Goal: Task Accomplishment & Management: Complete application form

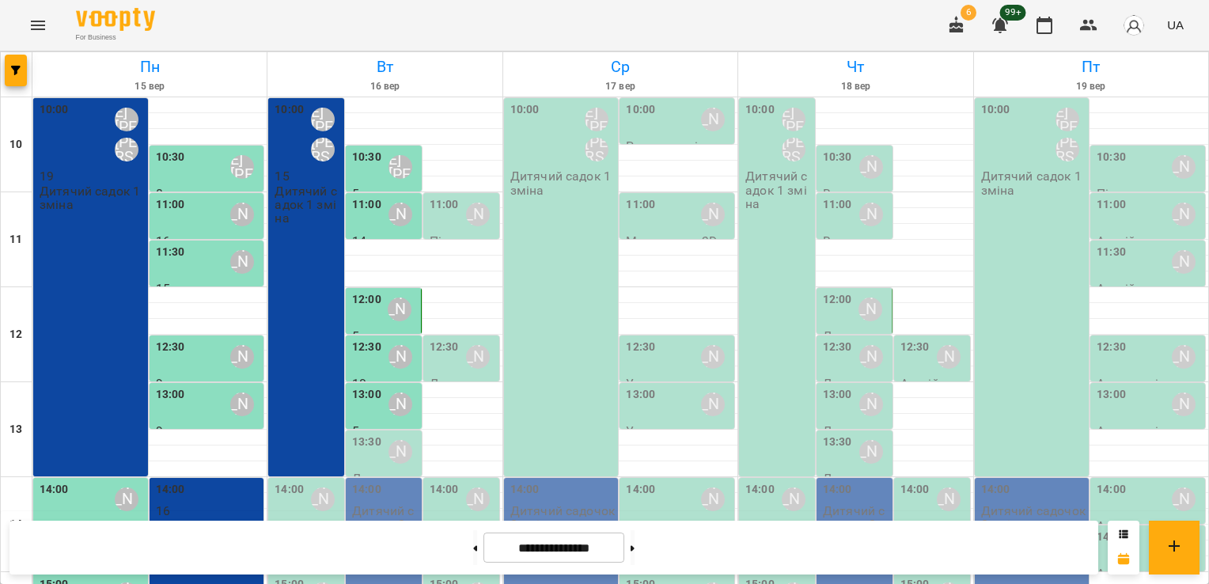
scroll to position [228, 0]
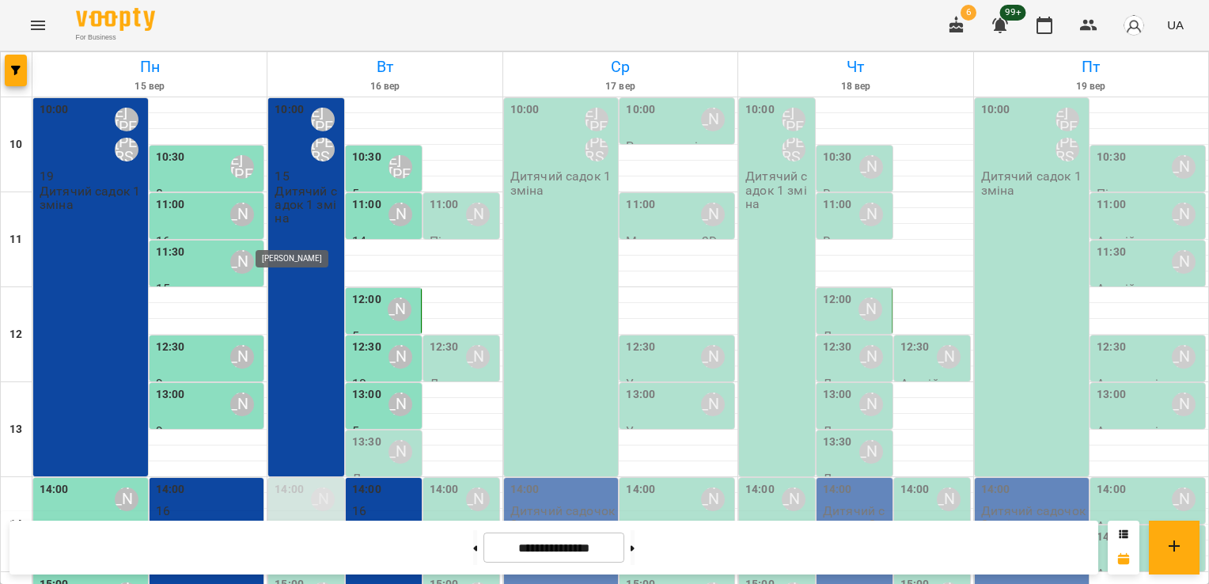
click at [319, 487] on div "[PERSON_NAME]" at bounding box center [323, 499] width 24 height 24
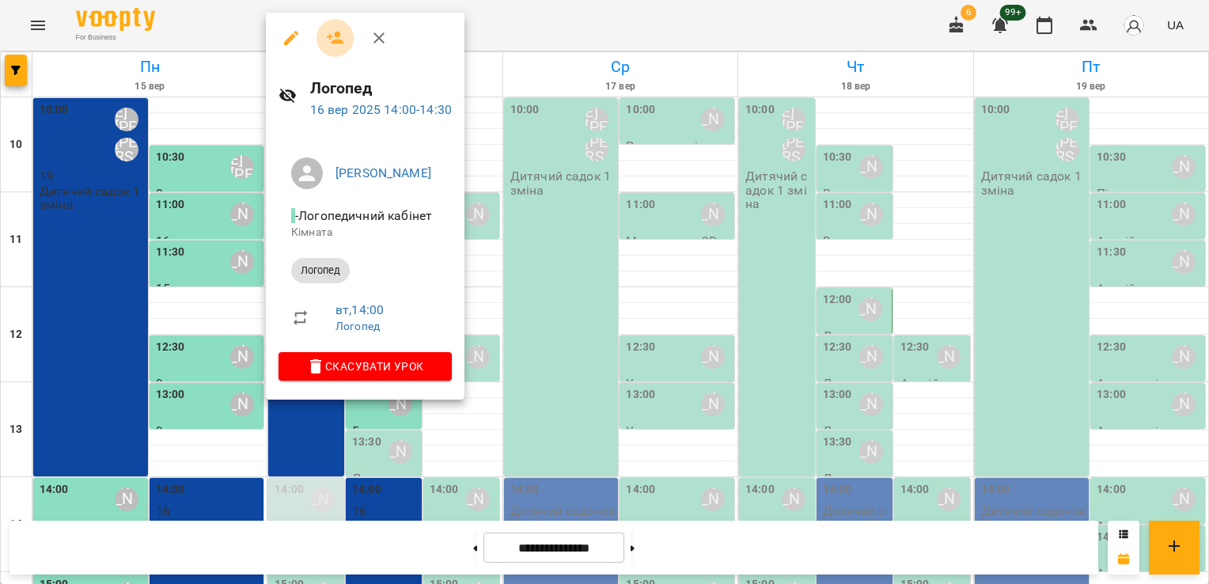
click at [342, 40] on icon "button" at bounding box center [335, 37] width 19 height 19
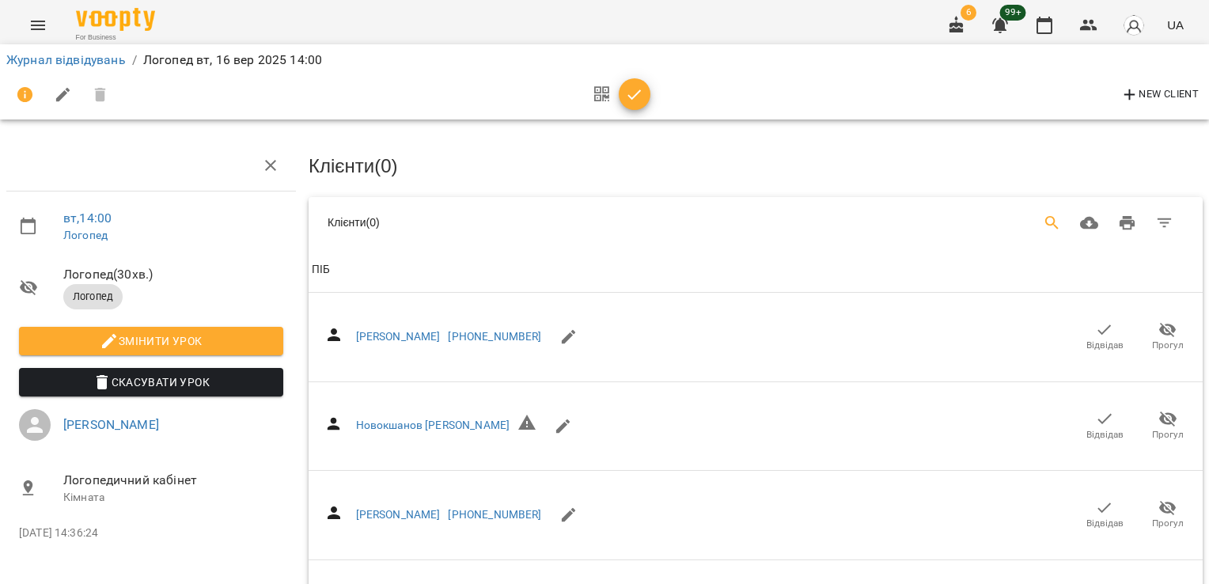
click at [1043, 220] on icon "Search" at bounding box center [1052, 223] width 19 height 19
click at [377, 223] on input "Search" at bounding box center [506, 216] width 307 height 25
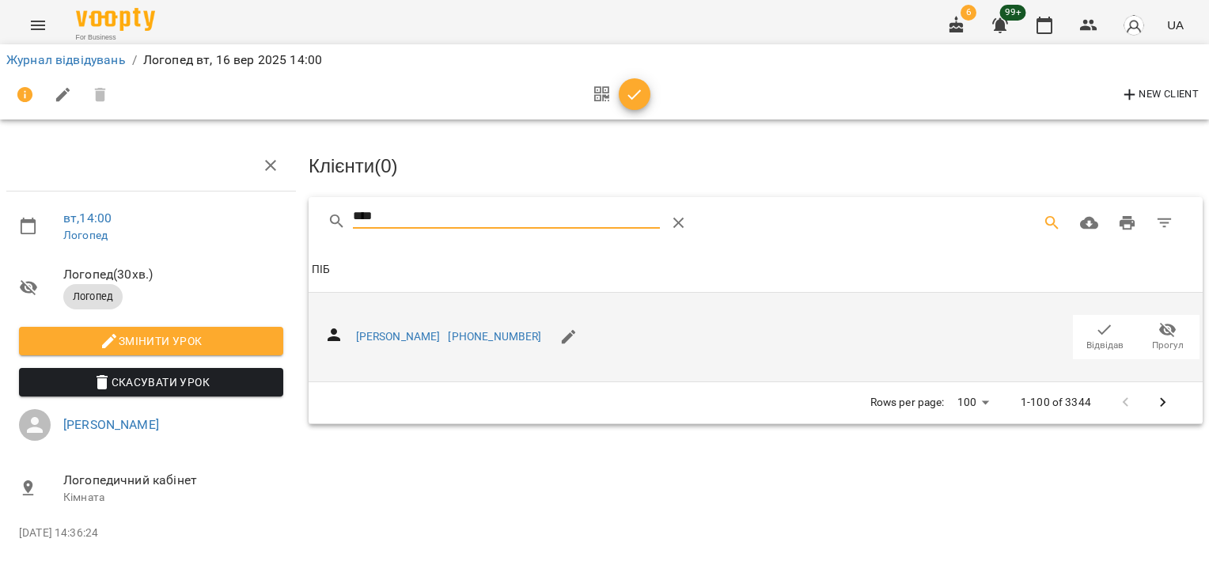
click at [1103, 339] on span "Відвідав" at bounding box center [1105, 345] width 37 height 13
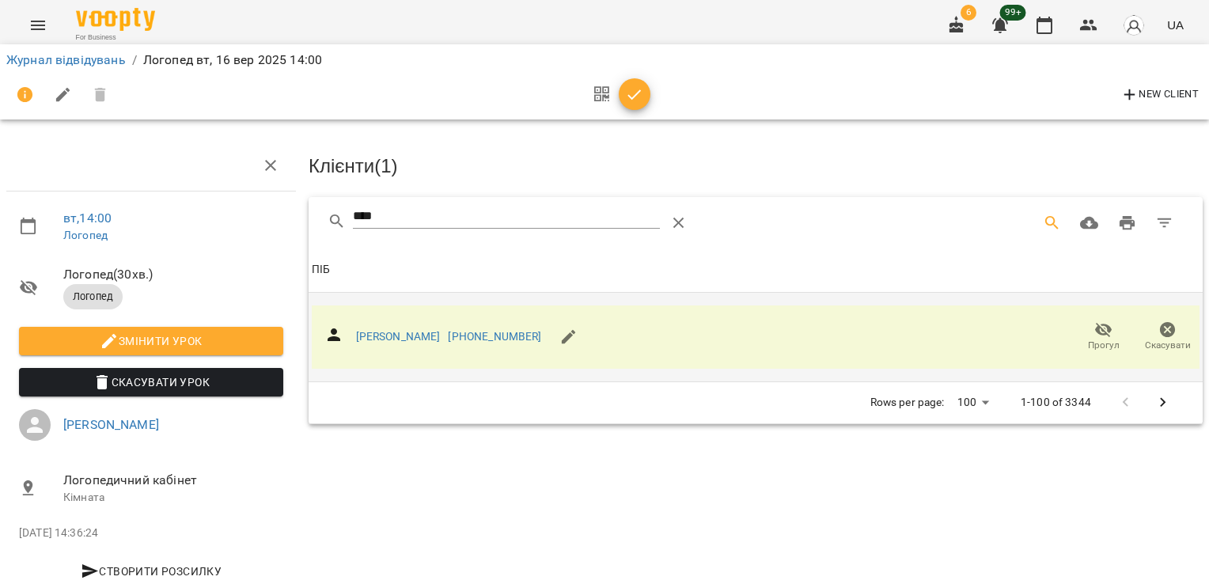
drag, startPoint x: 260, startPoint y: 217, endPoint x: 243, endPoint y: 195, distance: 27.7
click at [248, 216] on div "вт , 14:00 [PERSON_NAME] ( 30 хв. ) Логопед Змінити урок Скасувати Урок [PERSON…" at bounding box center [605, 337] width 1222 height 547
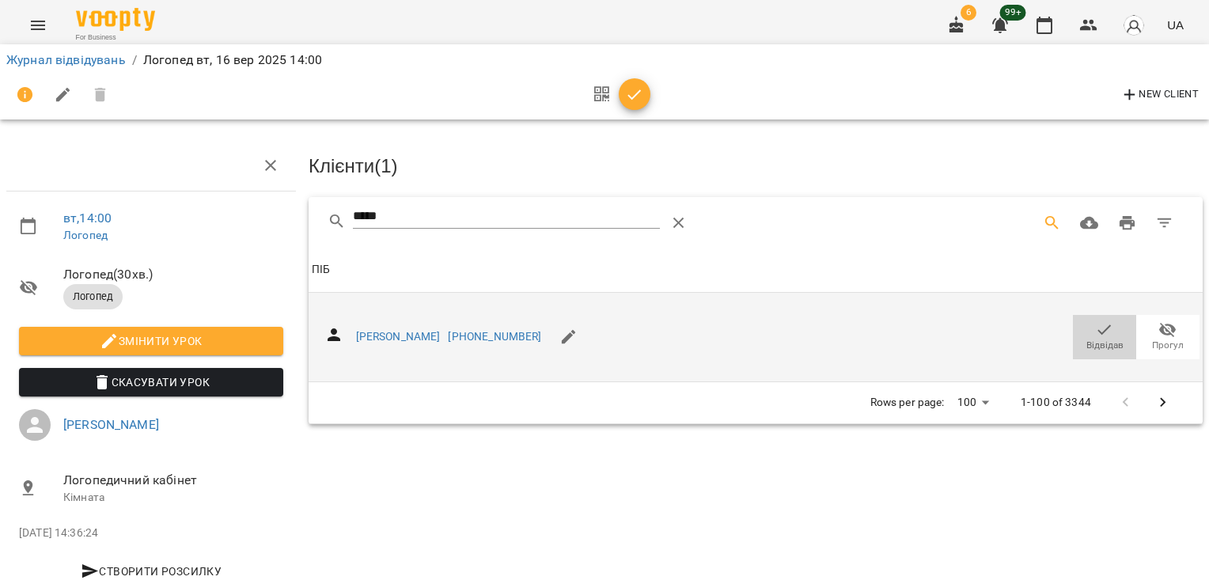
click at [1087, 340] on span "Відвідав" at bounding box center [1105, 345] width 37 height 13
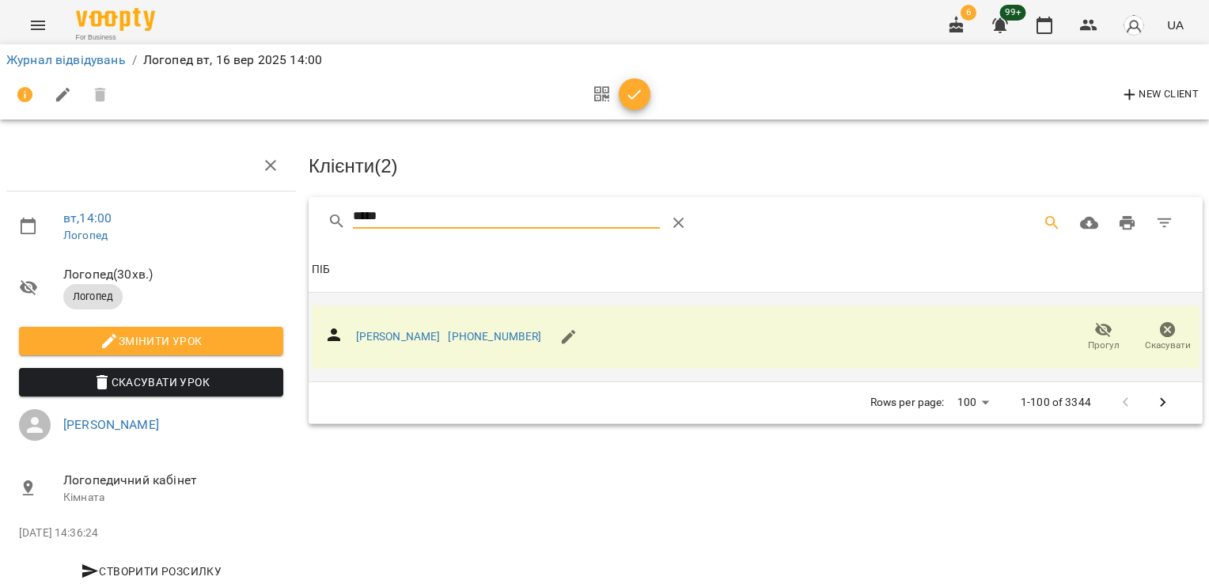
drag, startPoint x: 401, startPoint y: 220, endPoint x: 295, endPoint y: 220, distance: 106.0
click at [296, 220] on div "вт , 14:00 [PERSON_NAME] ( 30 хв. ) Логопед Змінити урок Скасувати Урок [PERSON…" at bounding box center [605, 337] width 1222 height 547
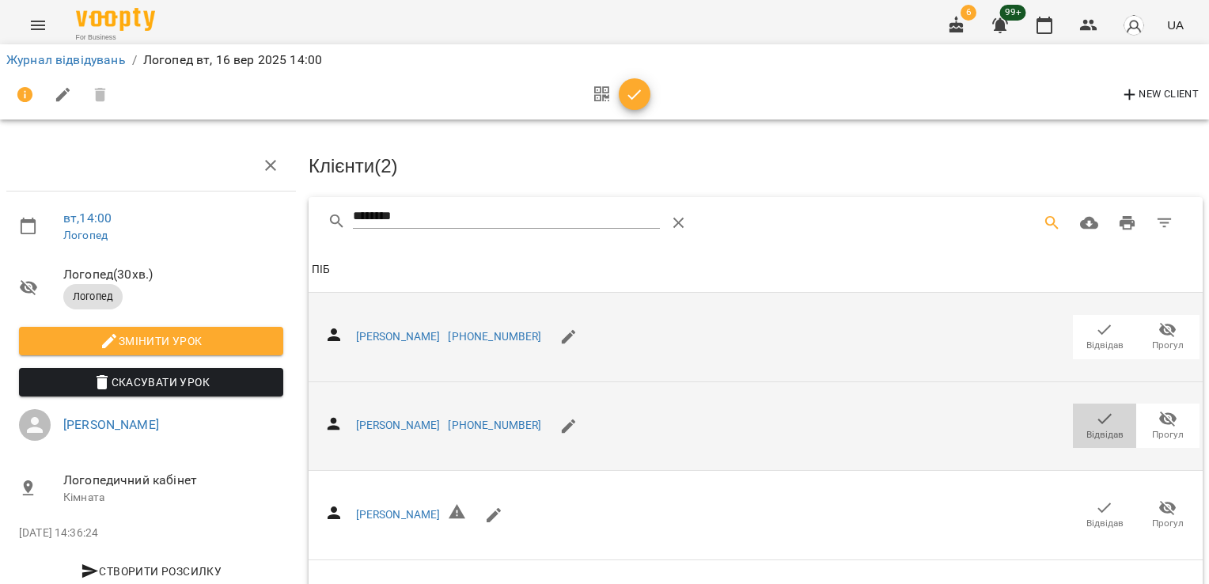
click at [1095, 419] on icon "button" at bounding box center [1104, 418] width 19 height 19
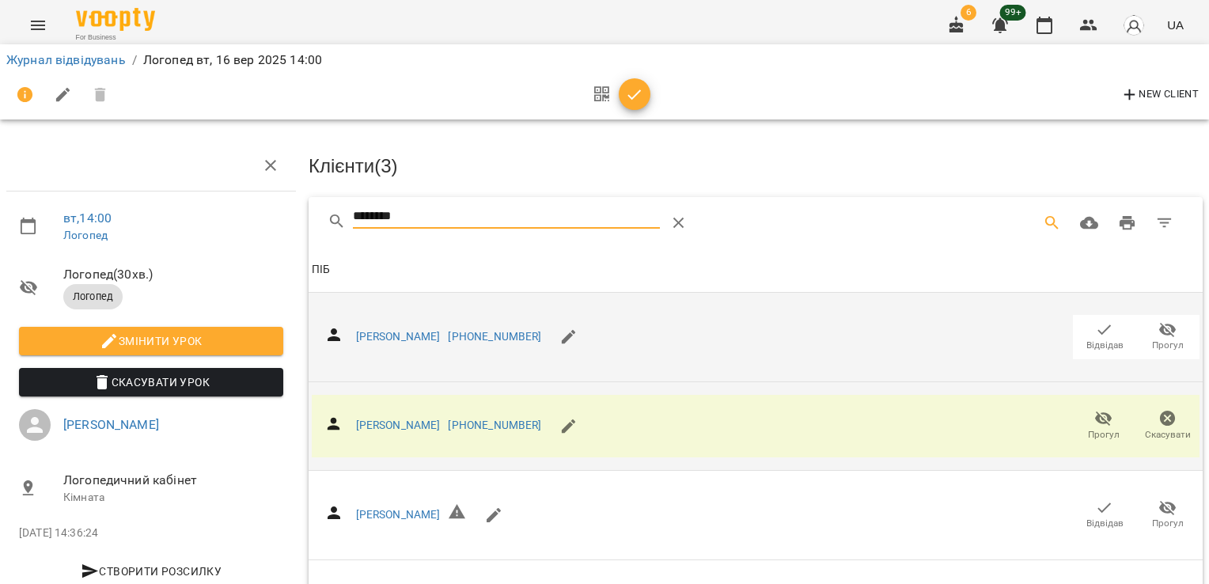
drag, startPoint x: 320, startPoint y: 211, endPoint x: 261, endPoint y: 194, distance: 61.1
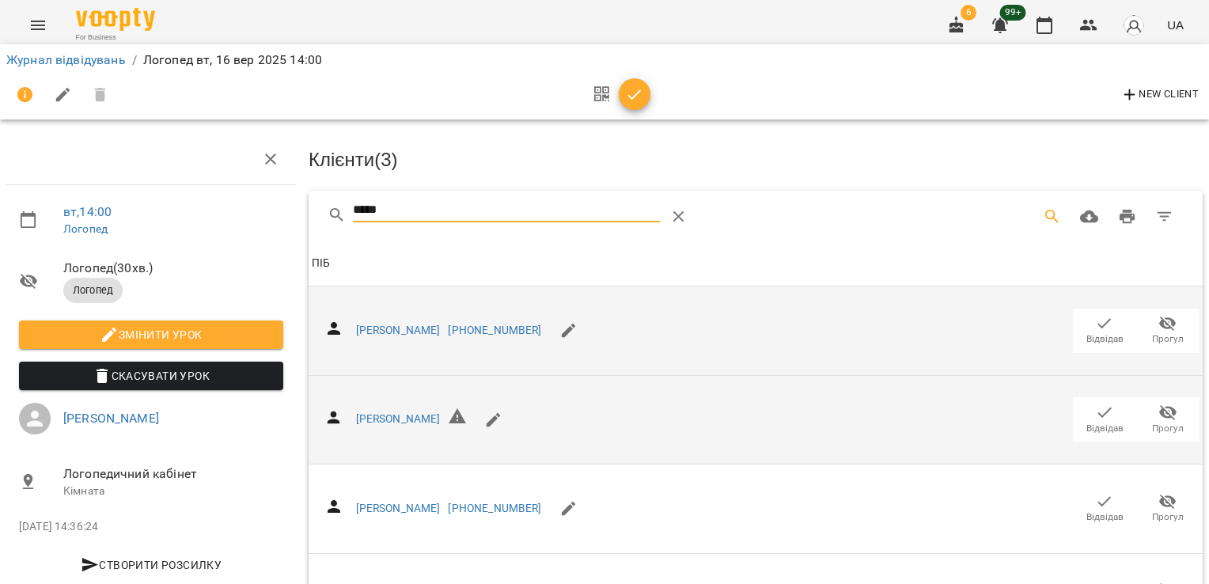
scroll to position [127, 0]
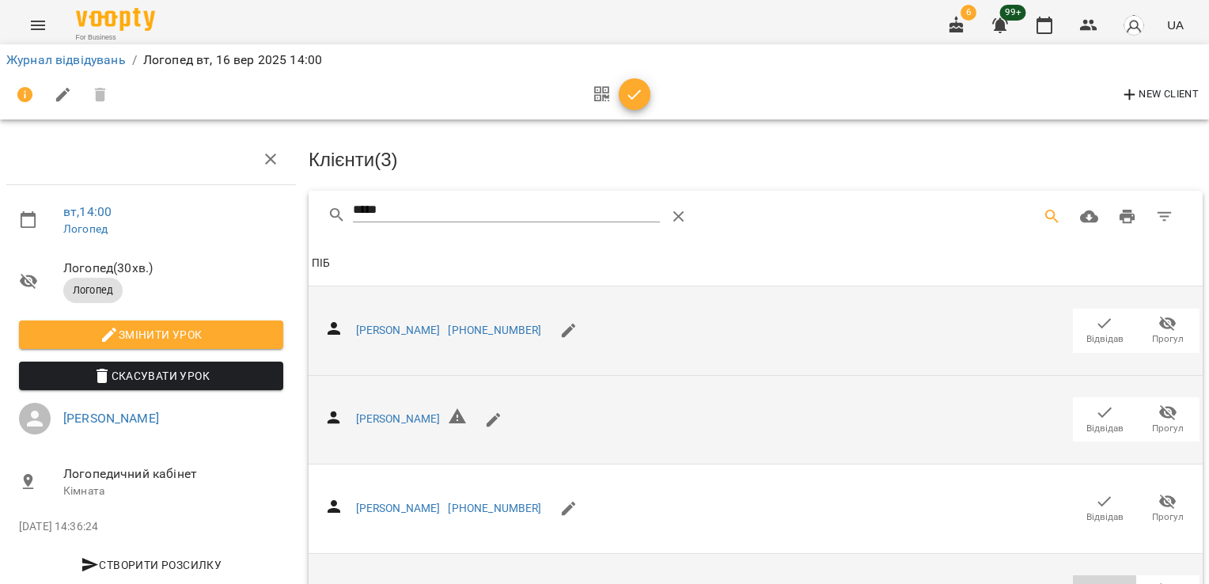
click at [1095, 581] on icon "button" at bounding box center [1104, 590] width 19 height 19
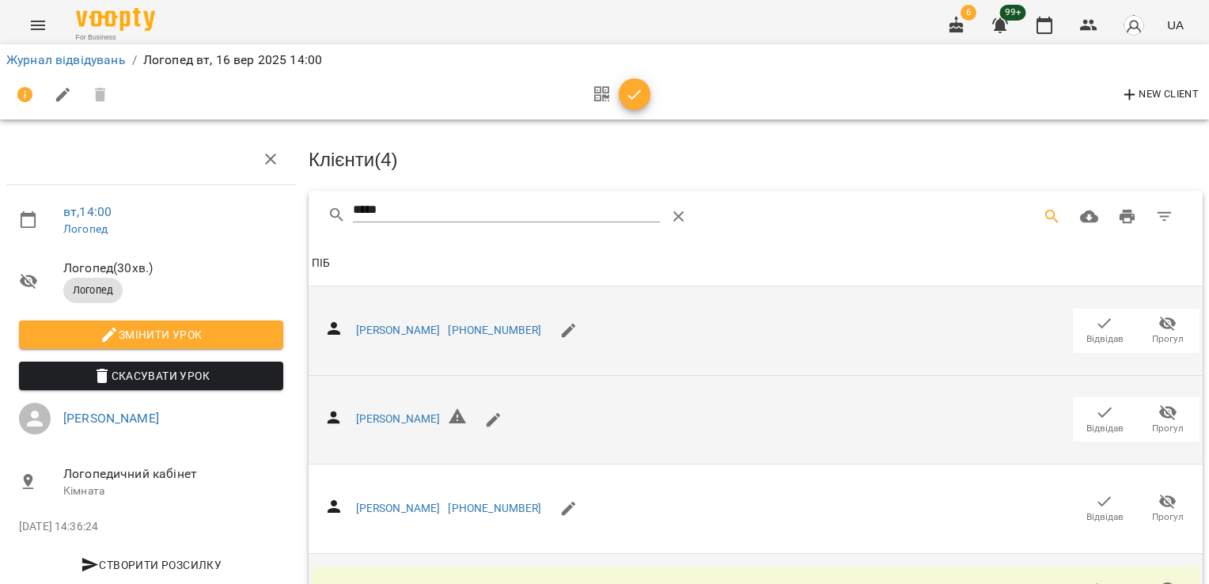
scroll to position [0, 0]
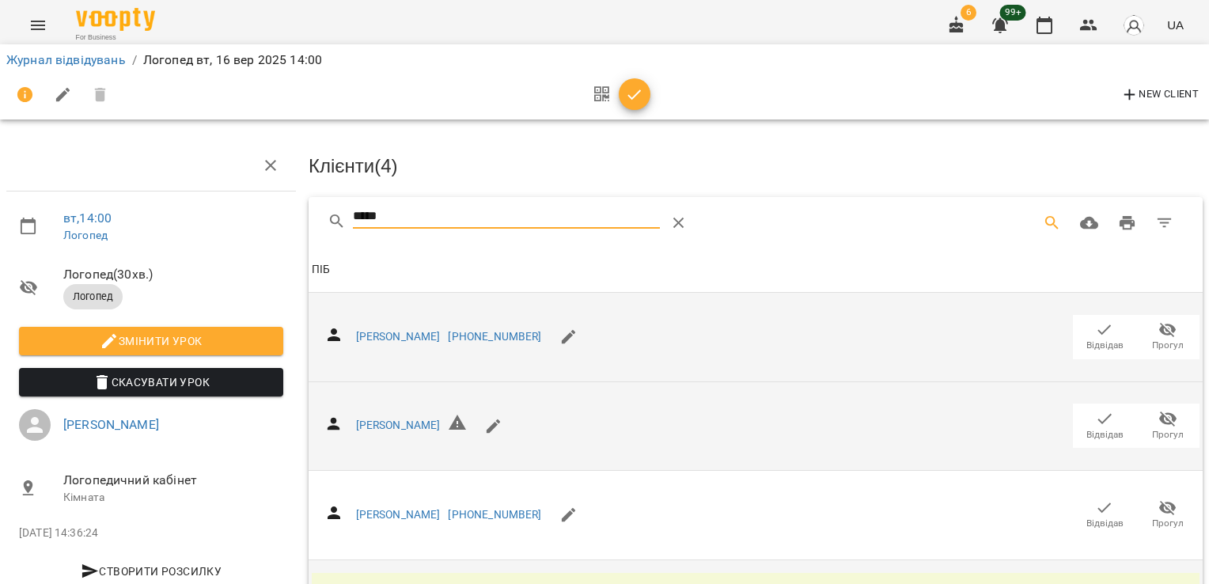
drag, startPoint x: 399, startPoint y: 214, endPoint x: 283, endPoint y: 217, distance: 116.4
click at [285, 217] on div "вт , 14:00 [PERSON_NAME] ( 30 хв. ) Логопед Змінити урок Скасувати Урок [PERSON…" at bounding box center [605, 383] width 1222 height 639
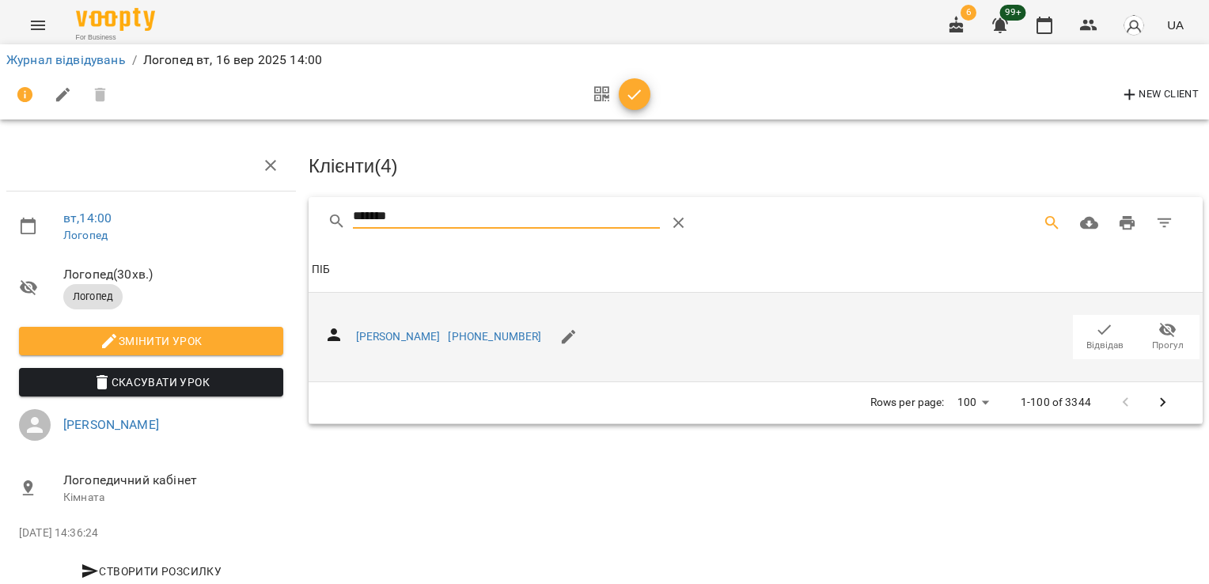
type input "*******"
click at [1095, 332] on icon "button" at bounding box center [1104, 330] width 19 height 19
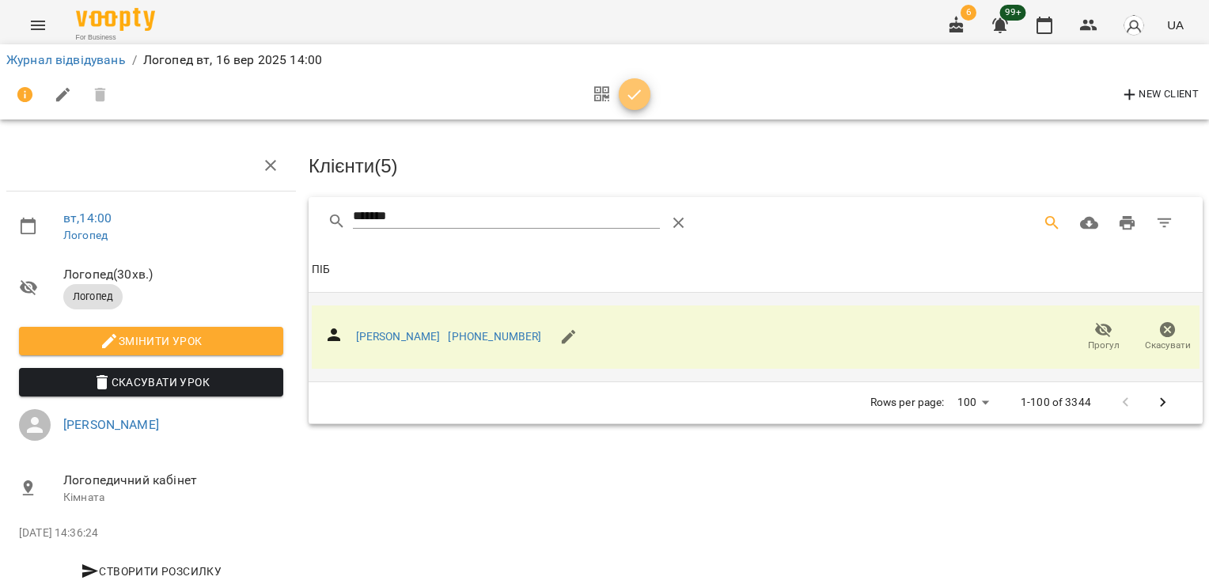
click at [640, 90] on icon "button" at bounding box center [634, 94] width 13 height 10
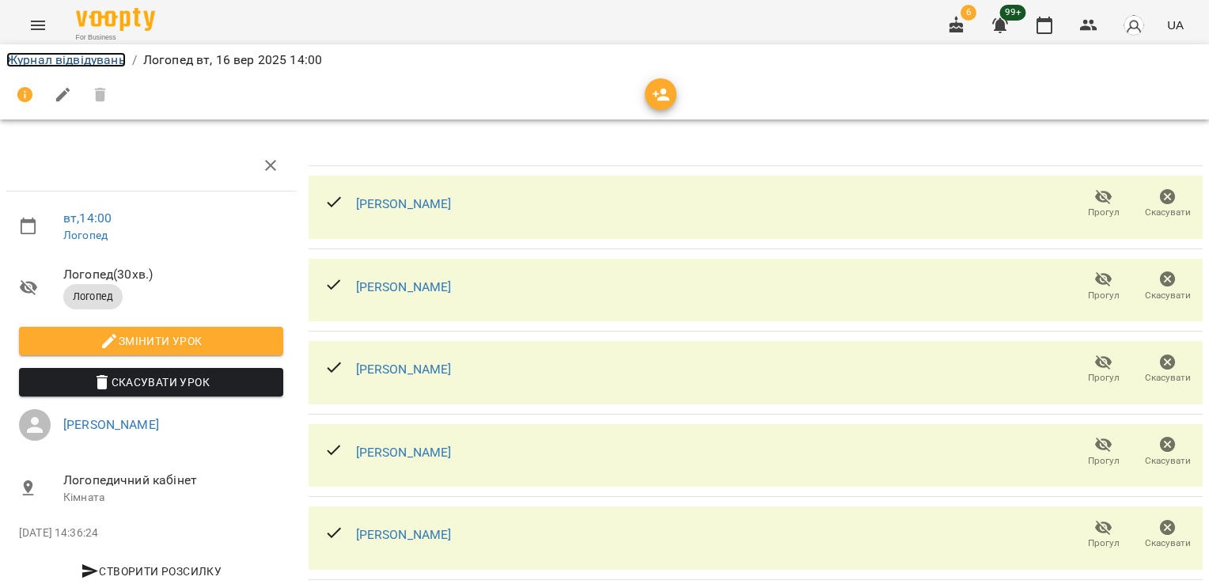
click at [70, 54] on link "Журнал відвідувань" at bounding box center [65, 59] width 119 height 15
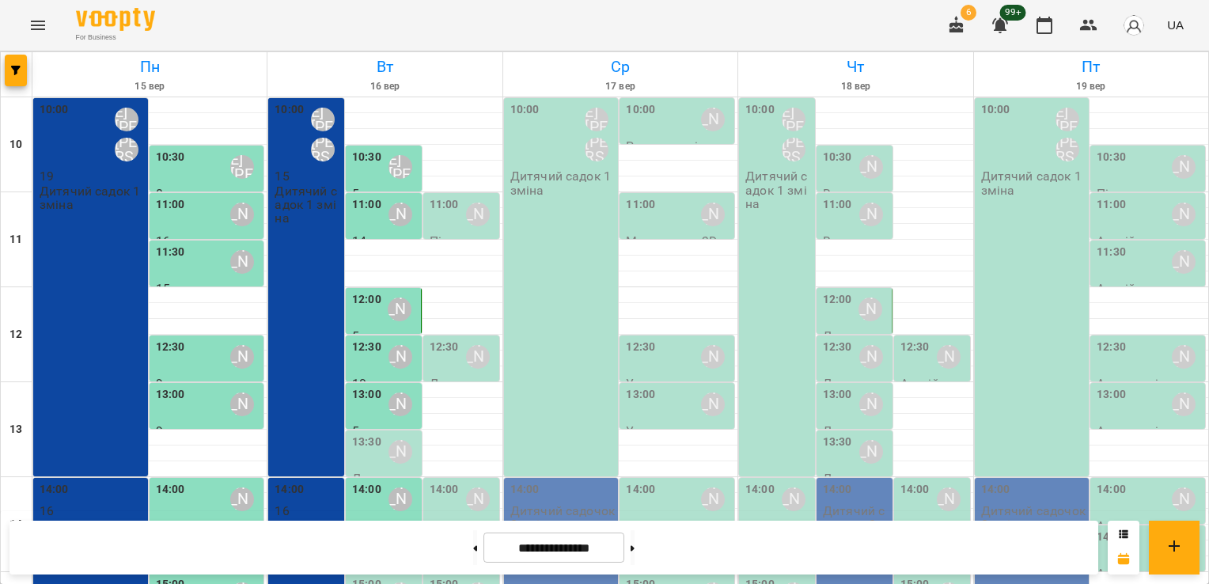
scroll to position [190, 0]
click at [372, 529] on label "14:30" at bounding box center [366, 537] width 29 height 17
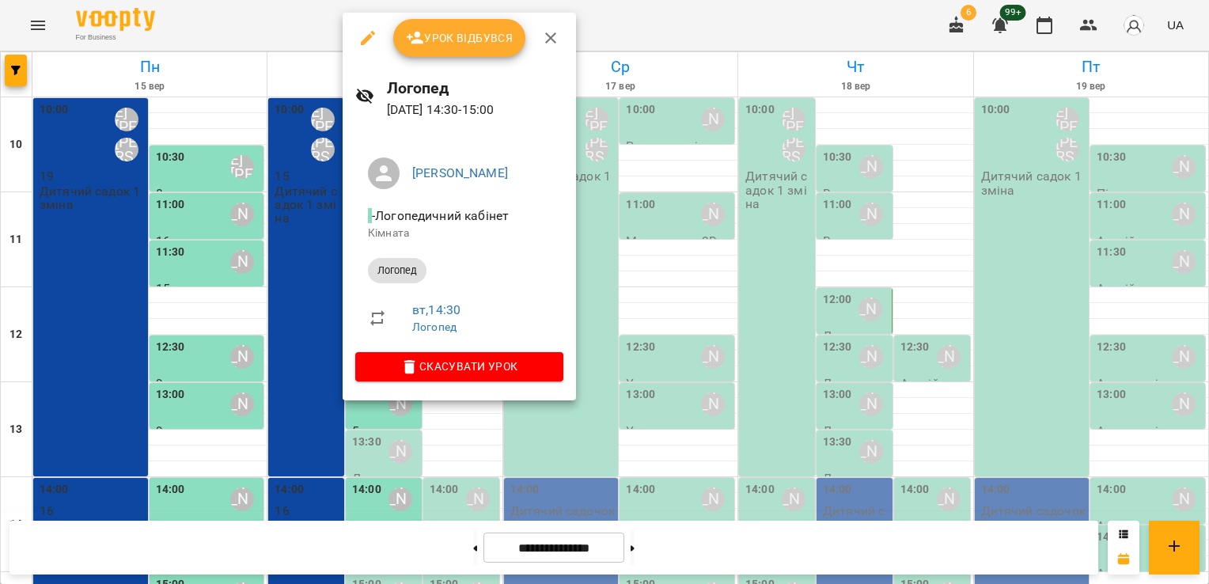
click at [446, 41] on span "Урок відбувся" at bounding box center [460, 37] width 108 height 19
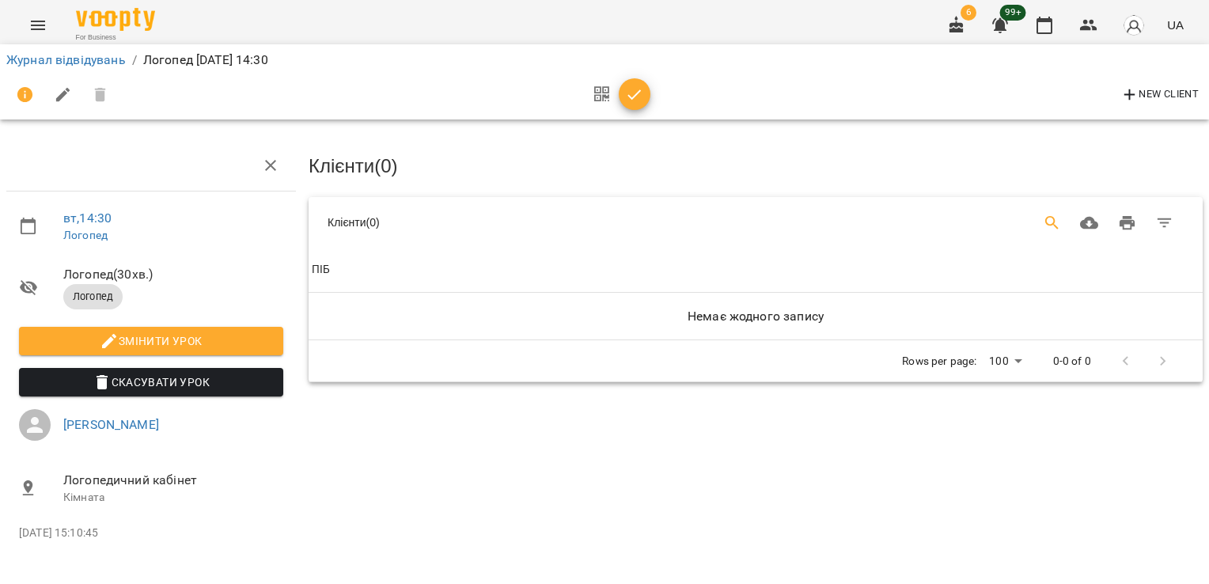
click at [1045, 216] on icon "Search" at bounding box center [1051, 222] width 13 height 13
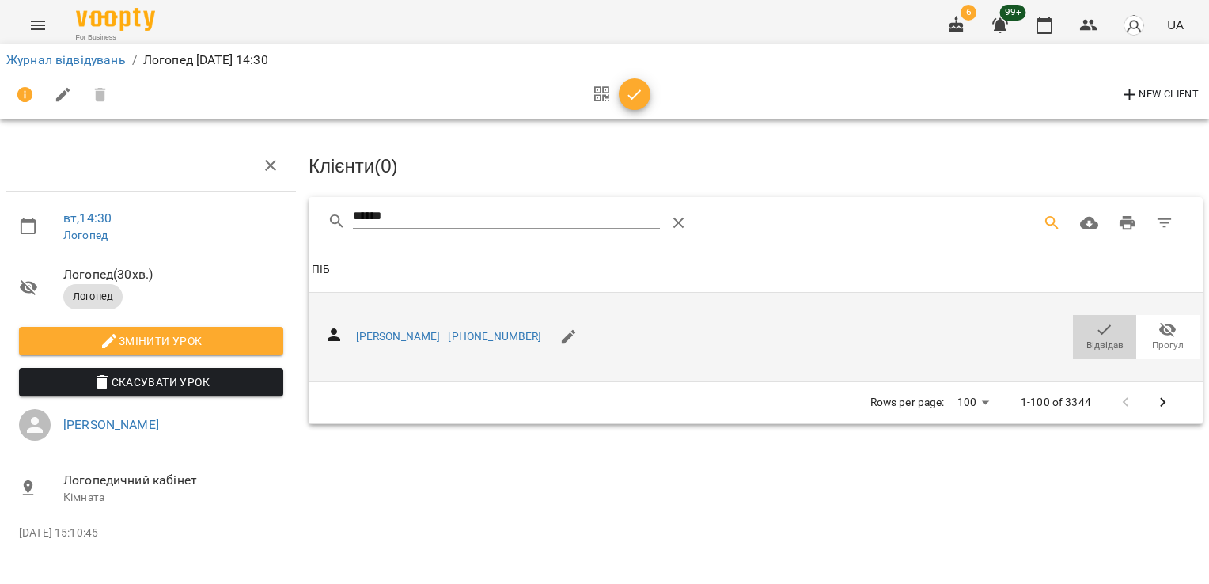
click at [1102, 331] on icon "button" at bounding box center [1104, 329] width 13 height 10
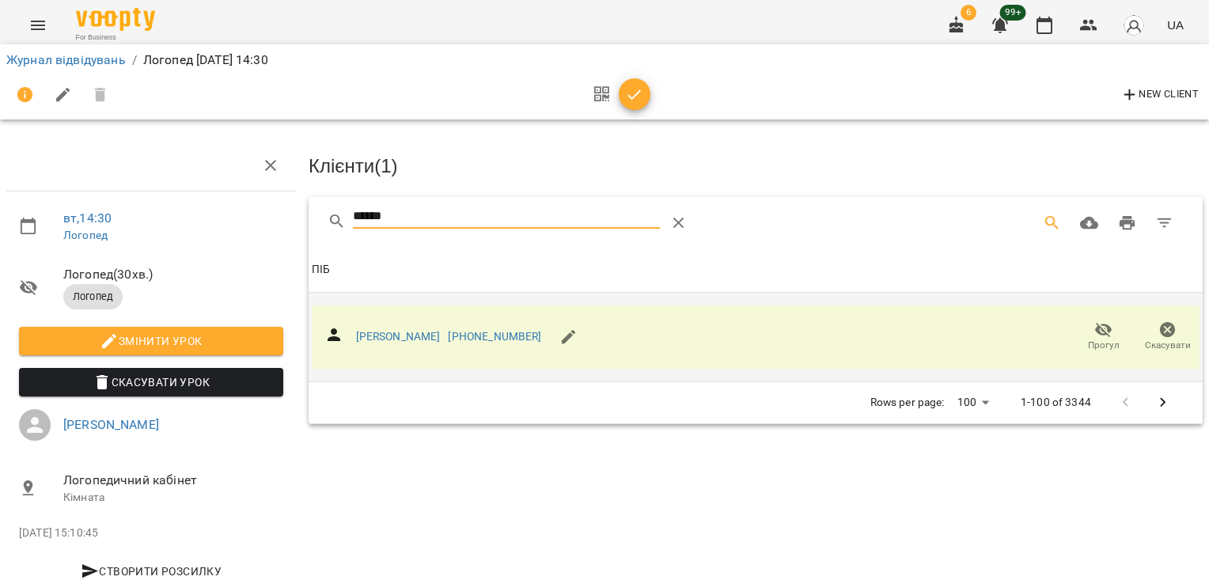
drag, startPoint x: 441, startPoint y: 214, endPoint x: 252, endPoint y: 217, distance: 188.4
click at [268, 217] on div "вт , 14:30 [PERSON_NAME] ( 30 хв. ) Логопед Змінити урок Скасувати Урок [PERSON…" at bounding box center [605, 337] width 1222 height 547
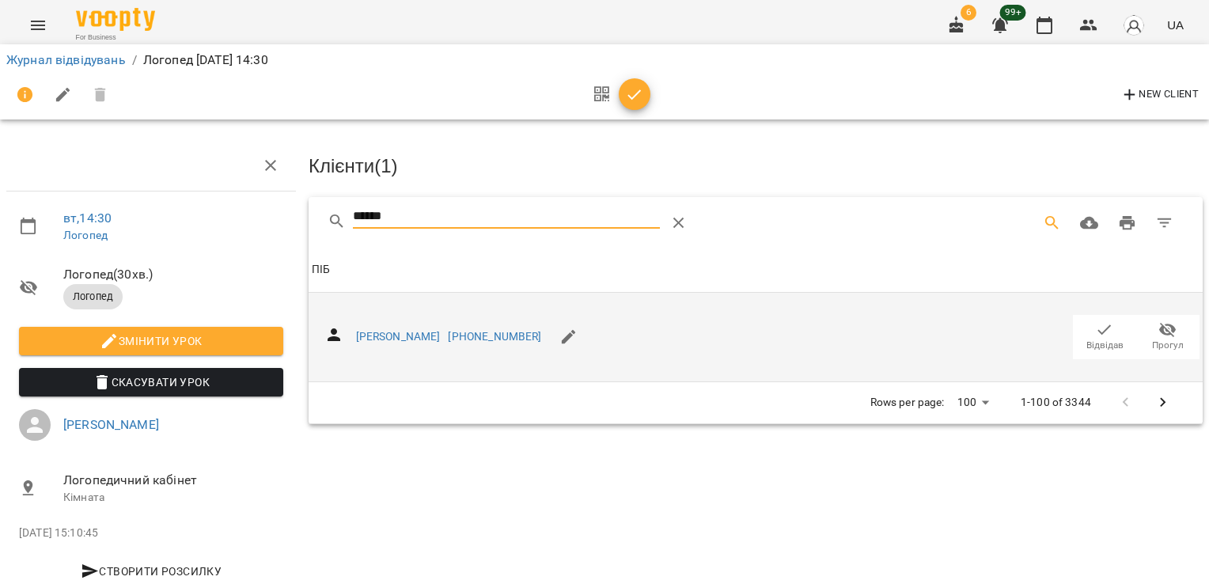
drag, startPoint x: 1077, startPoint y: 332, endPoint x: 1096, endPoint y: 340, distance: 20.9
click at [1083, 331] on span "Відвідав" at bounding box center [1105, 337] width 44 height 32
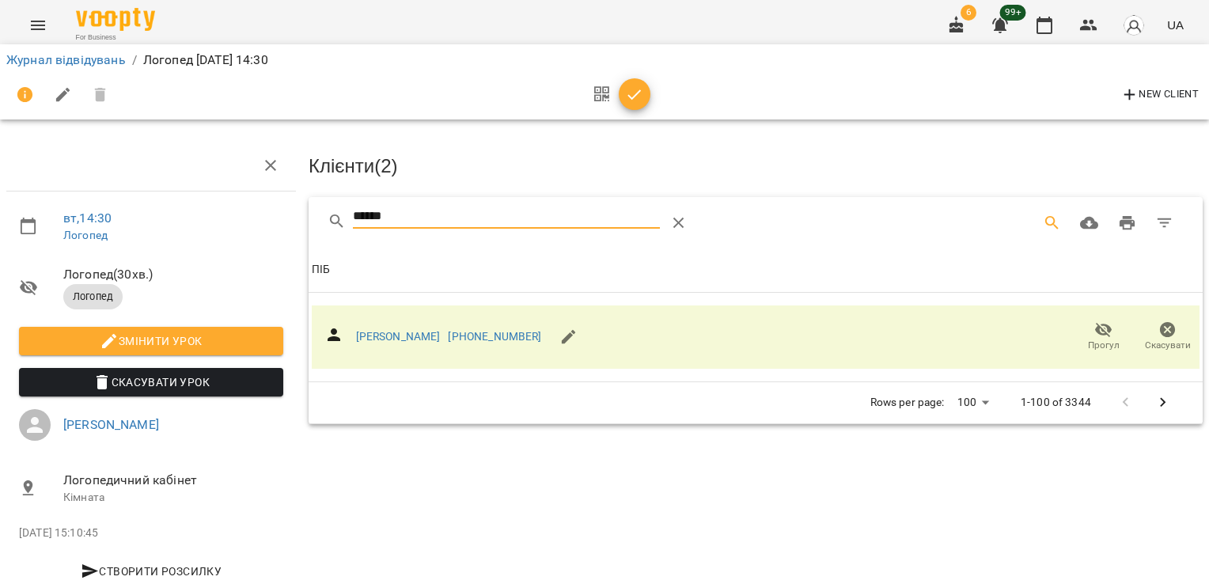
drag, startPoint x: 421, startPoint y: 209, endPoint x: 273, endPoint y: 209, distance: 148.0
click at [290, 211] on div "вт , 14:30 [PERSON_NAME] ( 30 хв. ) Логопед Змінити урок Скасувати Урок [PERSON…" at bounding box center [605, 337] width 1222 height 547
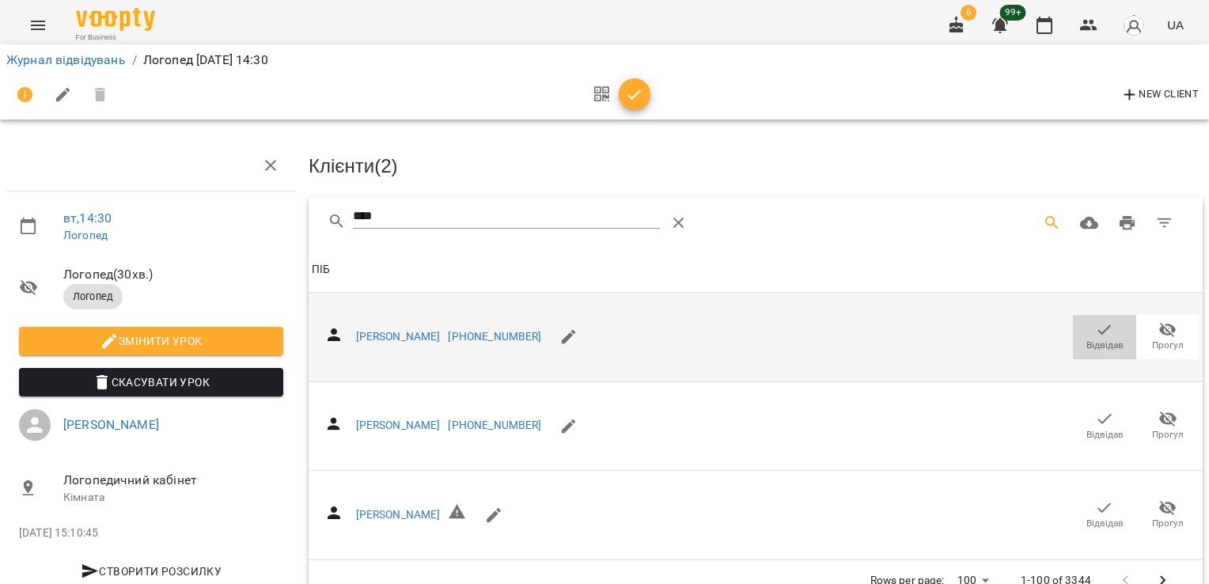
click at [1095, 321] on icon "button" at bounding box center [1104, 330] width 19 height 19
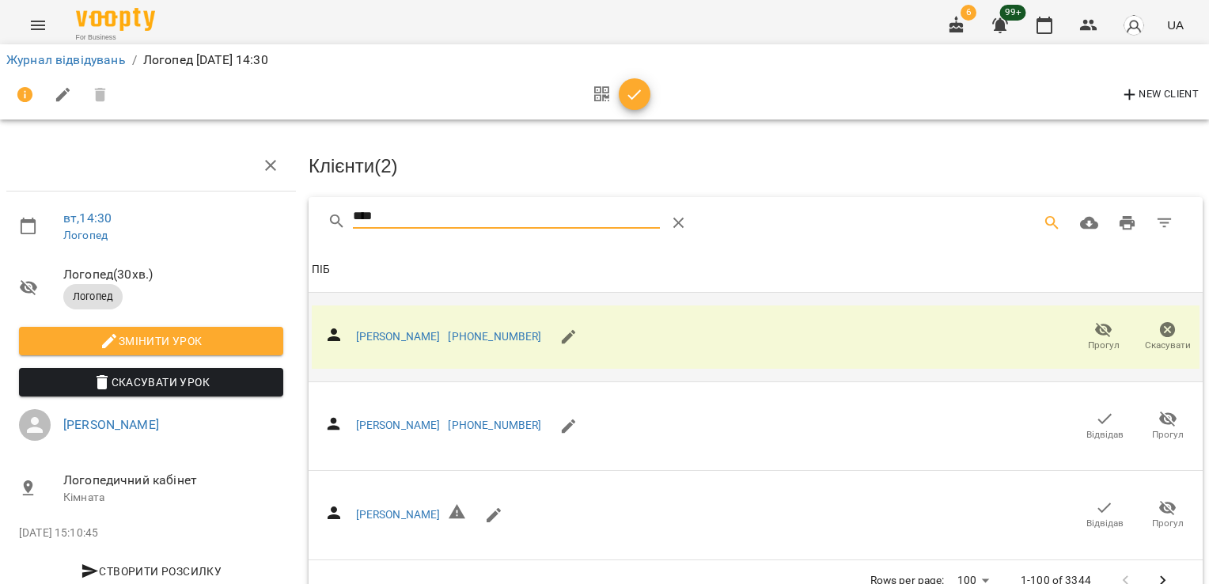
drag, startPoint x: 402, startPoint y: 211, endPoint x: 255, endPoint y: 210, distance: 147.2
click at [268, 214] on div "вт , 14:30 [PERSON_NAME] ( 30 хв. ) Логопед Змінити урок Скасувати Урок [PERSON…" at bounding box center [605, 339] width 1222 height 551
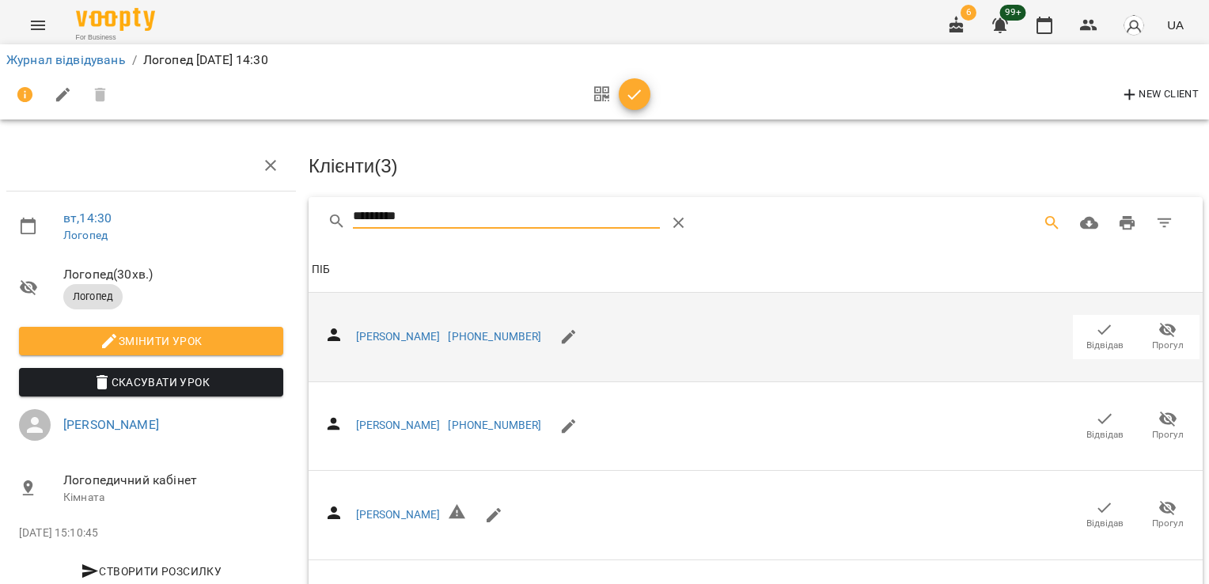
type input "*********"
click at [1087, 340] on span "Відвідав" at bounding box center [1105, 345] width 37 height 13
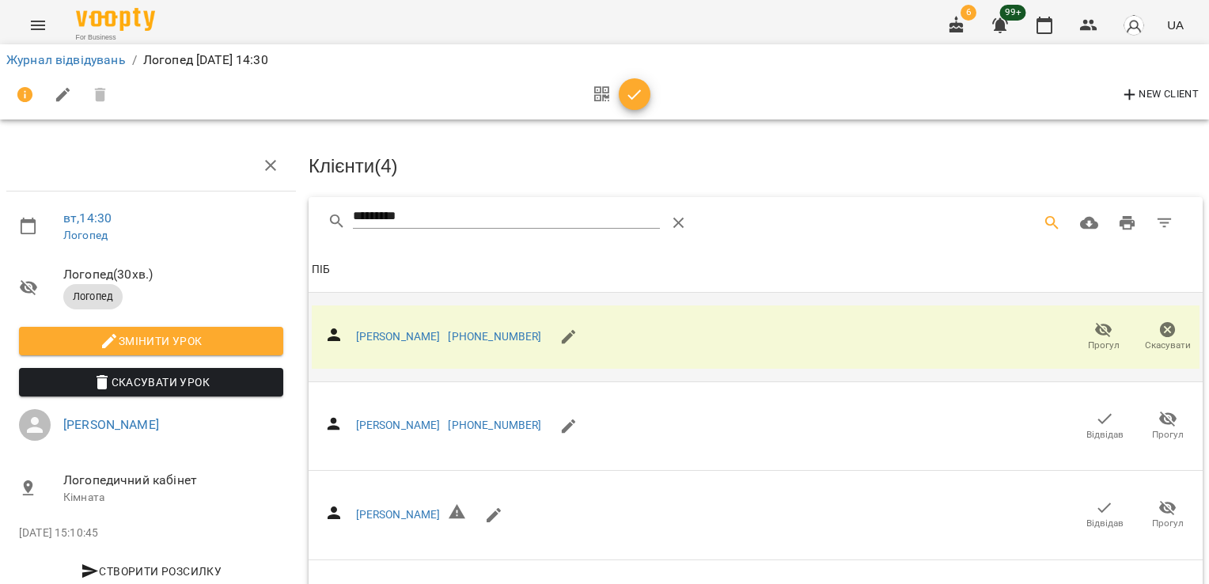
click at [635, 96] on icon "button" at bounding box center [634, 94] width 13 height 10
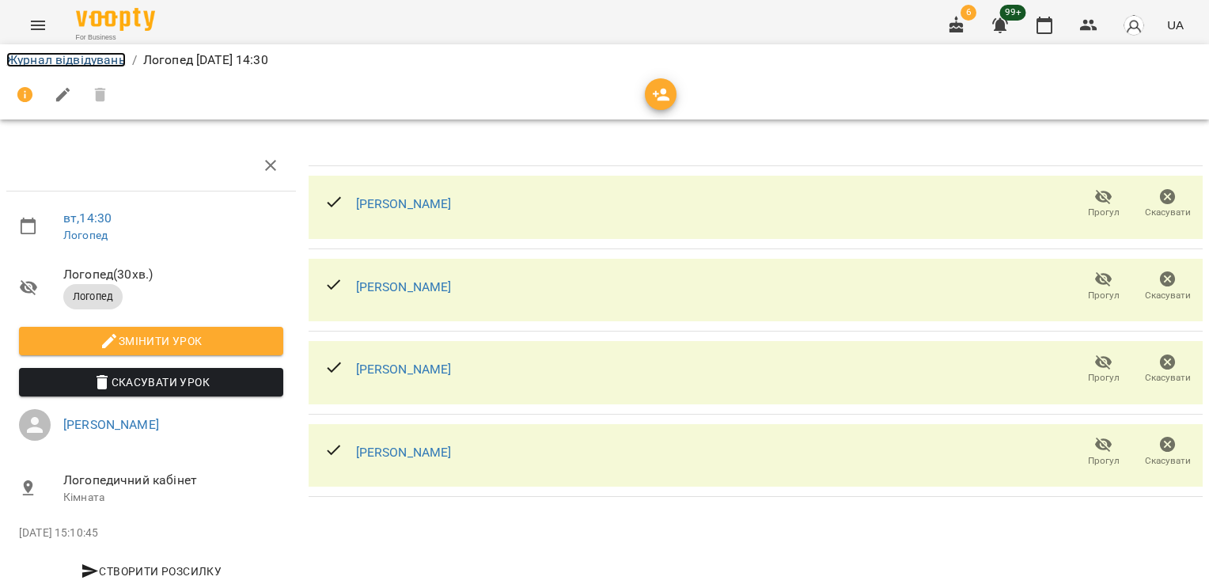
click at [51, 57] on link "Журнал відвідувань" at bounding box center [65, 59] width 119 height 15
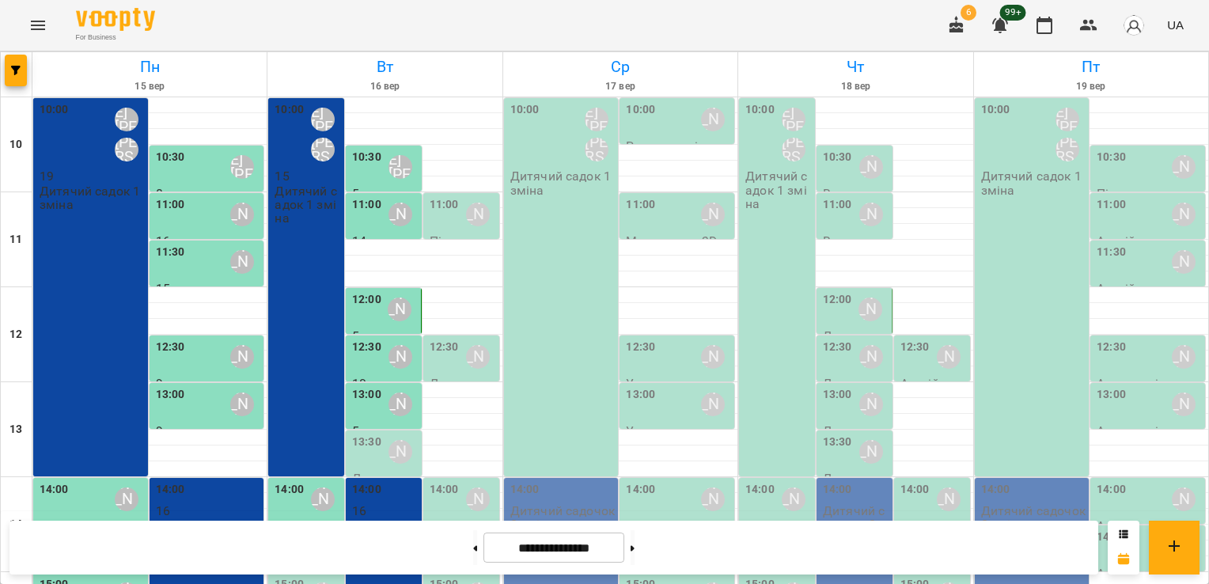
scroll to position [182, 0]
click at [373, 434] on div "13:30" at bounding box center [366, 452] width 29 height 36
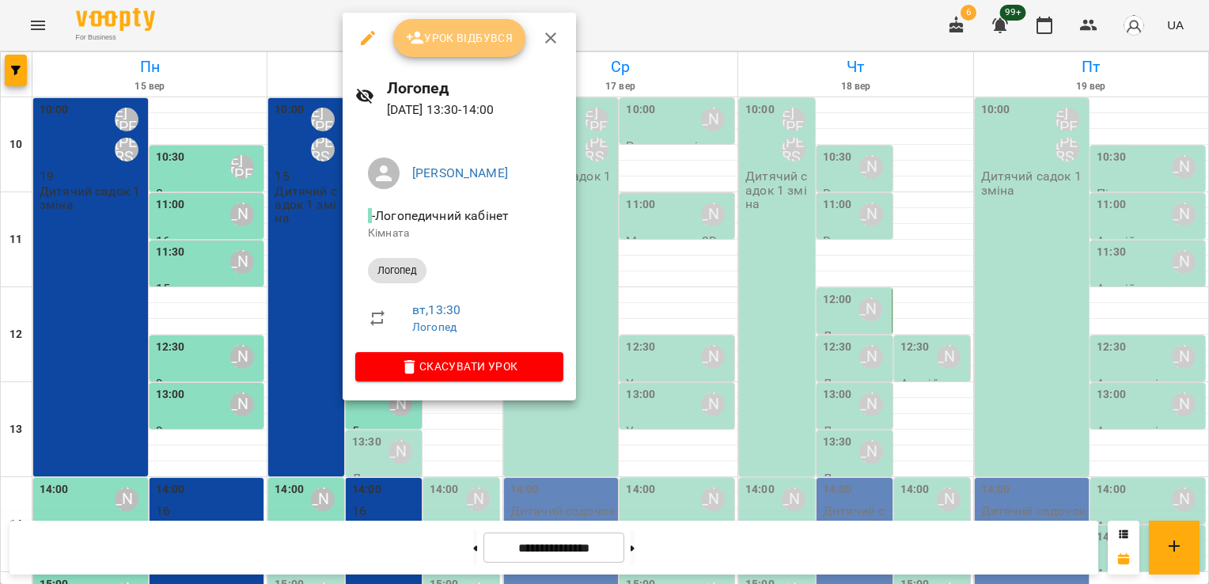
click at [444, 33] on span "Урок відбувся" at bounding box center [460, 37] width 108 height 19
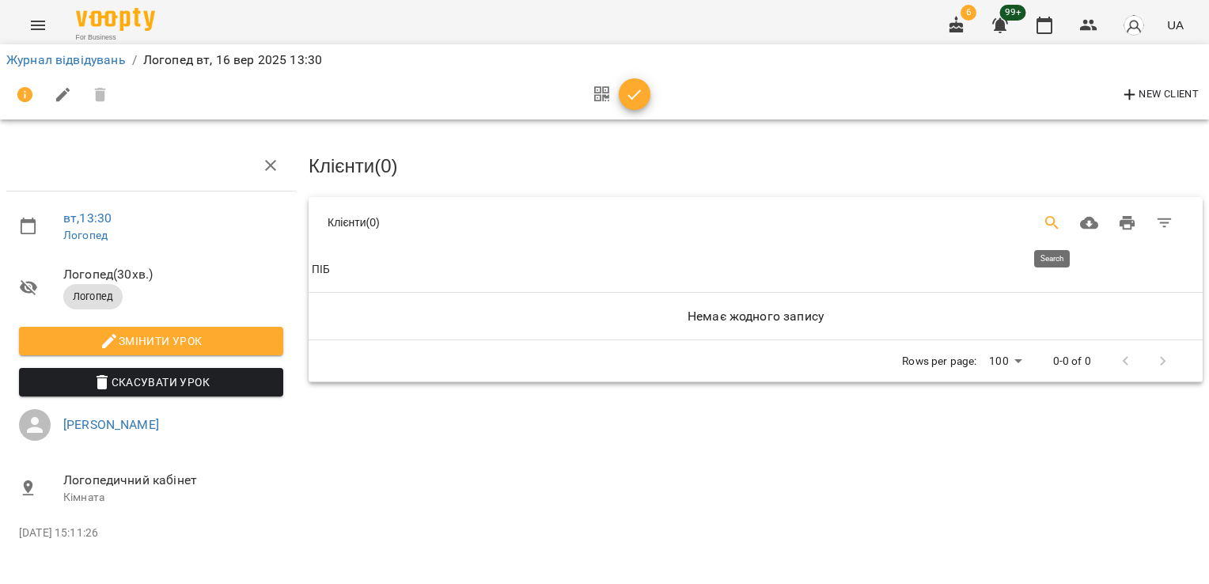
click at [1045, 223] on icon "Search" at bounding box center [1052, 223] width 19 height 19
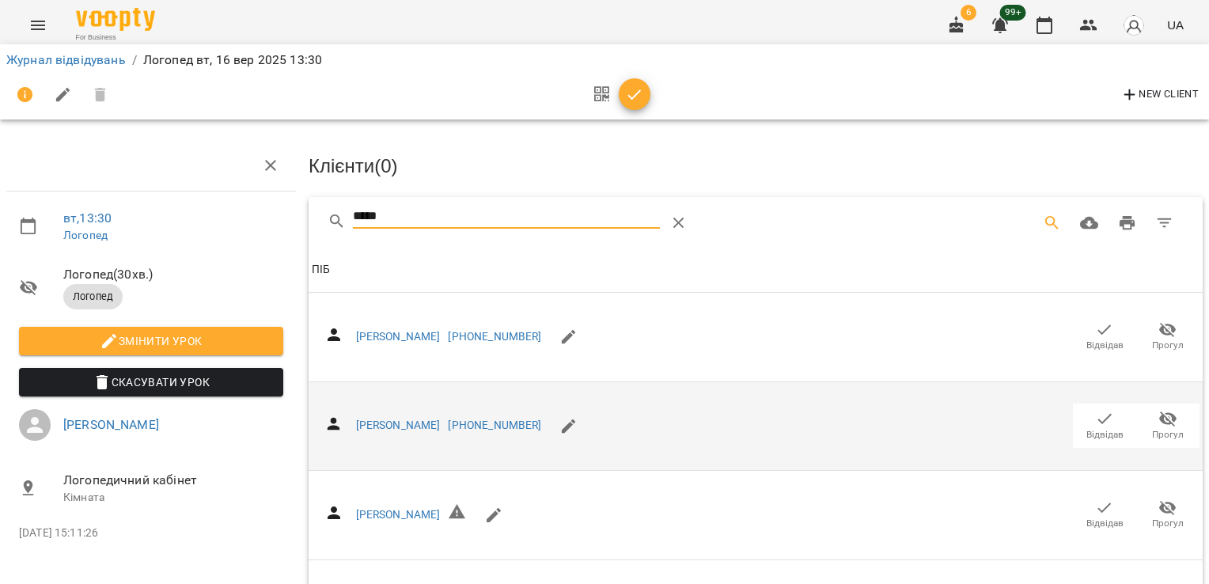
type input "*****"
click at [1106, 423] on span "Відвідав" at bounding box center [1105, 425] width 44 height 32
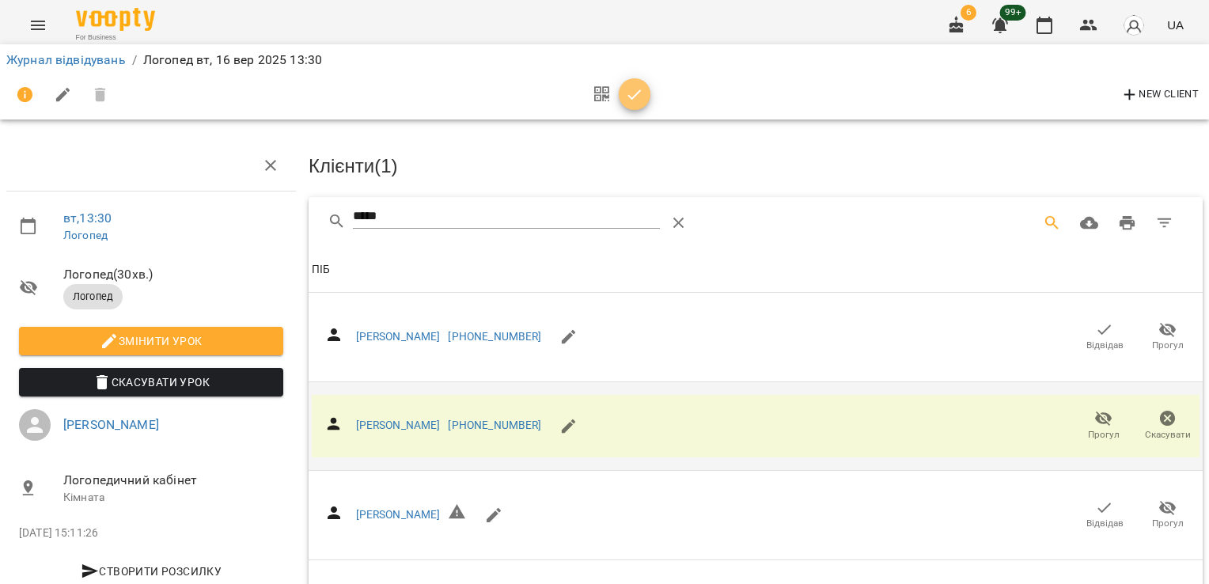
click at [639, 104] on button "button" at bounding box center [635, 94] width 32 height 32
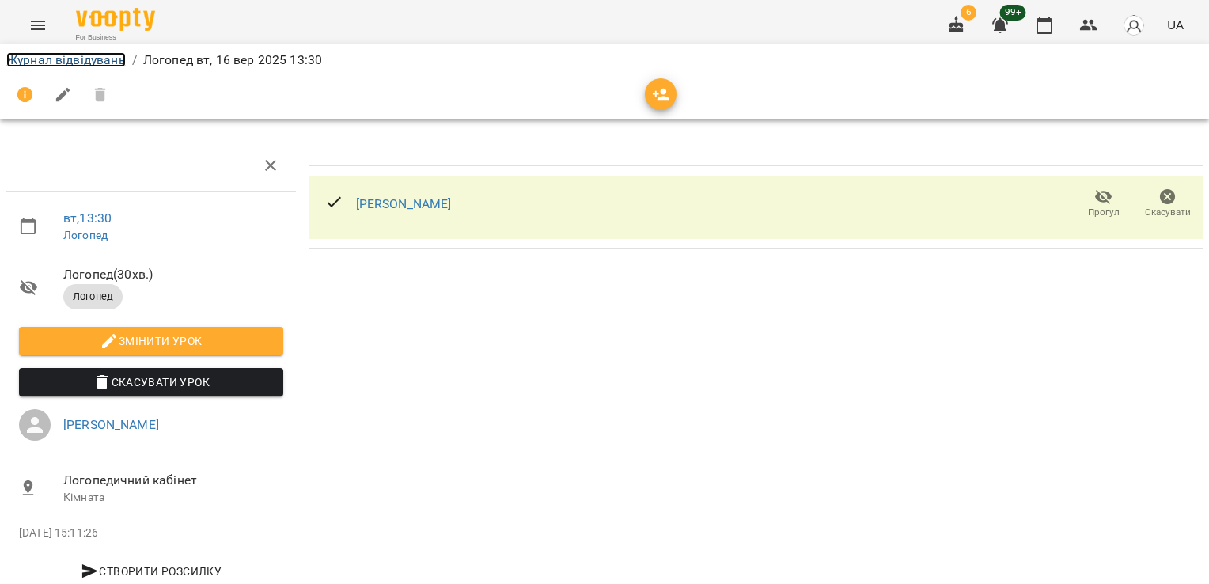
click at [58, 66] on link "Журнал відвідувань" at bounding box center [65, 59] width 119 height 15
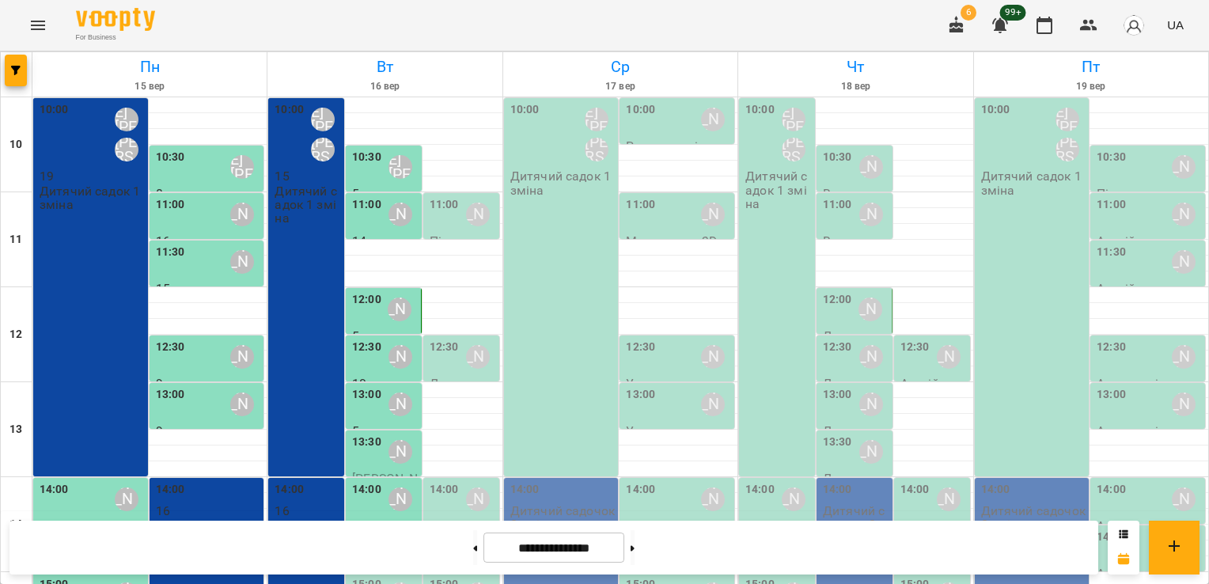
scroll to position [218, 0]
click at [440, 576] on div "15:00" at bounding box center [444, 594] width 29 height 36
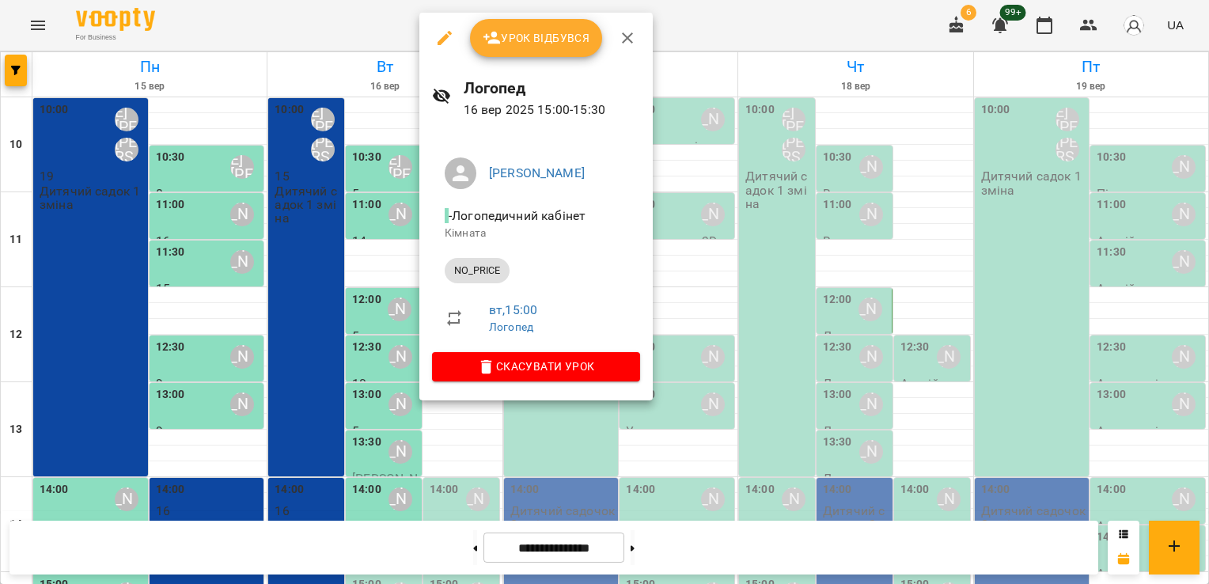
click at [522, 31] on span "Урок відбувся" at bounding box center [537, 37] width 108 height 19
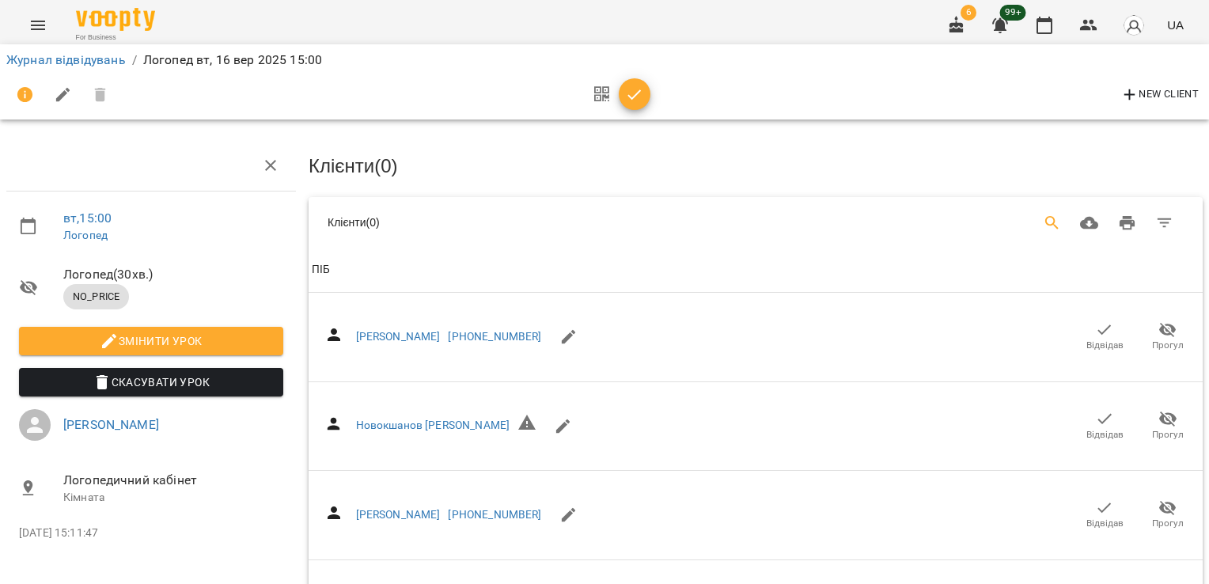
click at [1048, 214] on icon "Search" at bounding box center [1052, 223] width 19 height 19
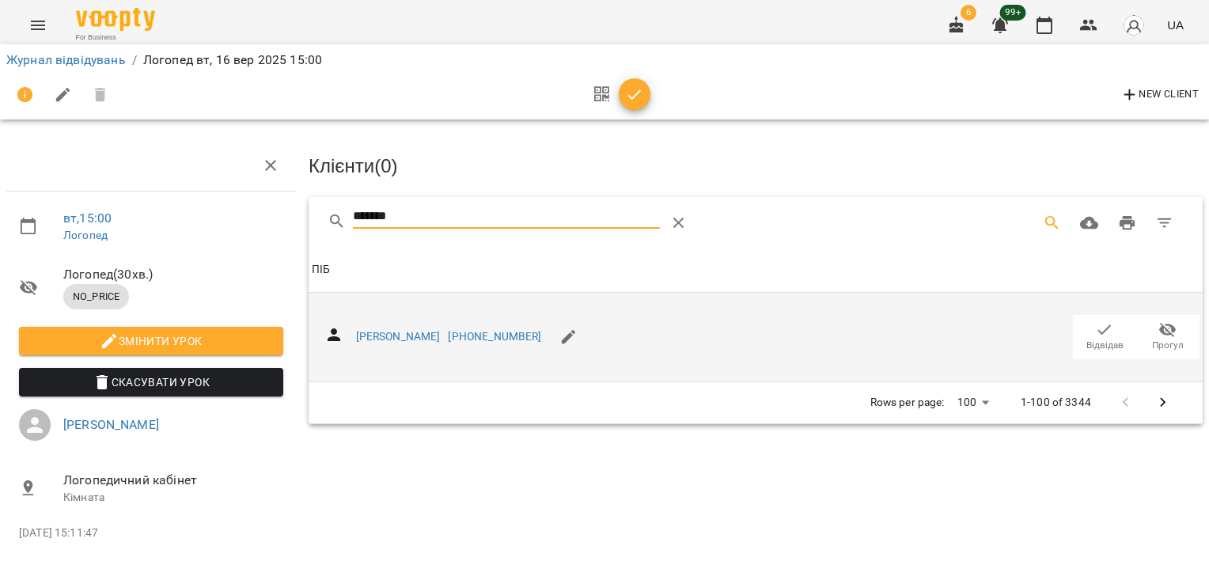
click at [1104, 332] on icon "button" at bounding box center [1104, 330] width 19 height 19
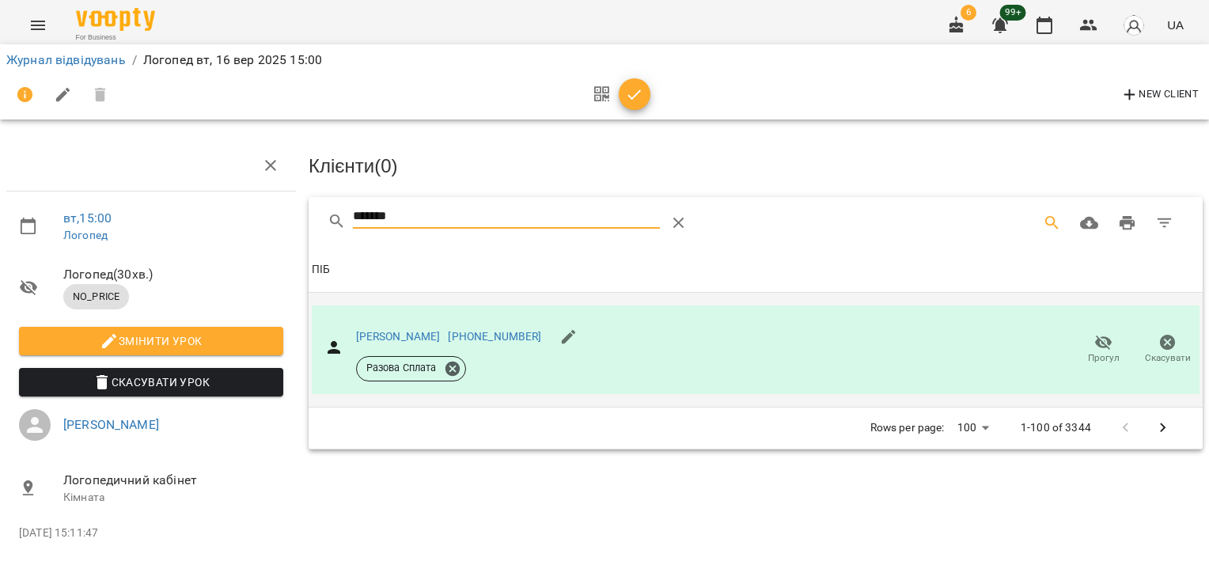
drag, startPoint x: 416, startPoint y: 211, endPoint x: 285, endPoint y: 215, distance: 131.5
click at [287, 215] on div "вт , 15:00 [PERSON_NAME] ( 30 хв. ) NO_PRICE Змінити урок Скасувати Урок [PERSO…" at bounding box center [605, 317] width 1222 height 506
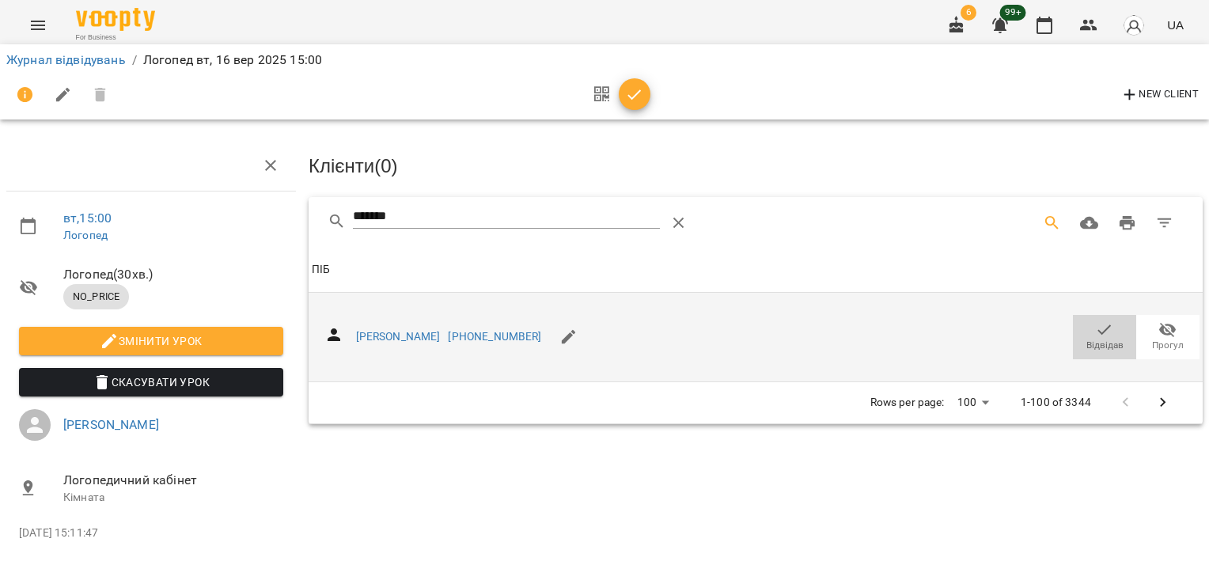
click at [1113, 321] on icon "button" at bounding box center [1104, 330] width 19 height 19
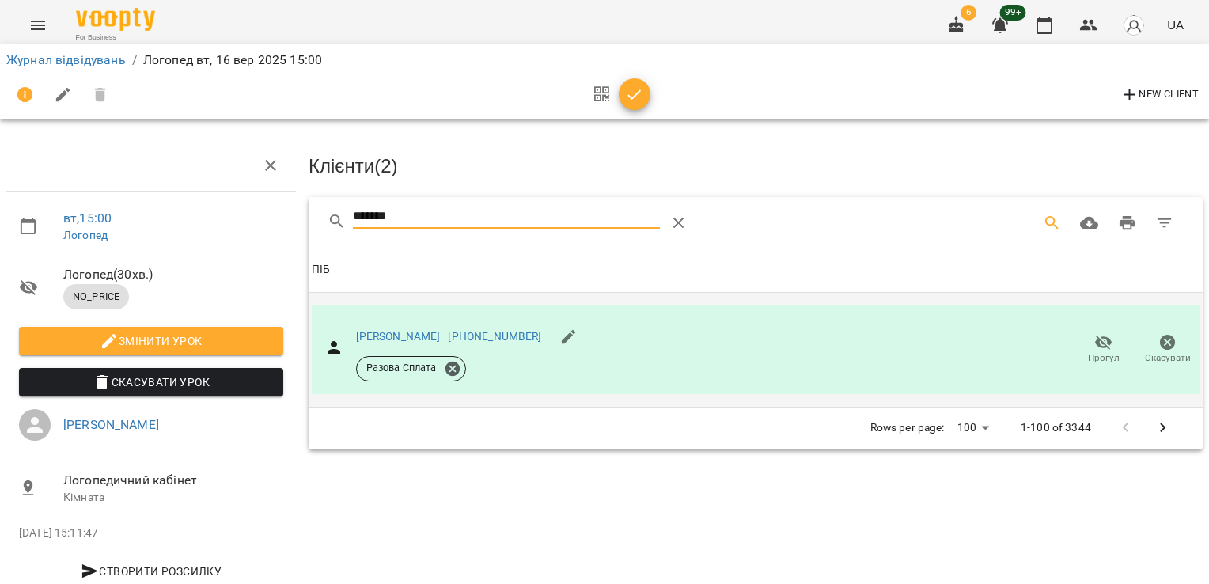
drag, startPoint x: 412, startPoint y: 211, endPoint x: 307, endPoint y: 217, distance: 104.6
click at [309, 217] on div "*******" at bounding box center [756, 222] width 894 height 51
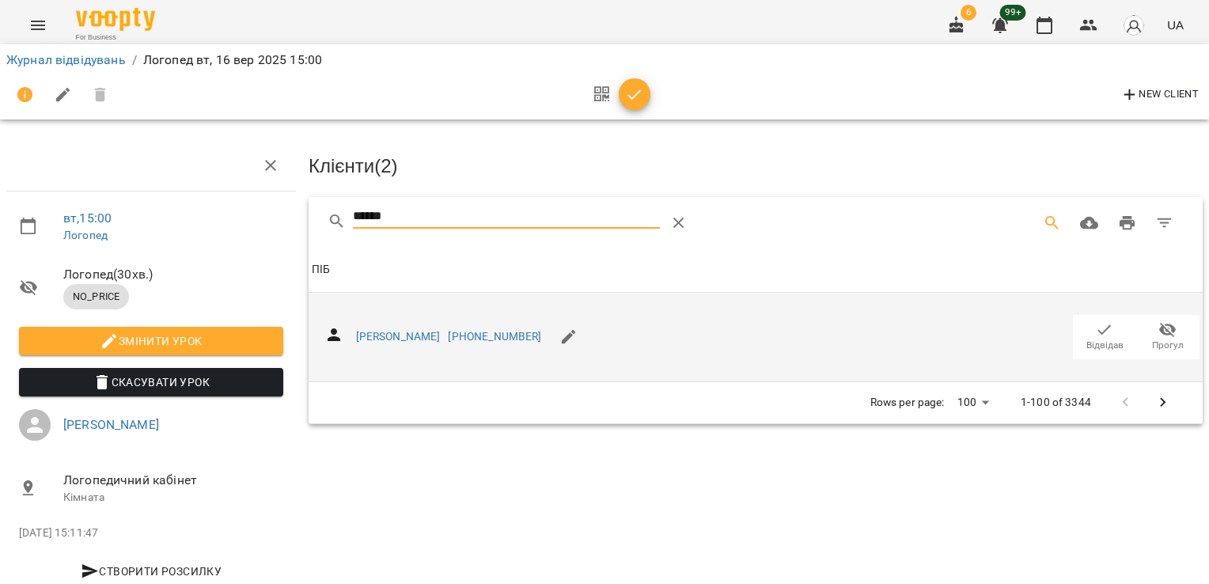
type input "******"
click at [1098, 331] on icon "button" at bounding box center [1104, 329] width 13 height 10
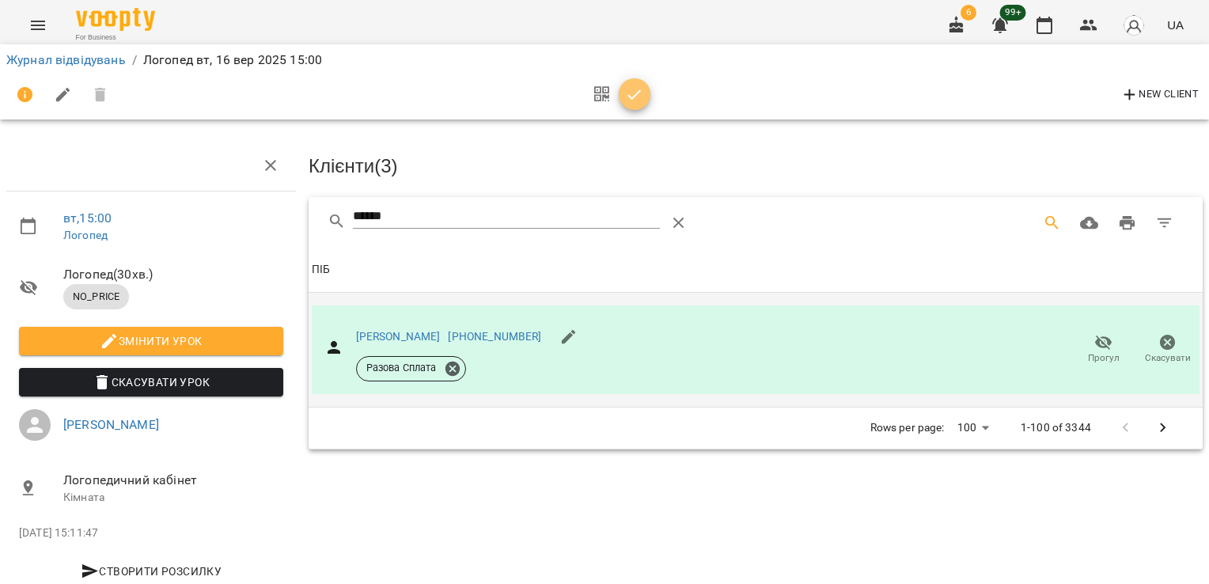
click at [637, 106] on button "button" at bounding box center [635, 94] width 32 height 32
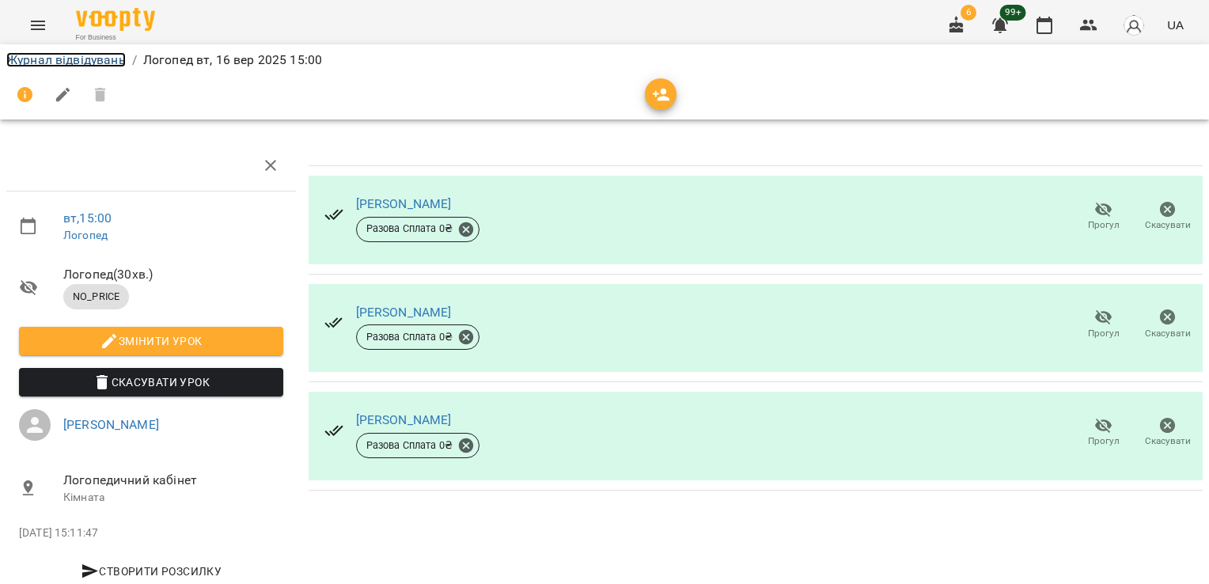
click at [38, 57] on link "Журнал відвідувань" at bounding box center [65, 59] width 119 height 15
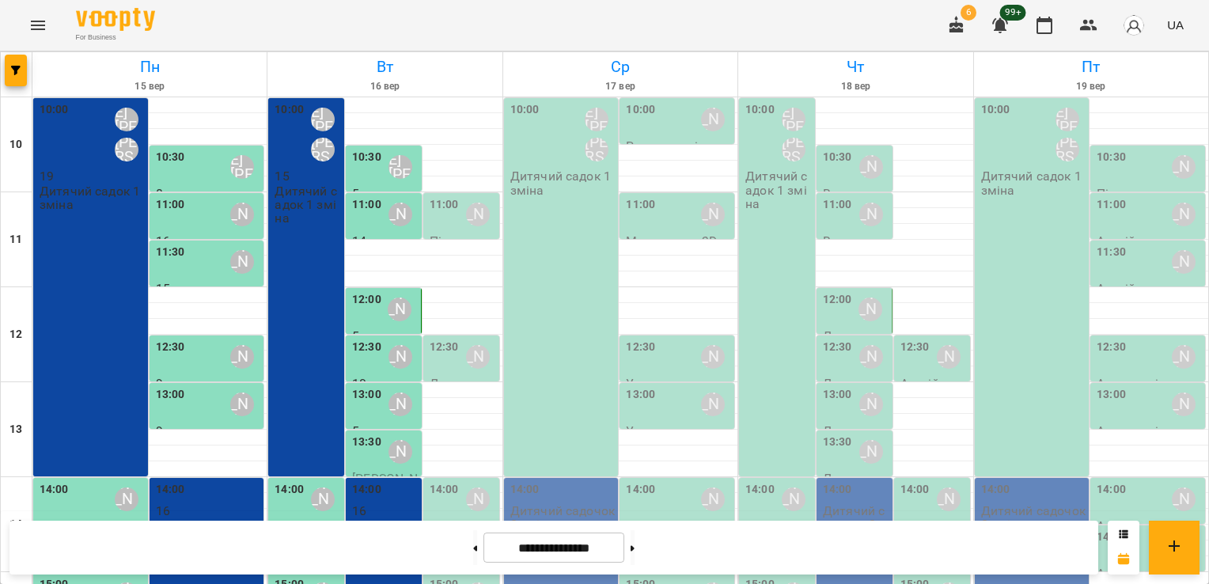
scroll to position [213, 0]
click at [430, 481] on div "14:00" at bounding box center [444, 499] width 29 height 36
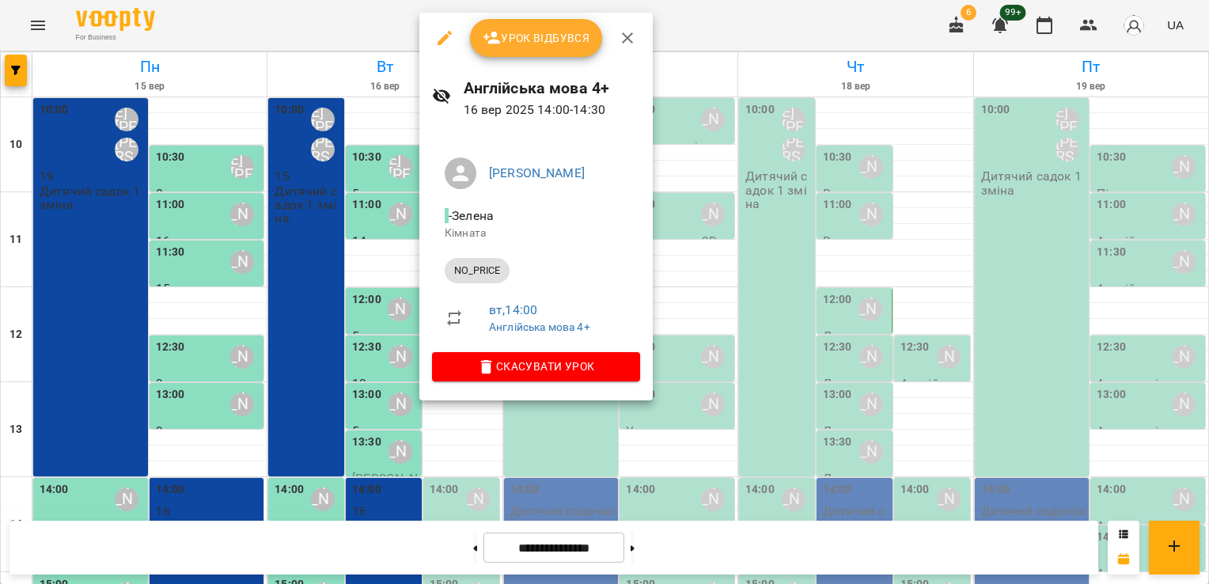
click at [541, 49] on button "Урок відбувся" at bounding box center [536, 38] width 133 height 38
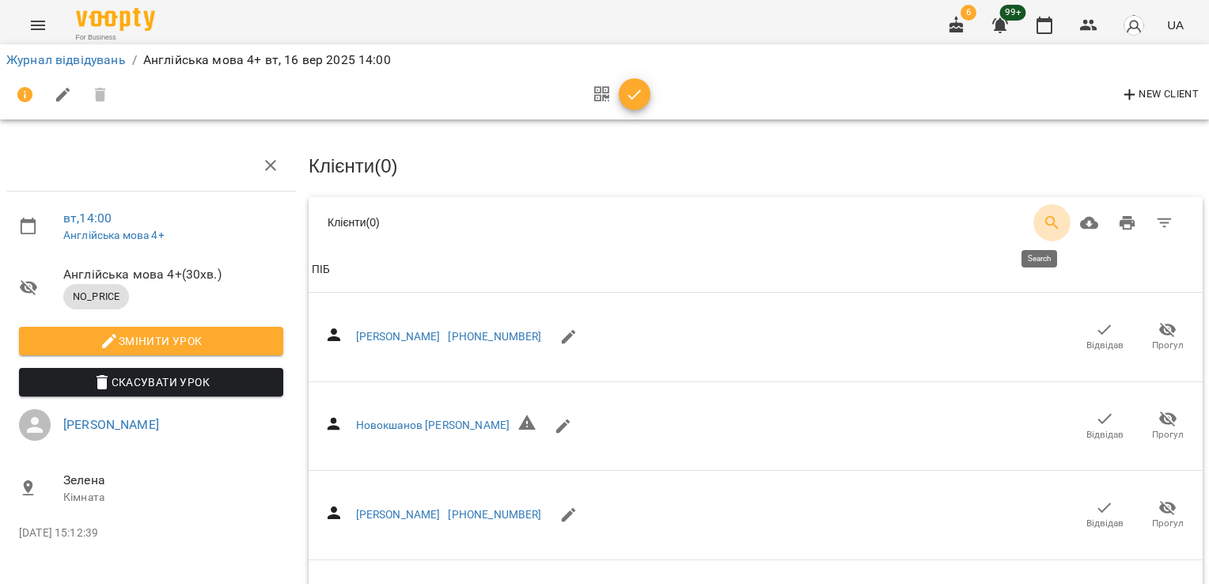
click at [1043, 217] on icon "Search" at bounding box center [1052, 223] width 19 height 19
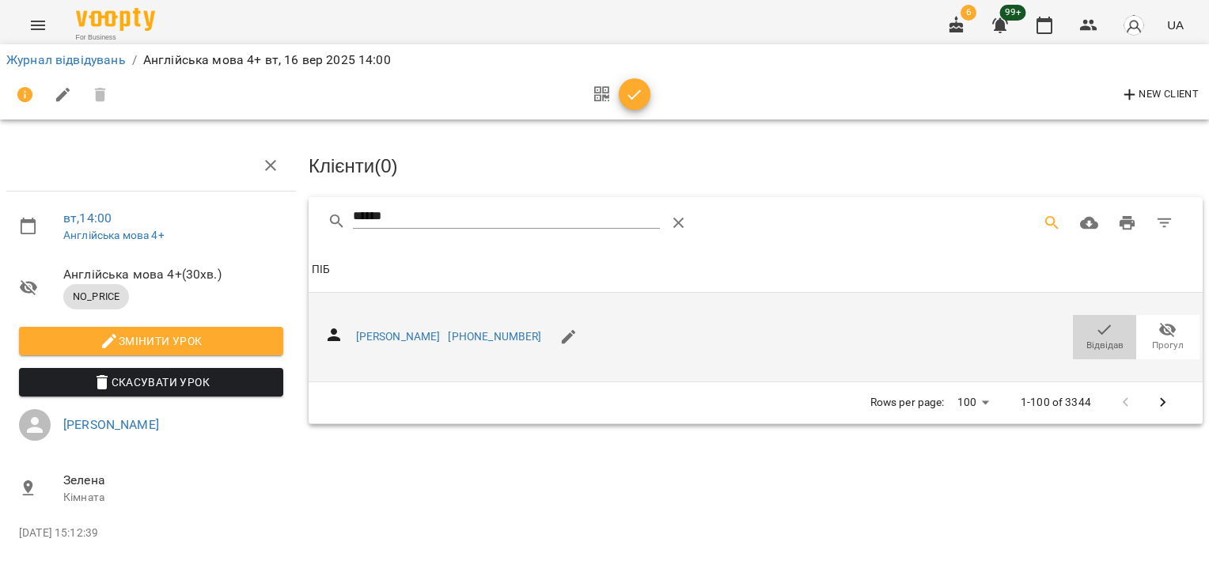
click at [1110, 340] on span "Відвідав" at bounding box center [1105, 345] width 37 height 13
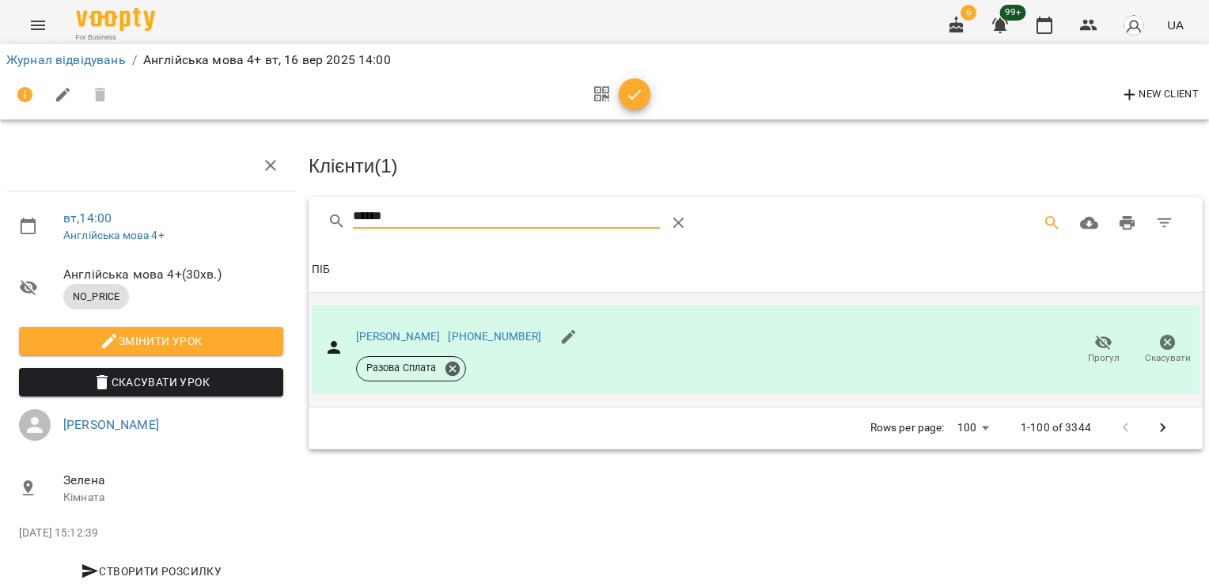
drag, startPoint x: 415, startPoint y: 207, endPoint x: 171, endPoint y: 213, distance: 243.8
click at [199, 214] on div "вт , 14:00 Англійська мова 4+ Англійська мова 4+ ( 30 хв. ) NO_PRICE Змінити ур…" at bounding box center [605, 337] width 1222 height 547
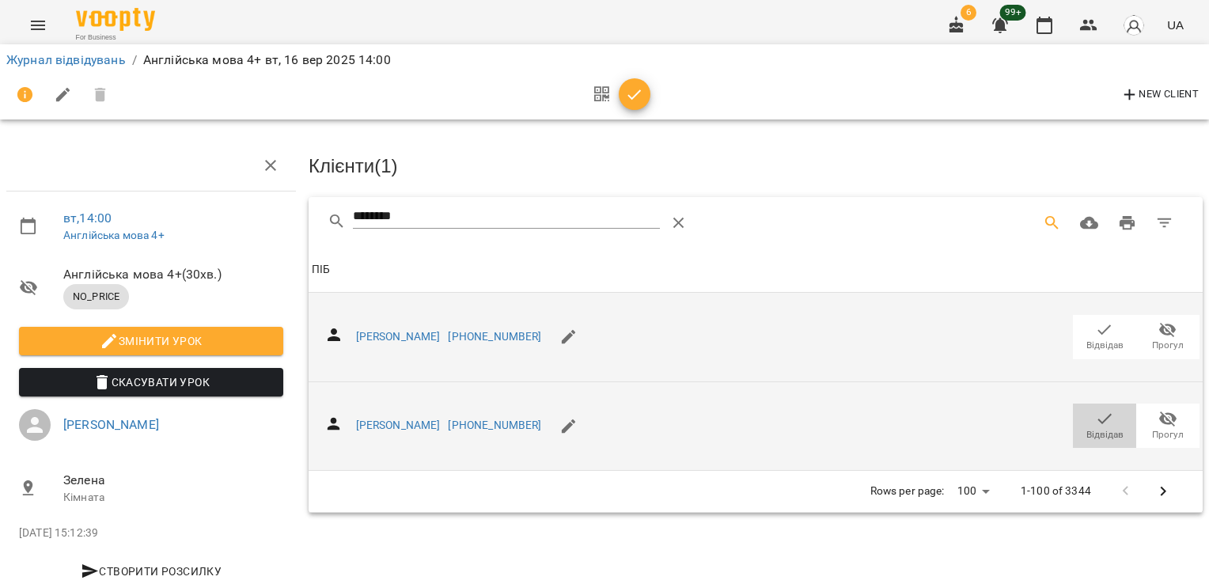
click at [1083, 424] on span "Відвідав" at bounding box center [1105, 425] width 44 height 32
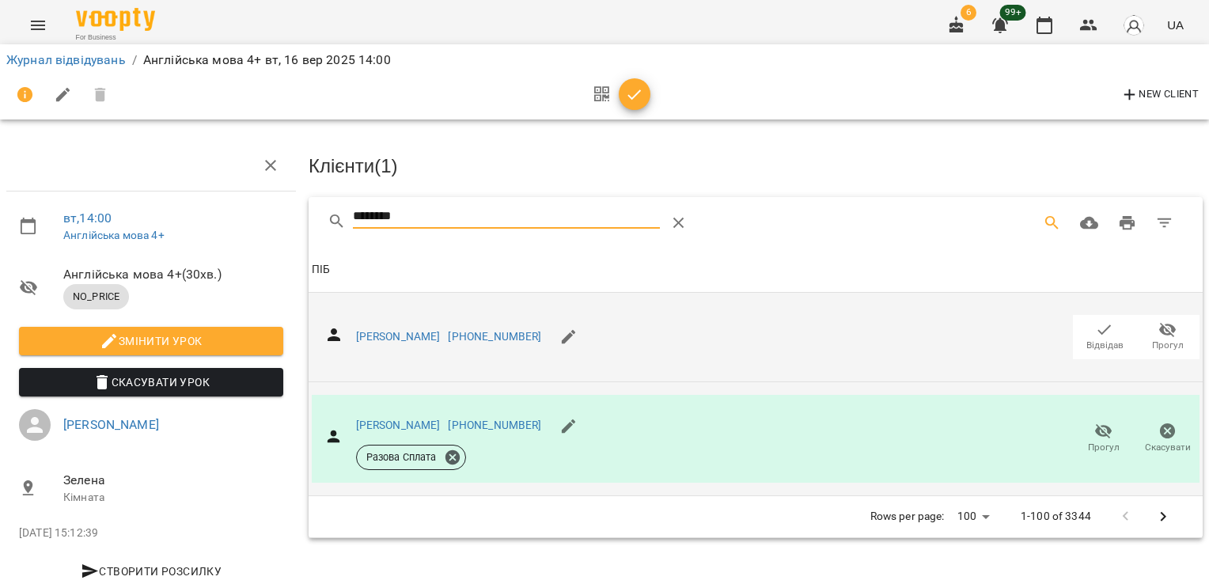
drag, startPoint x: 430, startPoint y: 214, endPoint x: 258, endPoint y: 222, distance: 171.9
click at [264, 220] on div "вт , 14:00 Англійська мова 4+ Англійська мова 4+ ( 30 хв. ) NO_PRICE Змінити ур…" at bounding box center [605, 337] width 1222 height 547
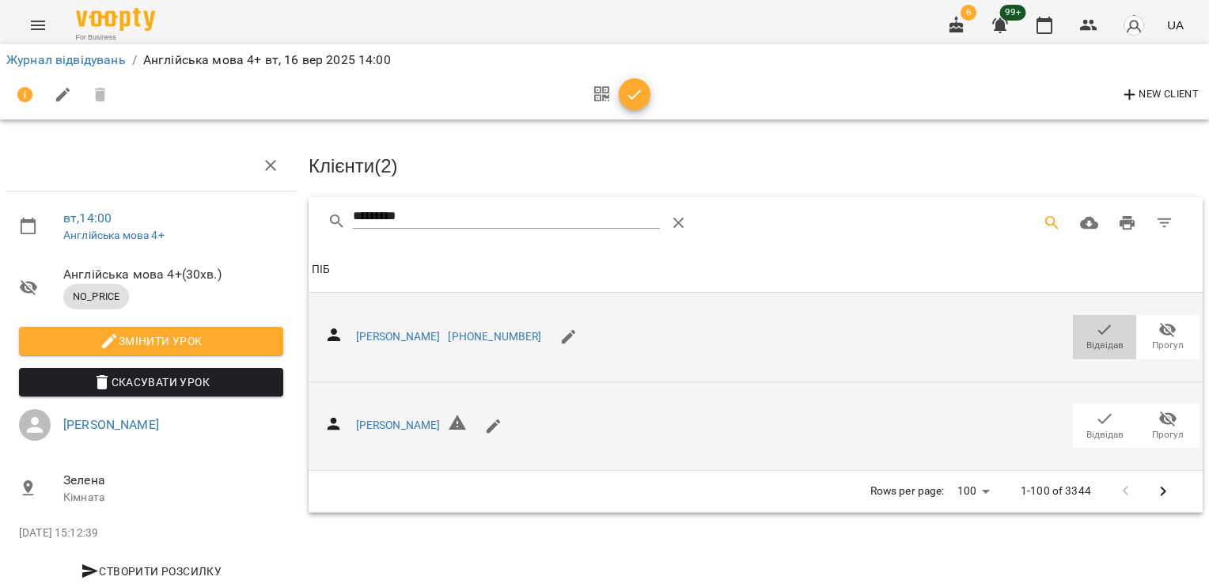
click at [1083, 331] on span "Відвідав" at bounding box center [1105, 337] width 44 height 32
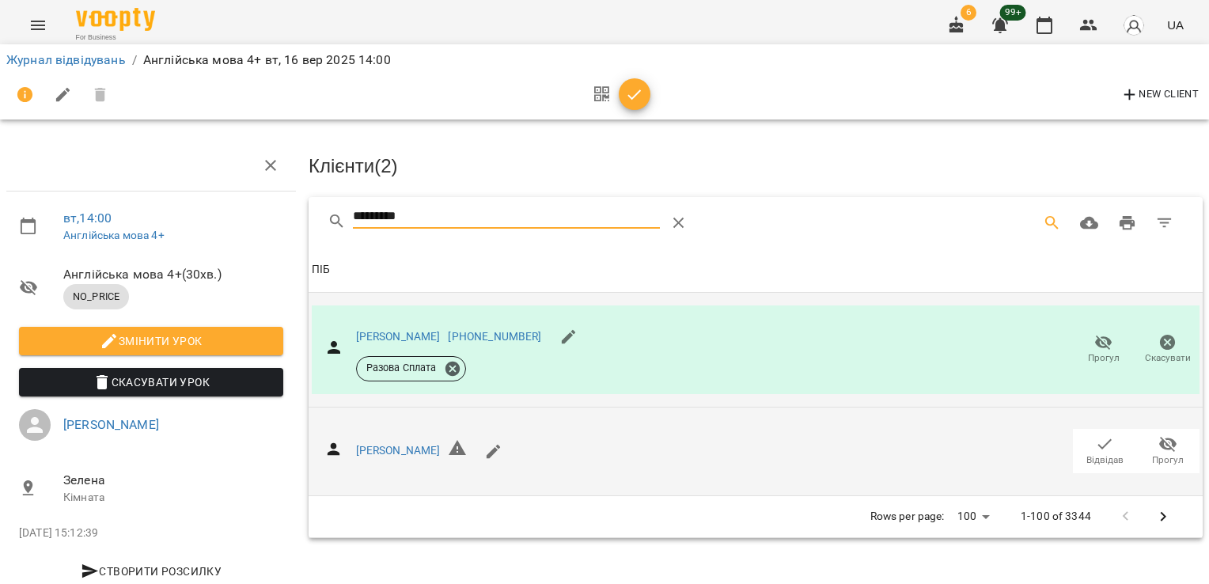
drag, startPoint x: 429, startPoint y: 213, endPoint x: 254, endPoint y: 207, distance: 175.0
click at [275, 214] on div "вт , 14:00 Англійська мова 4+ Англійська мова 4+ ( 30 хв. ) NO_PRICE Змінити ур…" at bounding box center [605, 337] width 1222 height 547
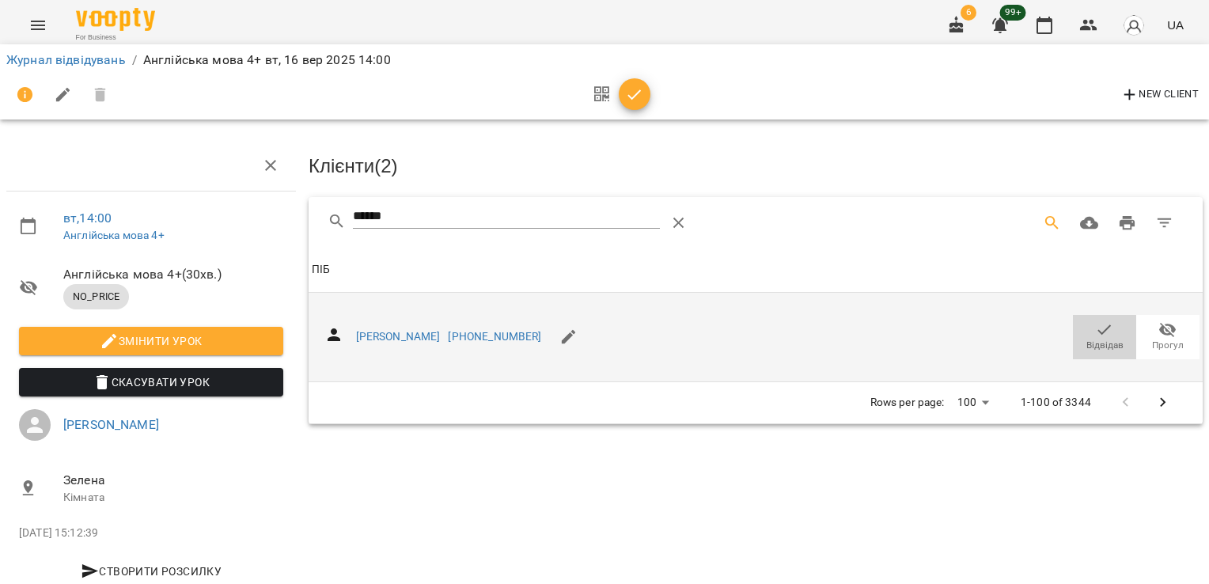
click at [1083, 324] on span "Відвідав" at bounding box center [1105, 337] width 44 height 32
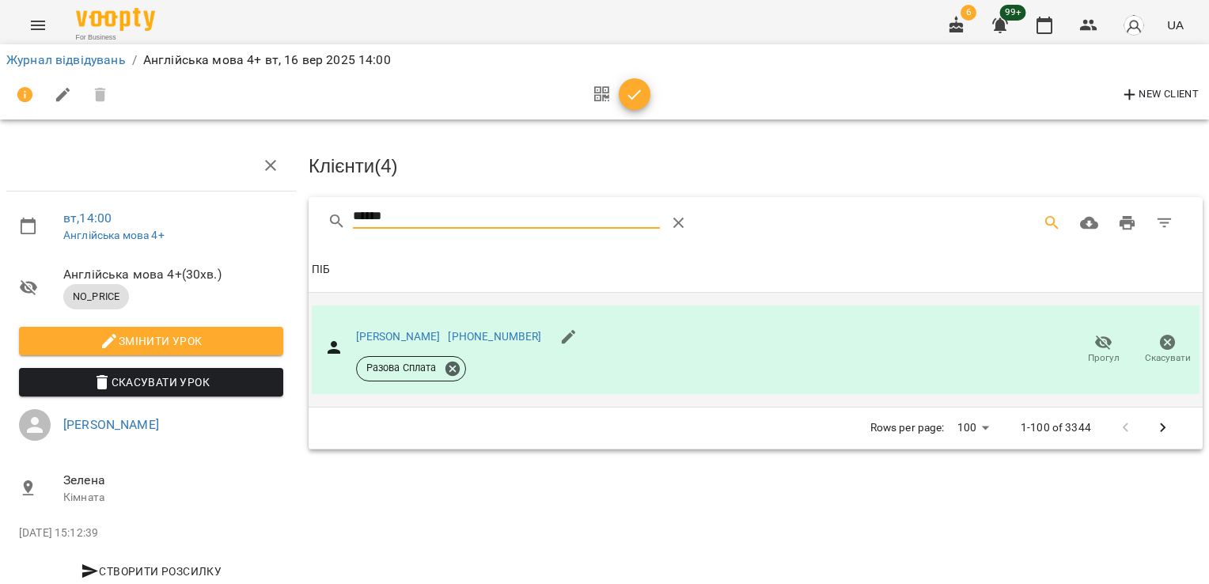
drag, startPoint x: 421, startPoint y: 215, endPoint x: 296, endPoint y: 195, distance: 126.7
click at [309, 207] on div "******" at bounding box center [756, 222] width 894 height 51
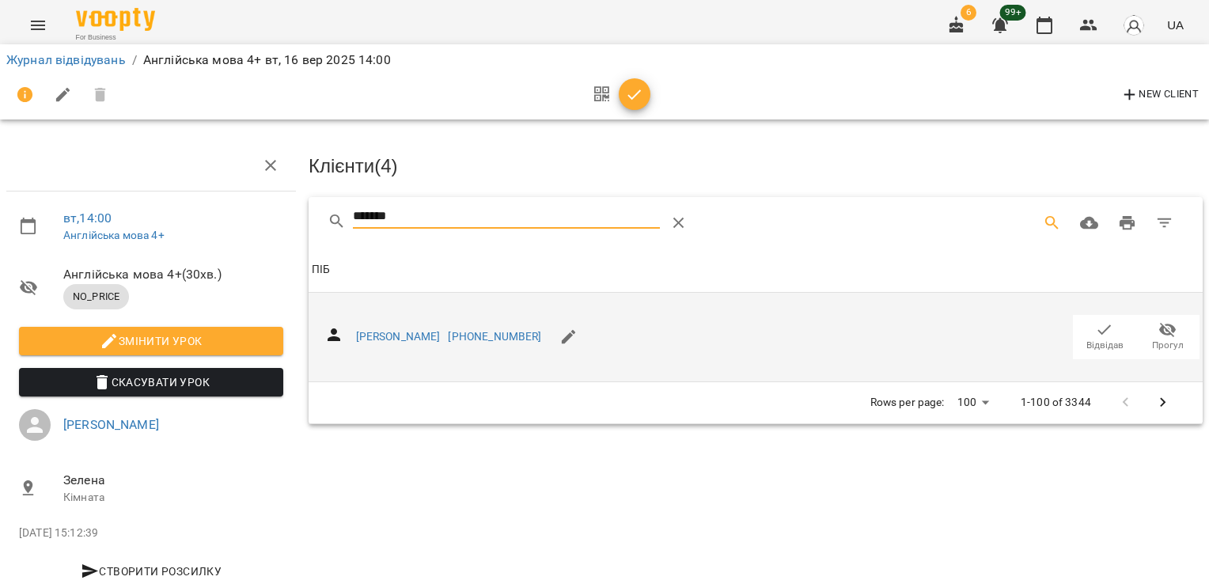
click at [1095, 334] on icon "button" at bounding box center [1104, 330] width 19 height 19
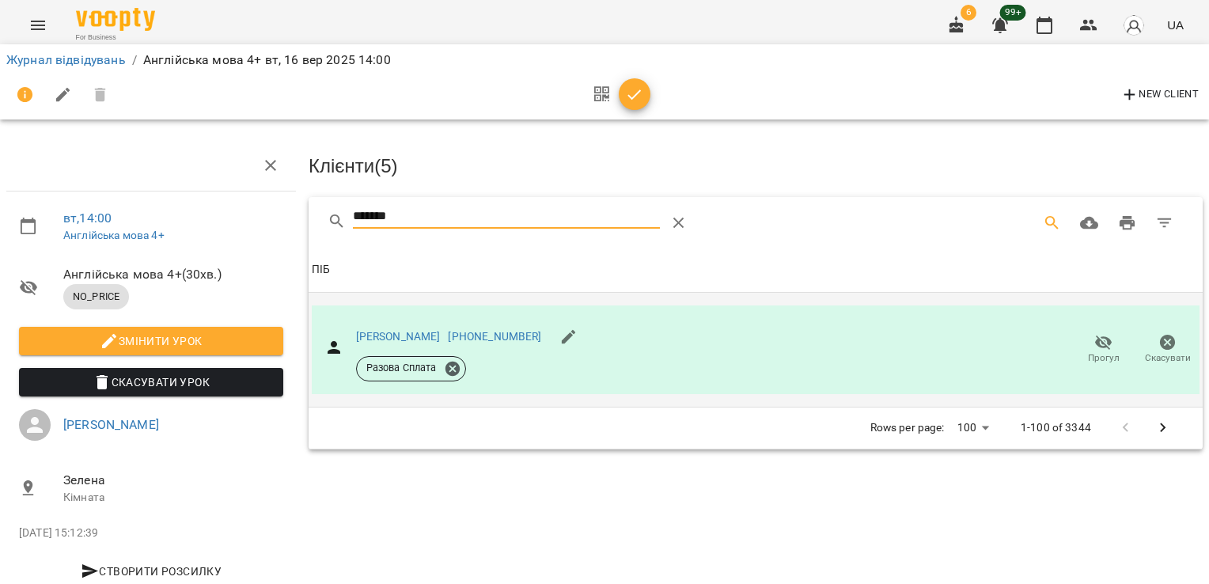
drag, startPoint x: 447, startPoint y: 220, endPoint x: 262, endPoint y: 221, distance: 185.2
click at [262, 221] on div "вт , 14:00 Англійська мова 4+ Англійська мова 4+ ( 30 хв. ) NO_PRICE Змінити ур…" at bounding box center [605, 337] width 1222 height 547
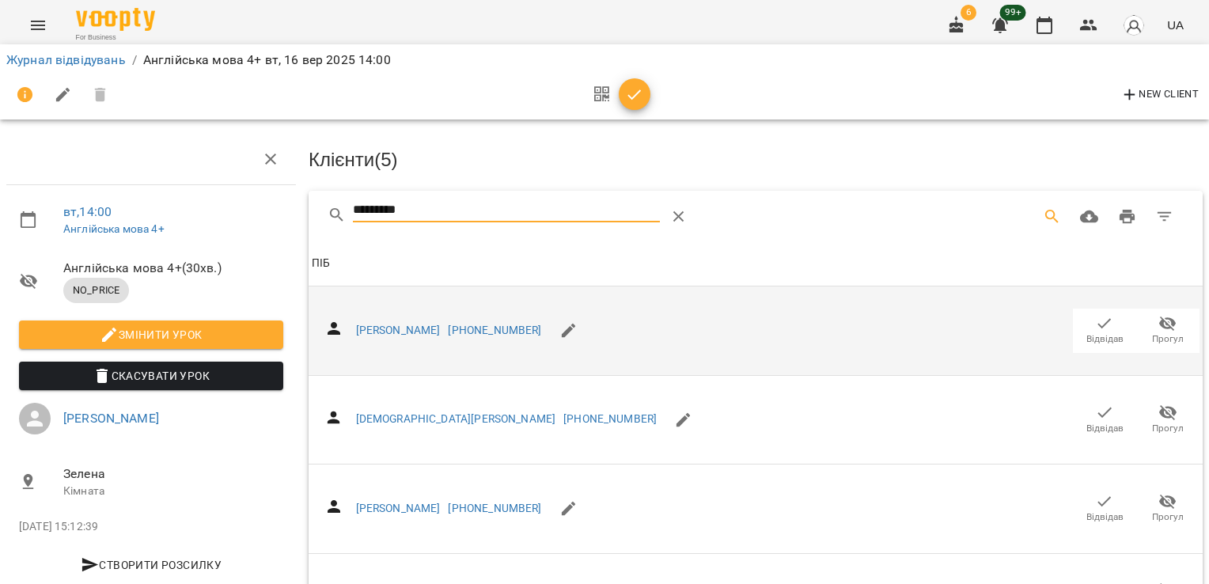
scroll to position [264, 0]
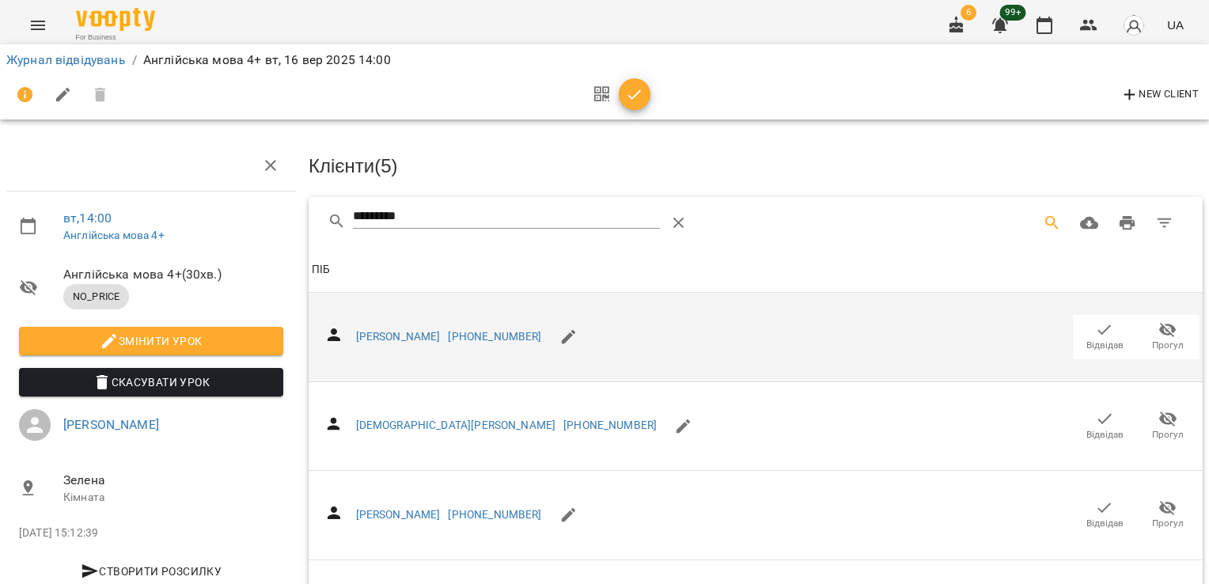
drag, startPoint x: 283, startPoint y: 222, endPoint x: 264, endPoint y: 225, distance: 19.1
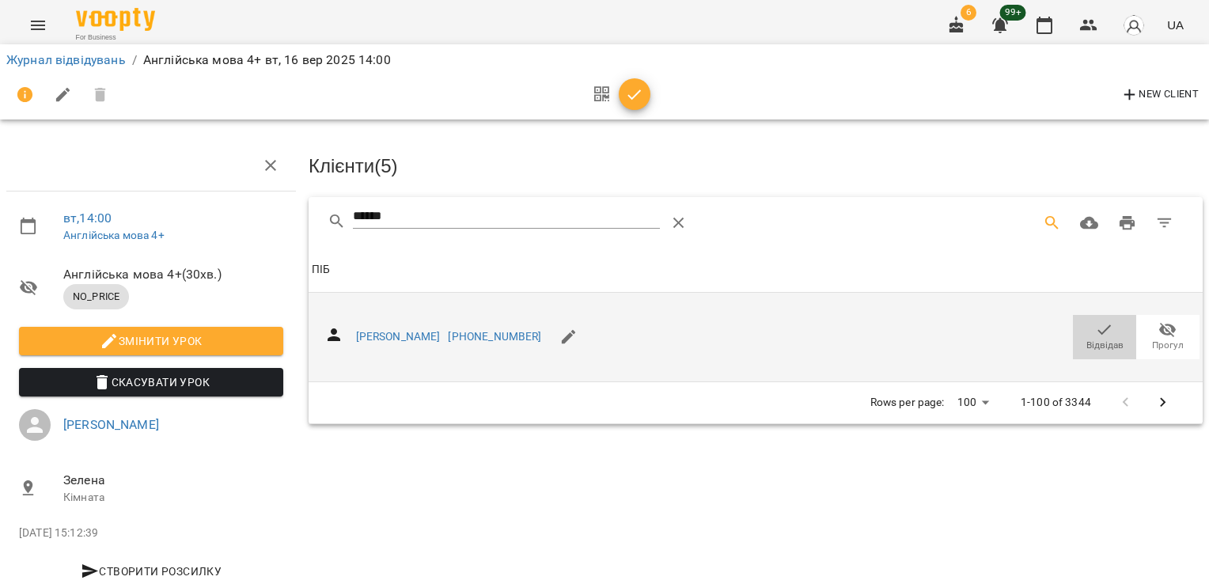
click at [1098, 324] on icon "button" at bounding box center [1104, 329] width 13 height 10
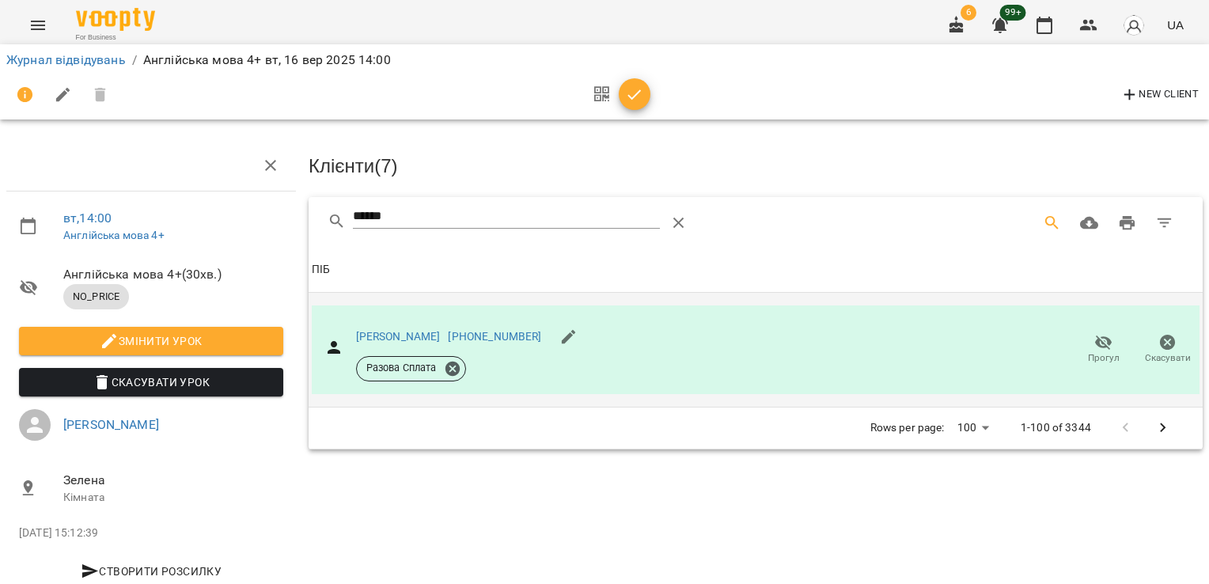
drag, startPoint x: 434, startPoint y: 218, endPoint x: 184, endPoint y: 218, distance: 250.1
click at [199, 218] on div "вт , 14:00 Англійська мова 4+ Англійська мова 4+ ( 30 хв. ) NO_PRICE Змінити ур…" at bounding box center [605, 337] width 1222 height 547
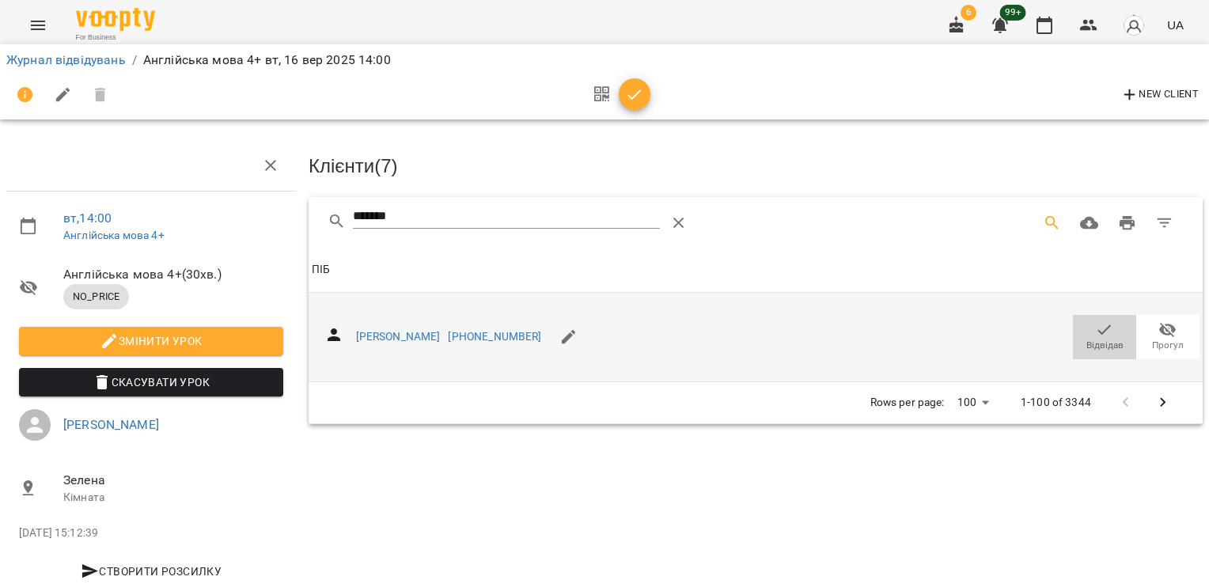
click at [1095, 324] on icon "button" at bounding box center [1104, 330] width 19 height 19
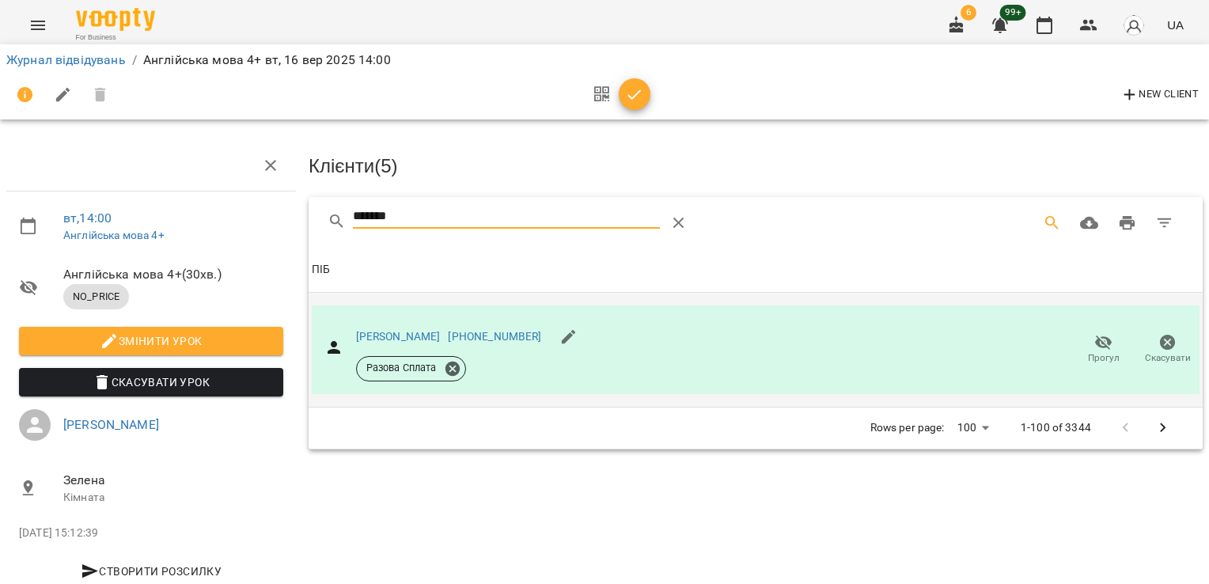
drag, startPoint x: 437, startPoint y: 214, endPoint x: 245, endPoint y: 201, distance: 192.7
click at [267, 206] on div "вт , 14:00 Англійська мова 4+ Англійська мова 4+ ( 30 хв. ) NO_PRICE Змінити ур…" at bounding box center [605, 337] width 1222 height 547
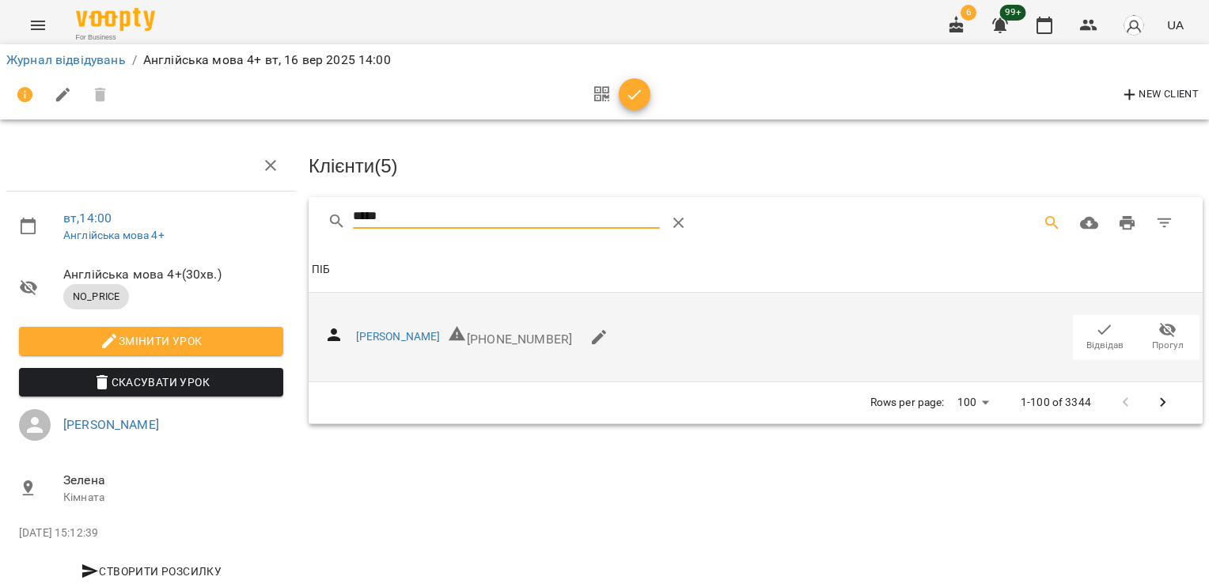
type input "*****"
click at [1095, 328] on icon "button" at bounding box center [1104, 330] width 19 height 19
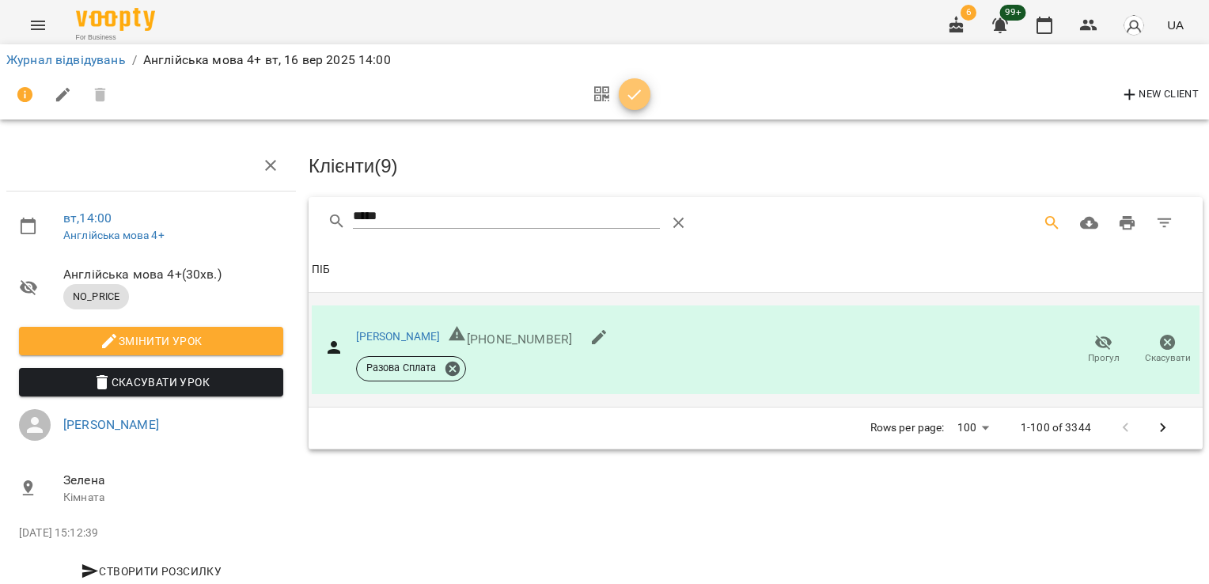
click at [642, 90] on icon "button" at bounding box center [634, 94] width 19 height 19
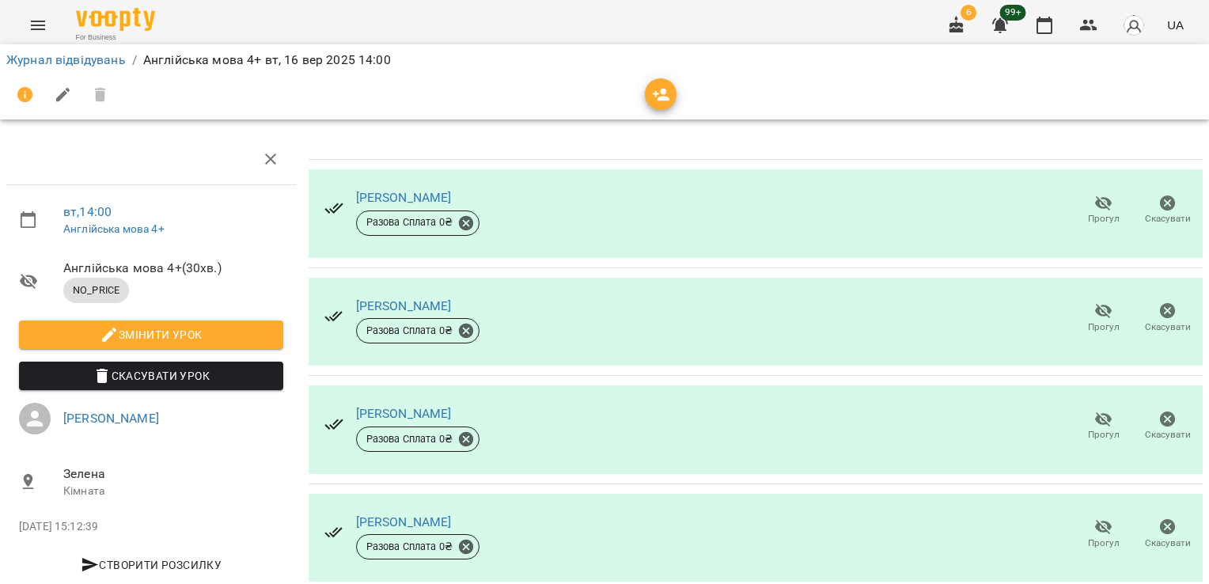
scroll to position [577, 0]
click at [85, 51] on li "Журнал відвідувань" at bounding box center [65, 60] width 119 height 19
click at [85, 59] on link "Журнал відвідувань" at bounding box center [65, 59] width 119 height 15
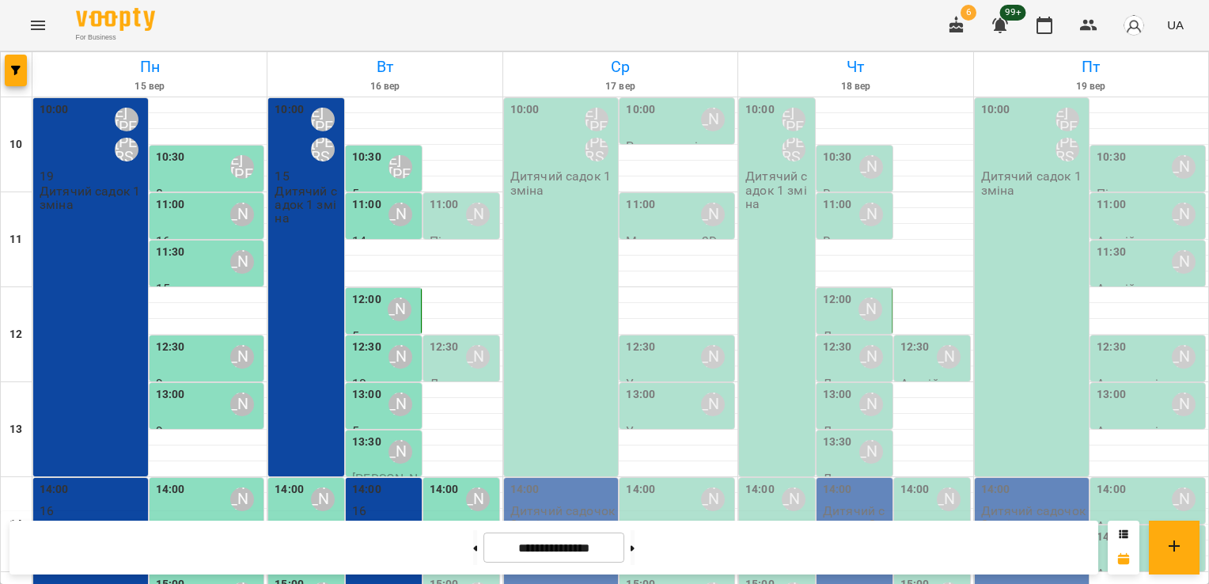
scroll to position [215, 0]
click at [440, 529] on div "14:30" at bounding box center [444, 547] width 29 height 36
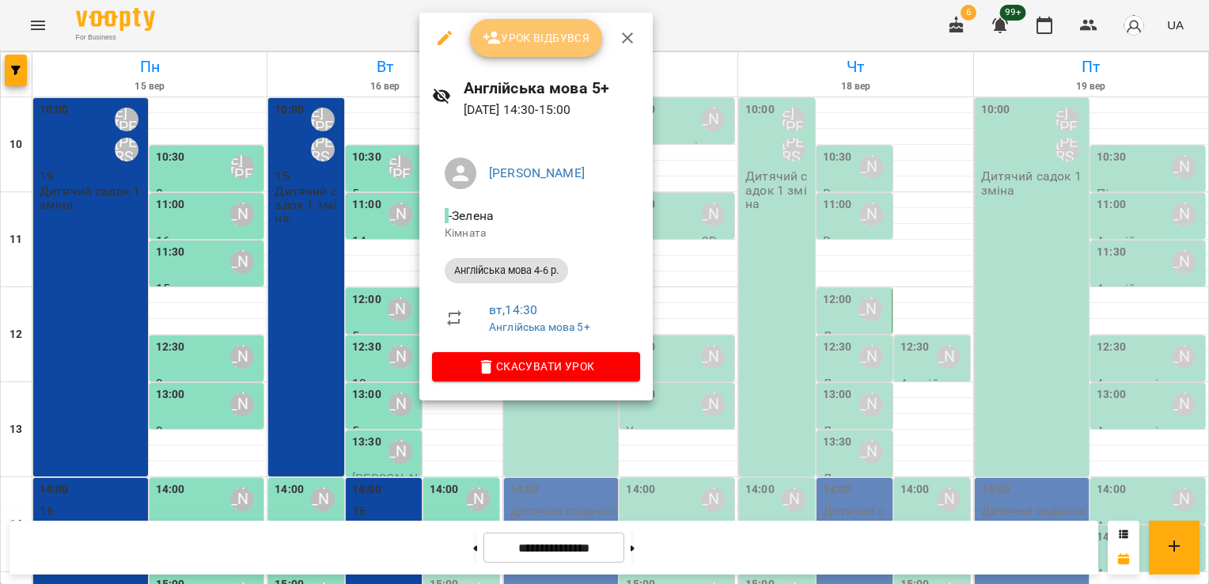
click at [521, 41] on span "Урок відбувся" at bounding box center [537, 37] width 108 height 19
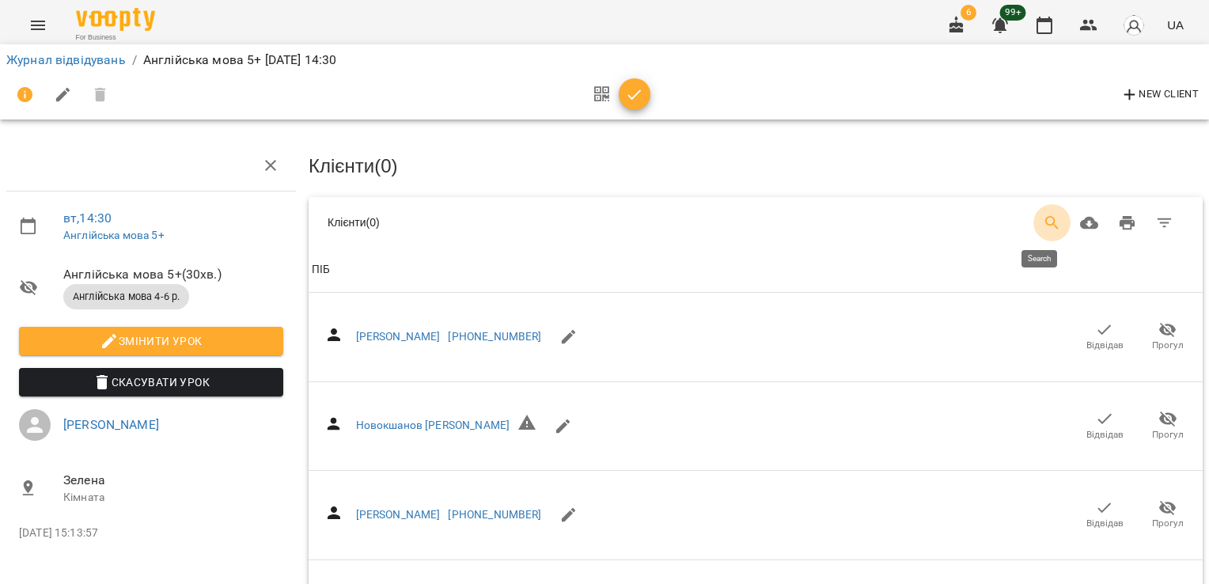
click at [1043, 223] on icon "Search" at bounding box center [1052, 223] width 19 height 19
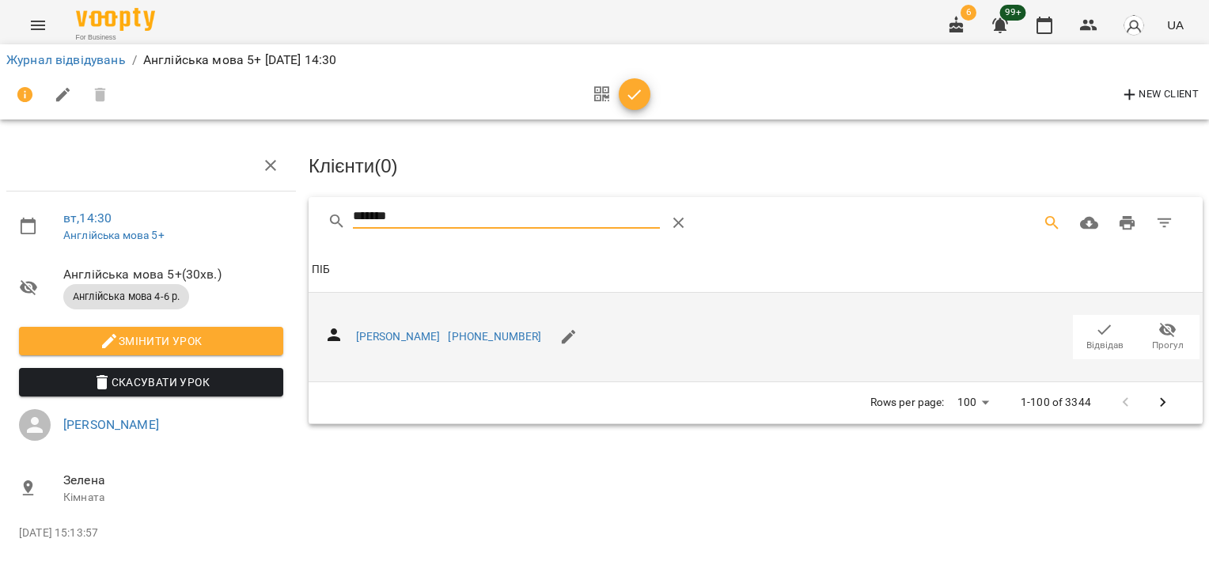
click at [1092, 326] on span "Відвідав" at bounding box center [1105, 337] width 44 height 32
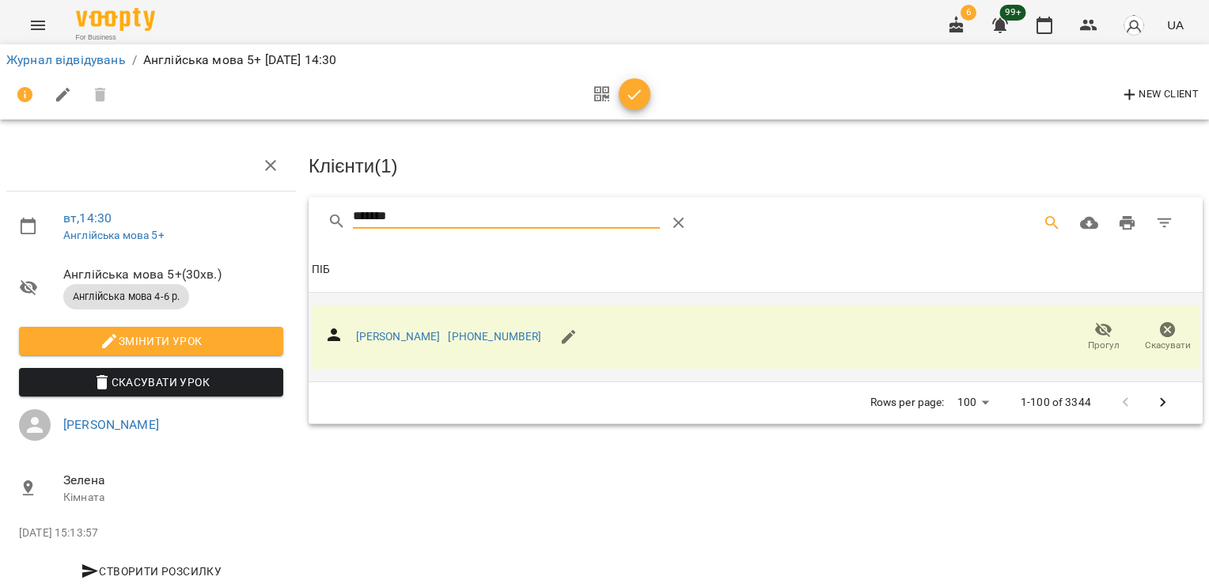
drag, startPoint x: 421, startPoint y: 216, endPoint x: 302, endPoint y: 223, distance: 118.9
click at [305, 223] on div "******* Клієнти ( 1 ) ПІБ ПІБ [PERSON_NAME] [PHONE_NUMBER] Прогул Скасувати Row…" at bounding box center [755, 310] width 901 height 233
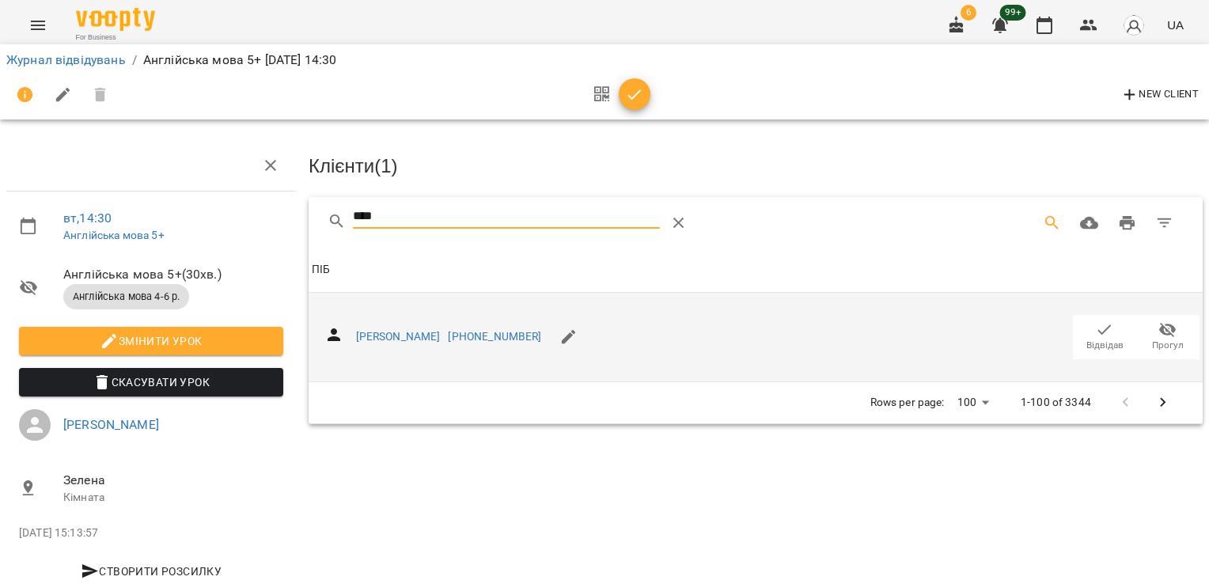
click at [1095, 332] on icon "button" at bounding box center [1104, 330] width 19 height 19
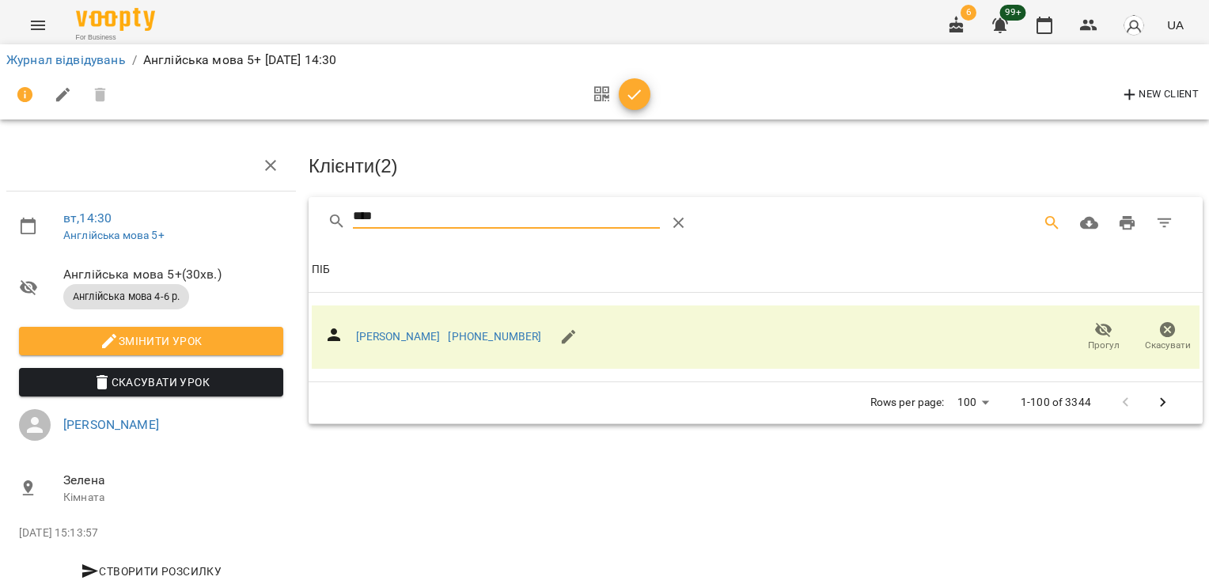
drag, startPoint x: 446, startPoint y: 214, endPoint x: 282, endPoint y: 215, distance: 164.6
click at [282, 215] on div "вт , 14:30 Англійська мова 5+ Англійська мова 5+ ( 30 хв. ) Англійська мова 4-6…" at bounding box center [605, 337] width 1222 height 547
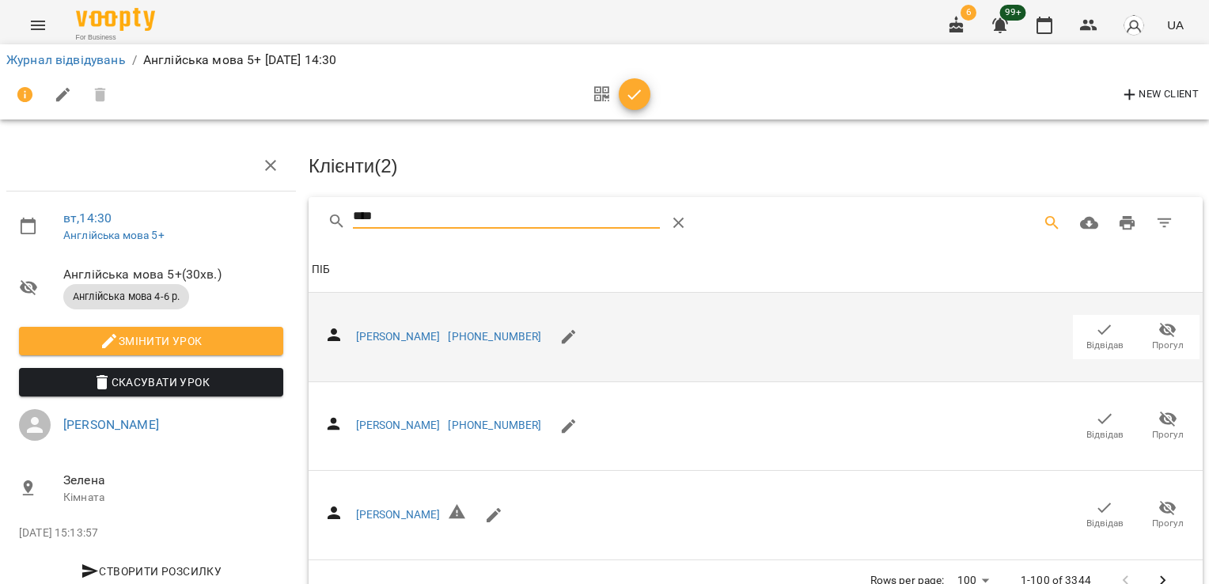
click at [1099, 327] on icon "button" at bounding box center [1104, 330] width 19 height 19
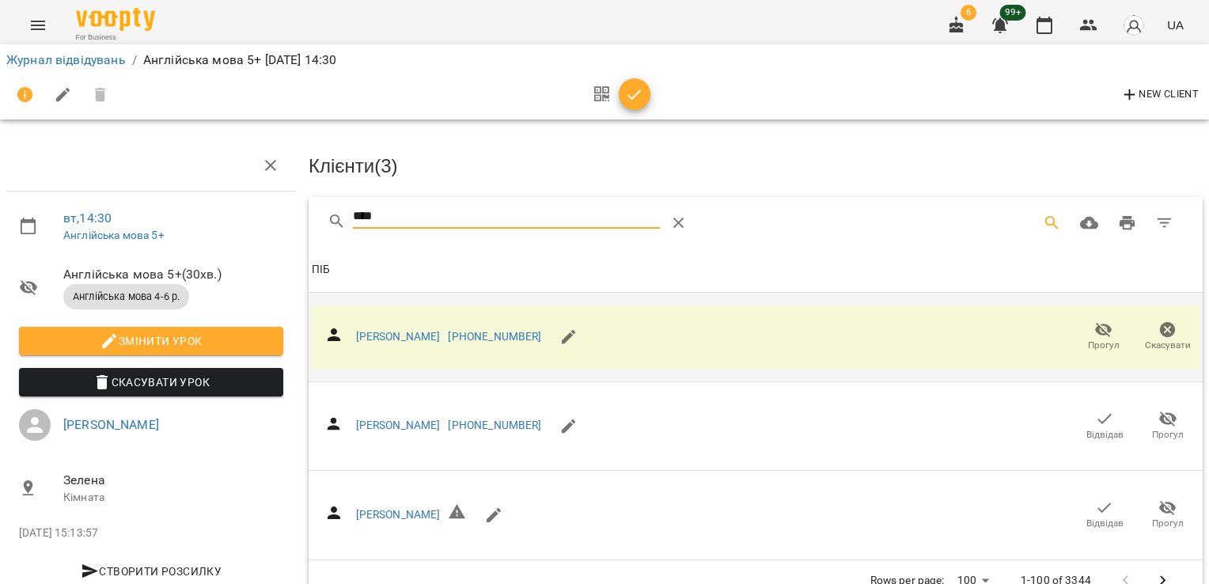
drag, startPoint x: 348, startPoint y: 229, endPoint x: 313, endPoint y: 230, distance: 34.8
click at [316, 230] on div "****" at bounding box center [756, 222] width 894 height 51
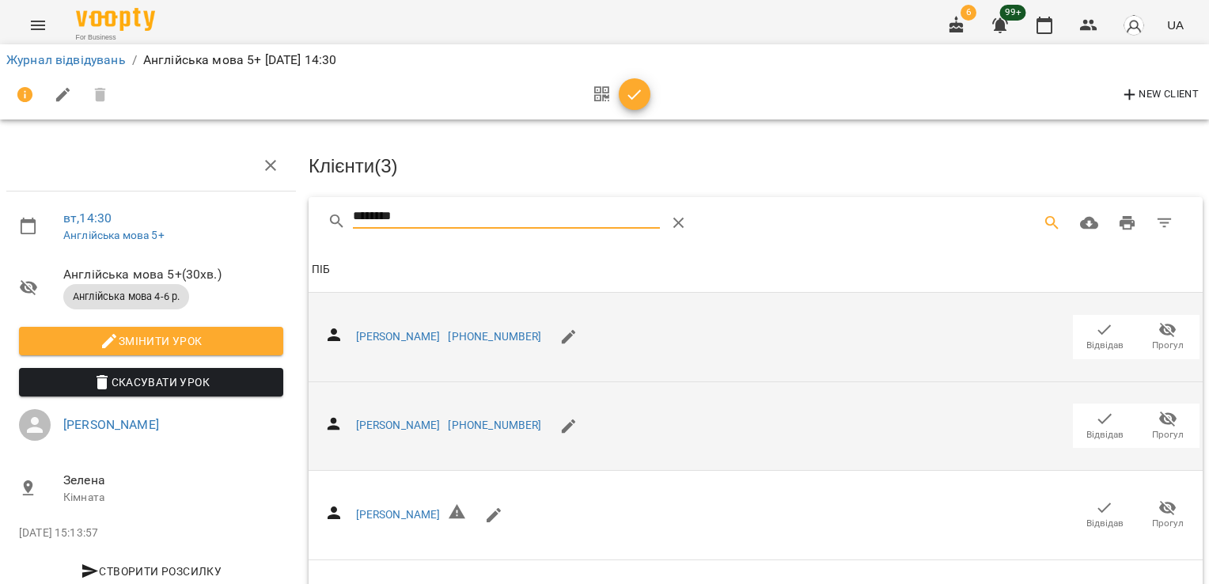
click at [1107, 423] on span "Відвідав" at bounding box center [1105, 425] width 44 height 32
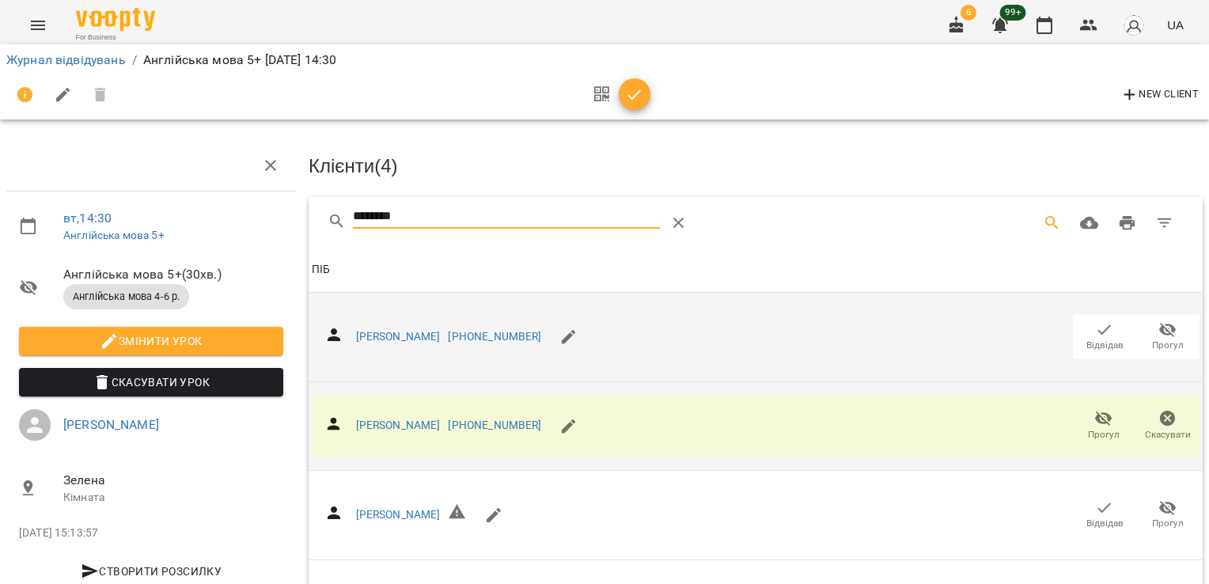
drag, startPoint x: 435, startPoint y: 217, endPoint x: 260, endPoint y: 223, distance: 175.8
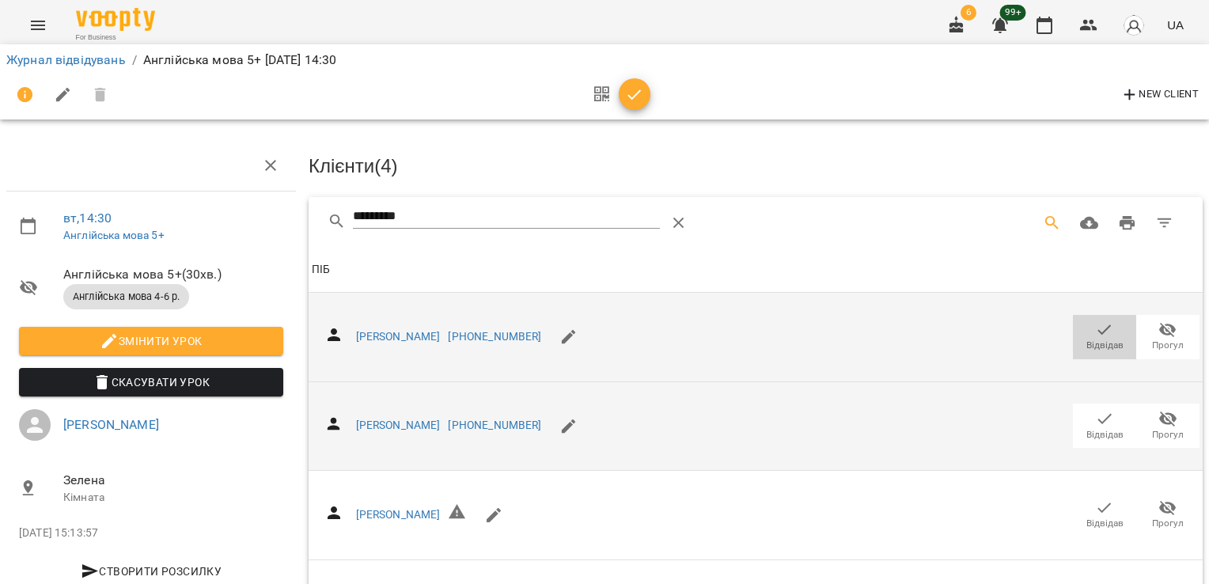
click at [1095, 335] on icon "button" at bounding box center [1104, 330] width 19 height 19
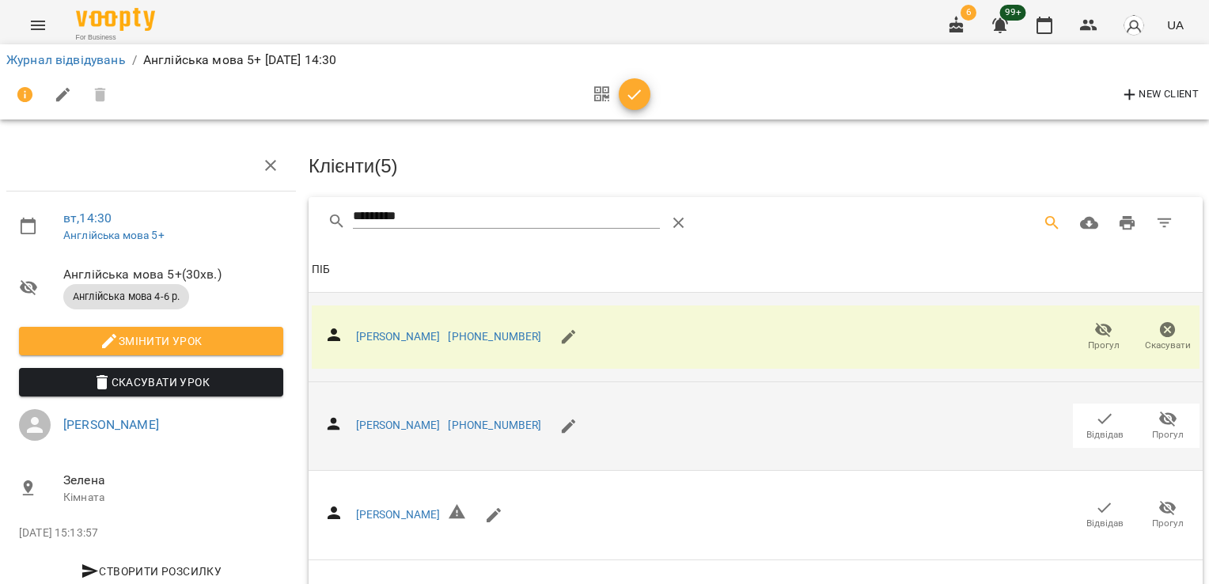
drag, startPoint x: 449, startPoint y: 220, endPoint x: 212, endPoint y: 228, distance: 237.5
click at [212, 228] on div "вт , 14:30 Англійська мова 5+ Англійська мова 5+ ( 30 хв. ) Англійська мова 4-6…" at bounding box center [605, 383] width 1222 height 639
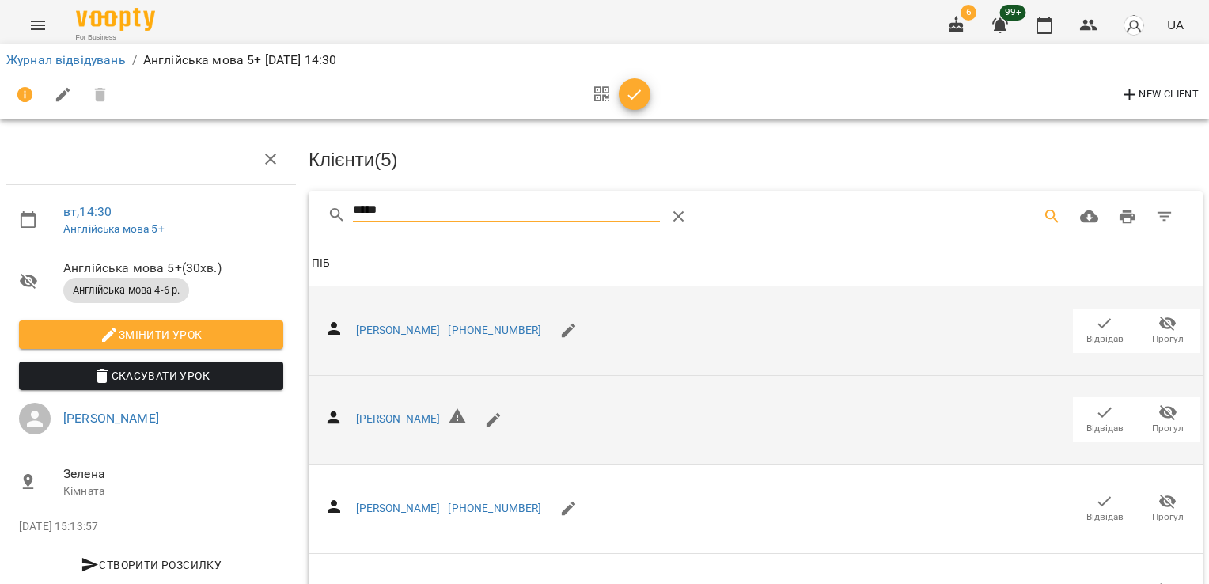
scroll to position [127, 0]
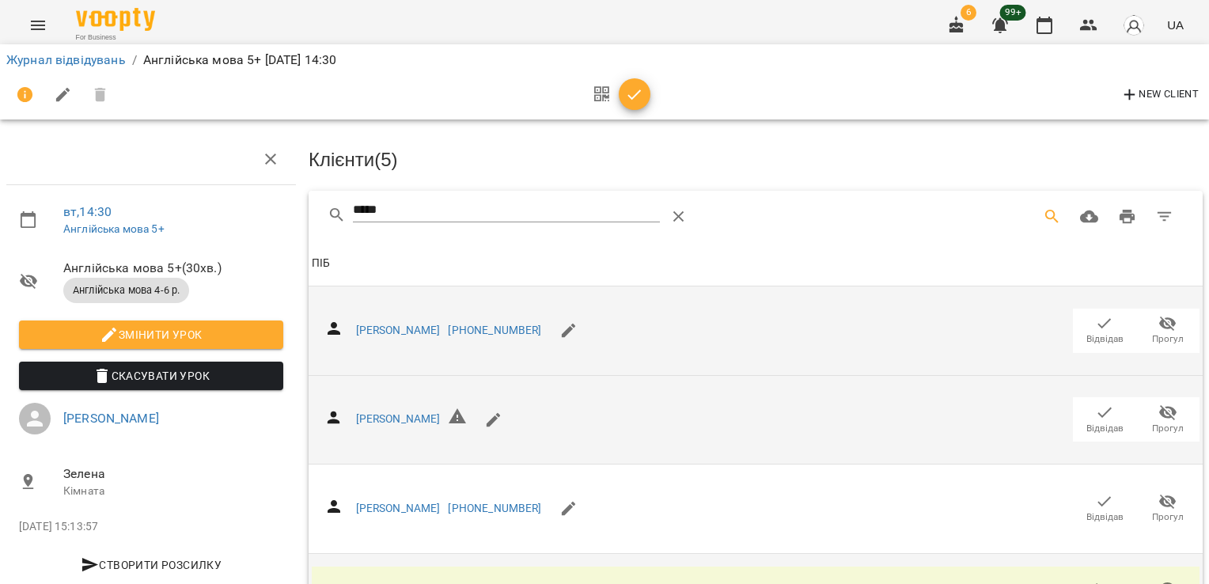
scroll to position [0, 0]
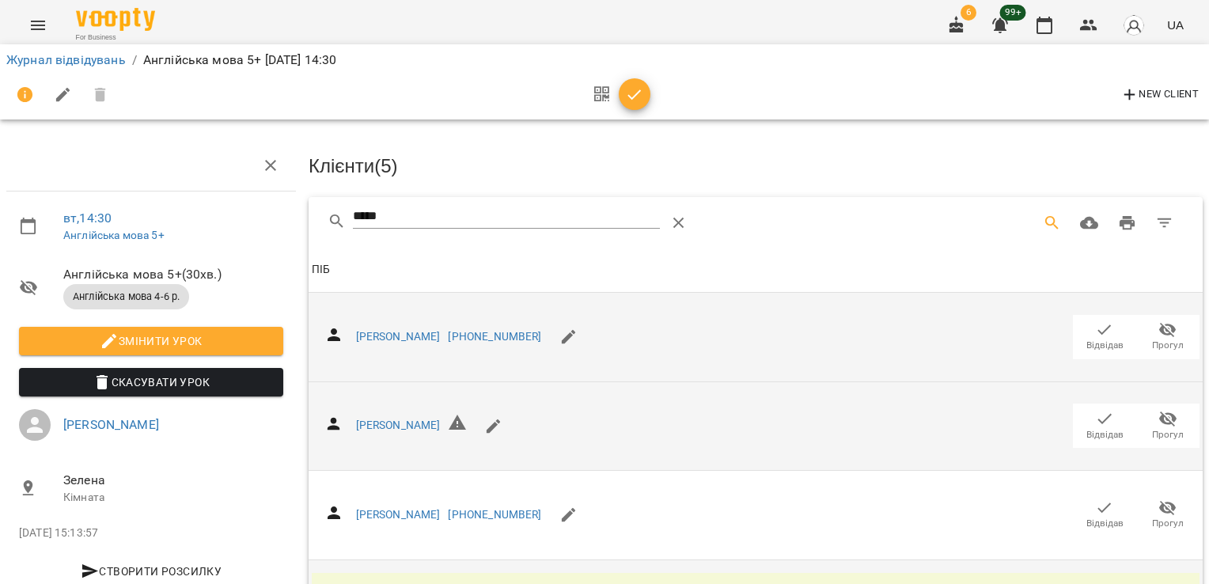
drag, startPoint x: 415, startPoint y: 213, endPoint x: 224, endPoint y: 223, distance: 191.0
click at [225, 223] on div "вт , 14:30 Англійська мова 5+ Англійська мова 5+ ( 30 хв. ) Англійська мова 4-6…" at bounding box center [605, 383] width 1222 height 639
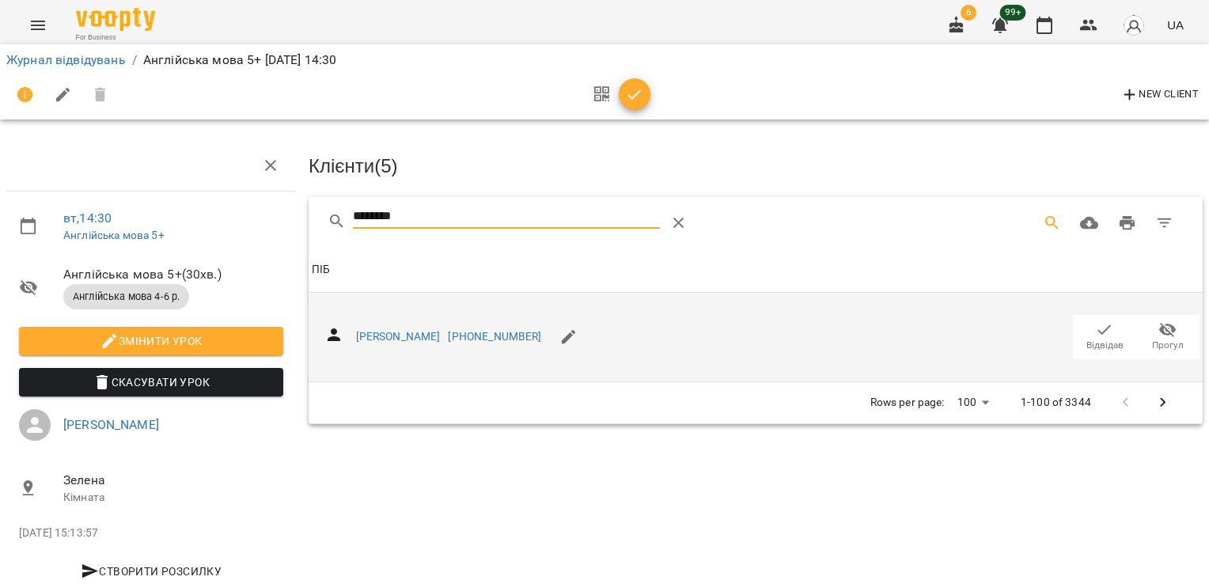
click at [1094, 341] on span "Відвідав" at bounding box center [1105, 345] width 37 height 13
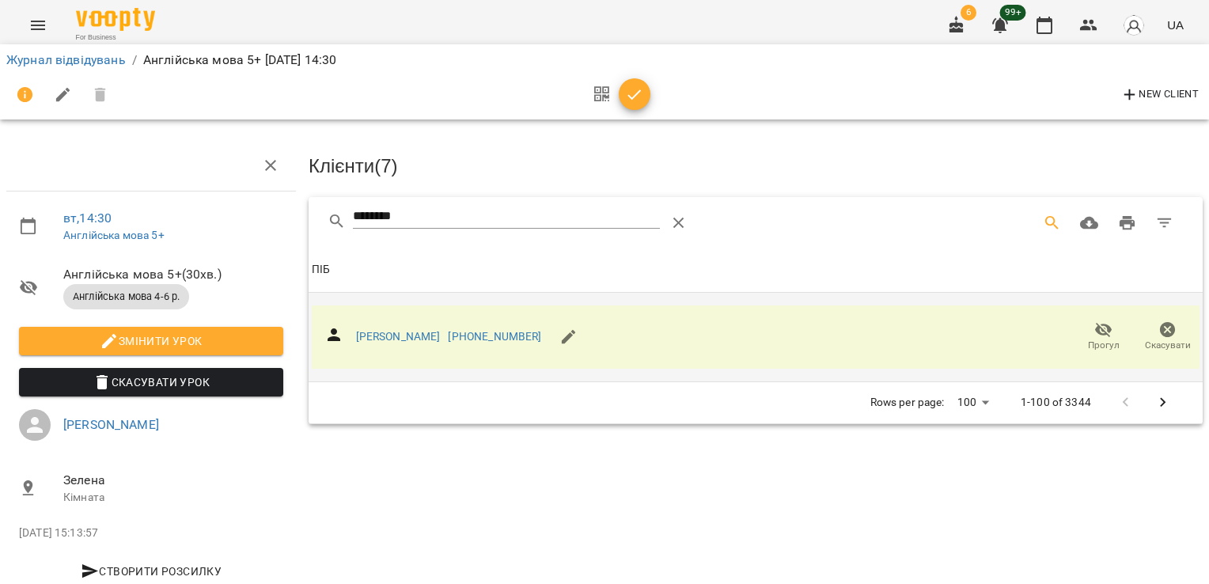
drag, startPoint x: 294, startPoint y: 218, endPoint x: 263, endPoint y: 224, distance: 32.1
click at [265, 223] on div "вт , 14:30 Англійська мова 5+ Англійська мова 5+ ( 30 хв. ) Англійська мова 4-6…" at bounding box center [605, 337] width 1222 height 547
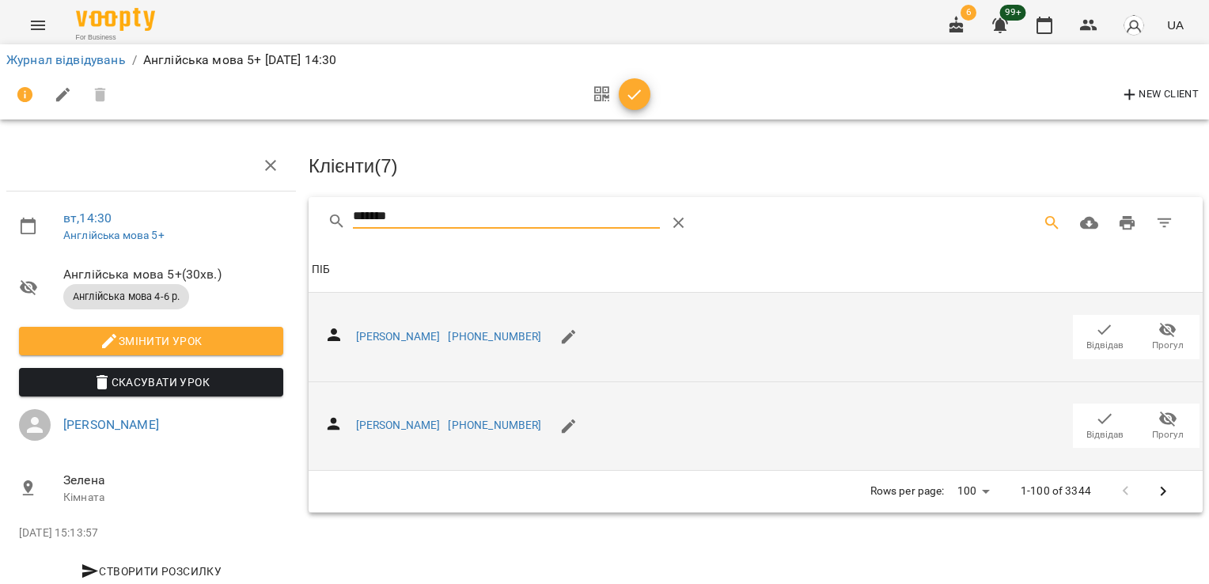
click at [1083, 410] on span "Відвідав" at bounding box center [1105, 425] width 44 height 32
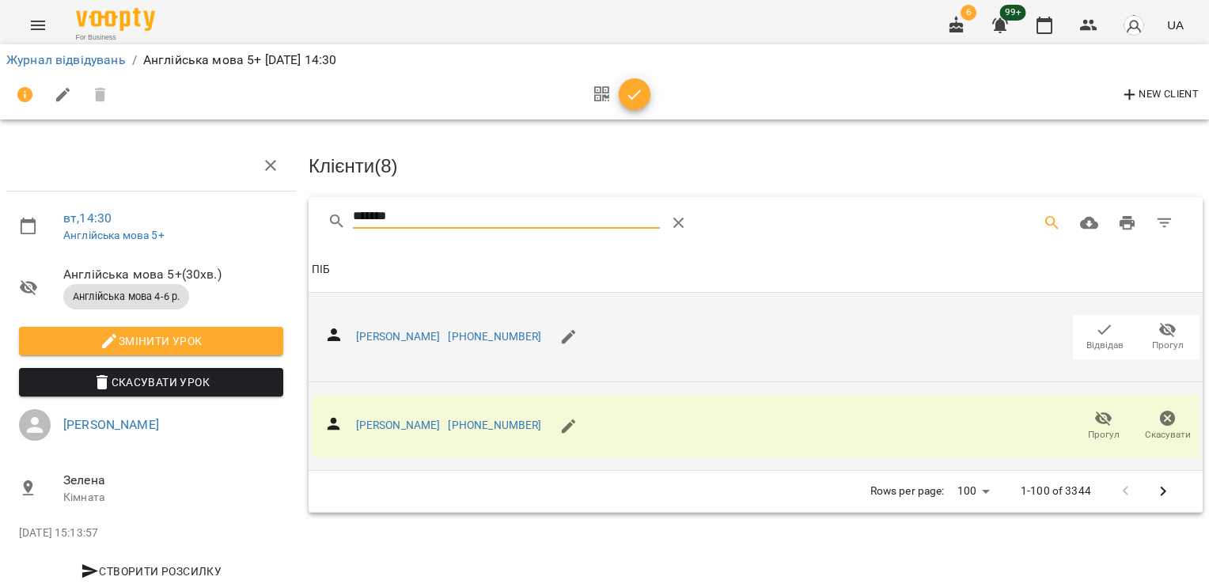
drag, startPoint x: 351, startPoint y: 226, endPoint x: 262, endPoint y: 229, distance: 89.5
click at [269, 229] on div "вт , 14:30 Англійська мова 5+ Англійська мова 5+ ( 30 хв. ) Англійська мова 4-6…" at bounding box center [605, 337] width 1222 height 547
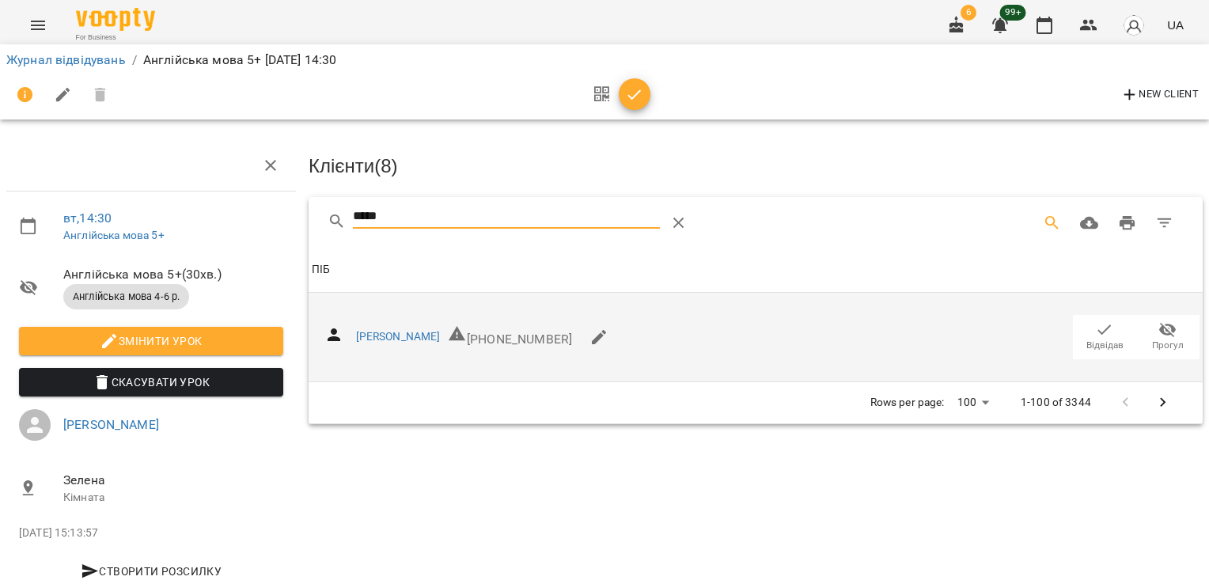
type input "*****"
click at [1087, 341] on span "Відвідав" at bounding box center [1105, 345] width 37 height 13
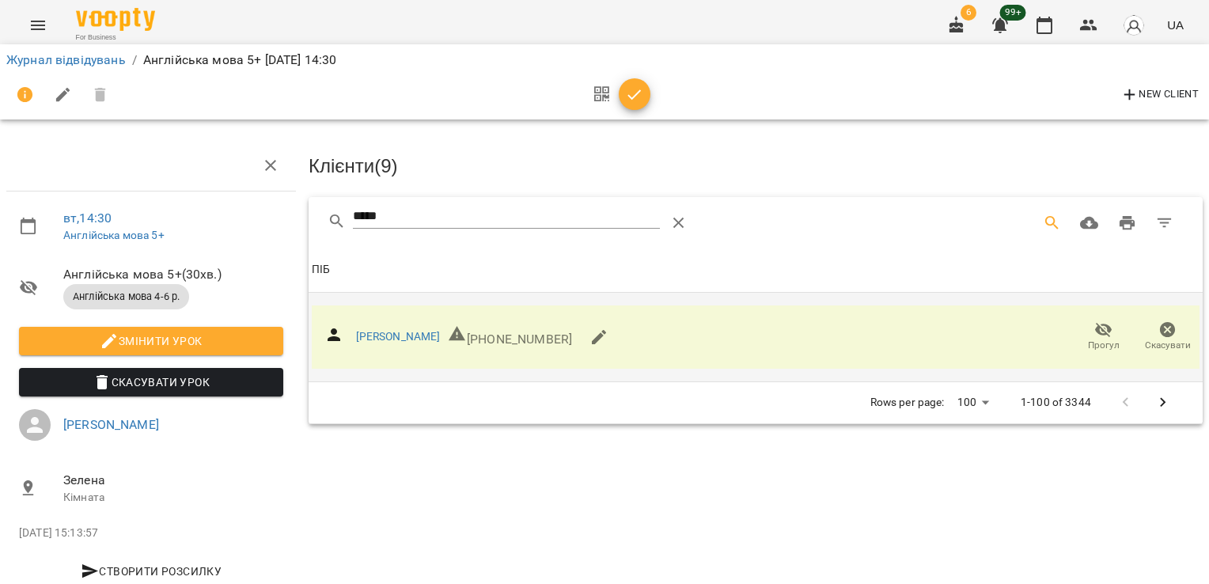
click at [632, 100] on icon "button" at bounding box center [634, 94] width 13 height 10
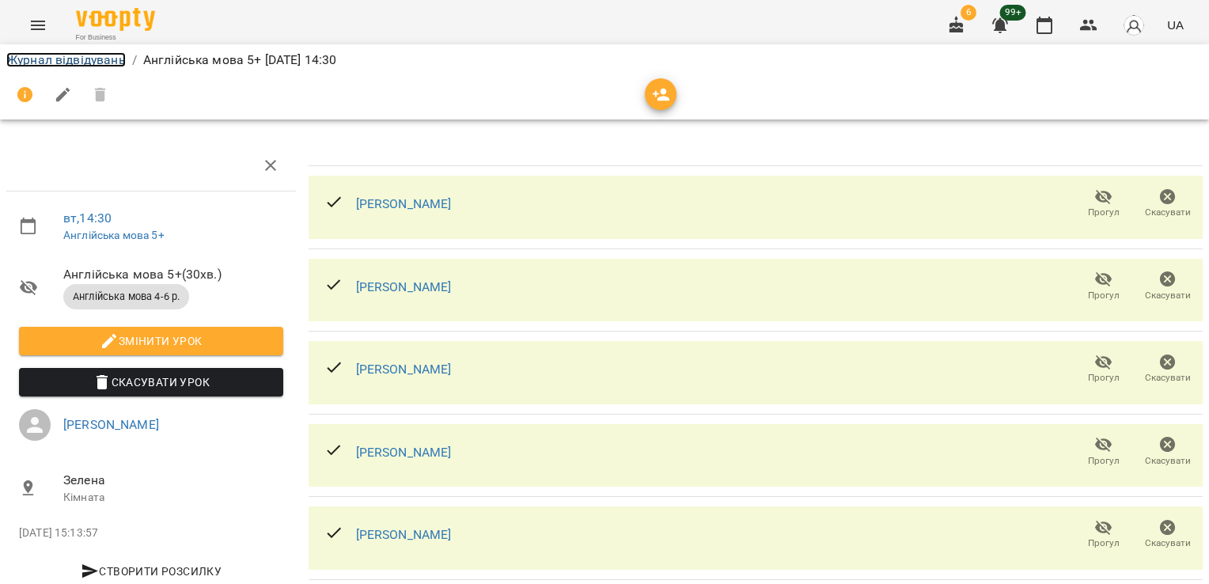
click at [93, 58] on link "Журнал відвідувань" at bounding box center [65, 59] width 119 height 15
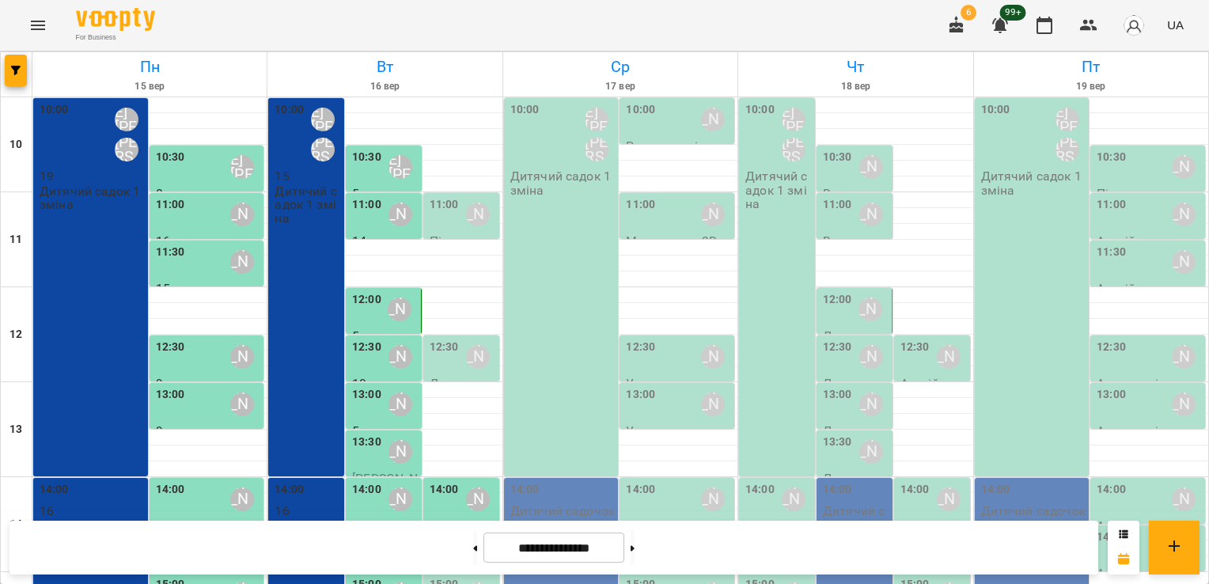
scroll to position [214, 0]
click at [433, 576] on div "15:00" at bounding box center [444, 594] width 29 height 36
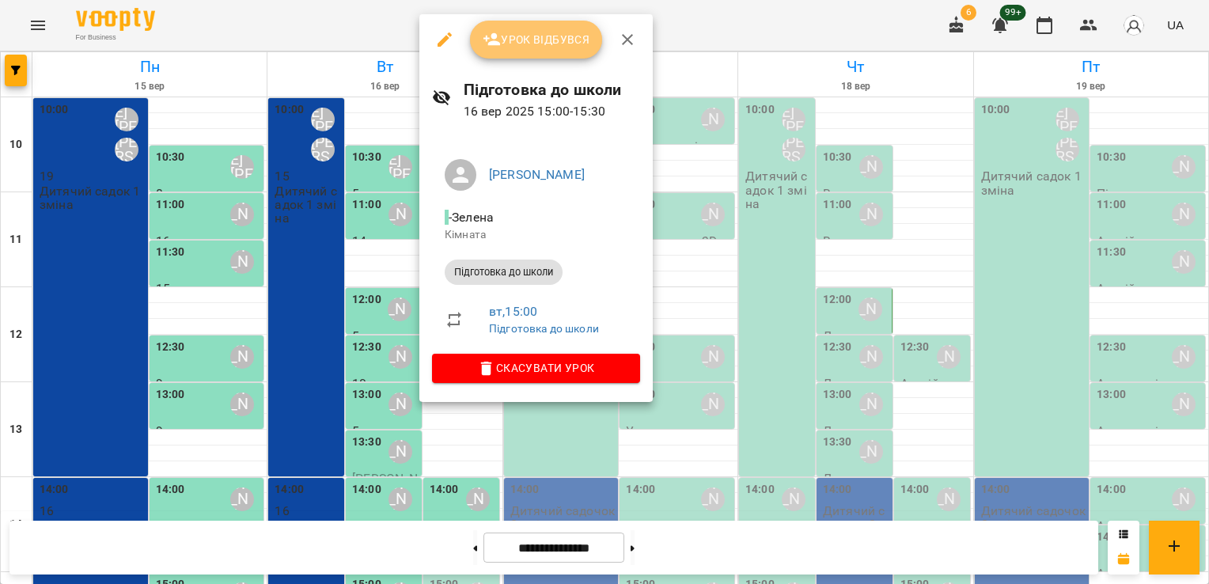
click at [525, 43] on span "Урок відбувся" at bounding box center [537, 39] width 108 height 19
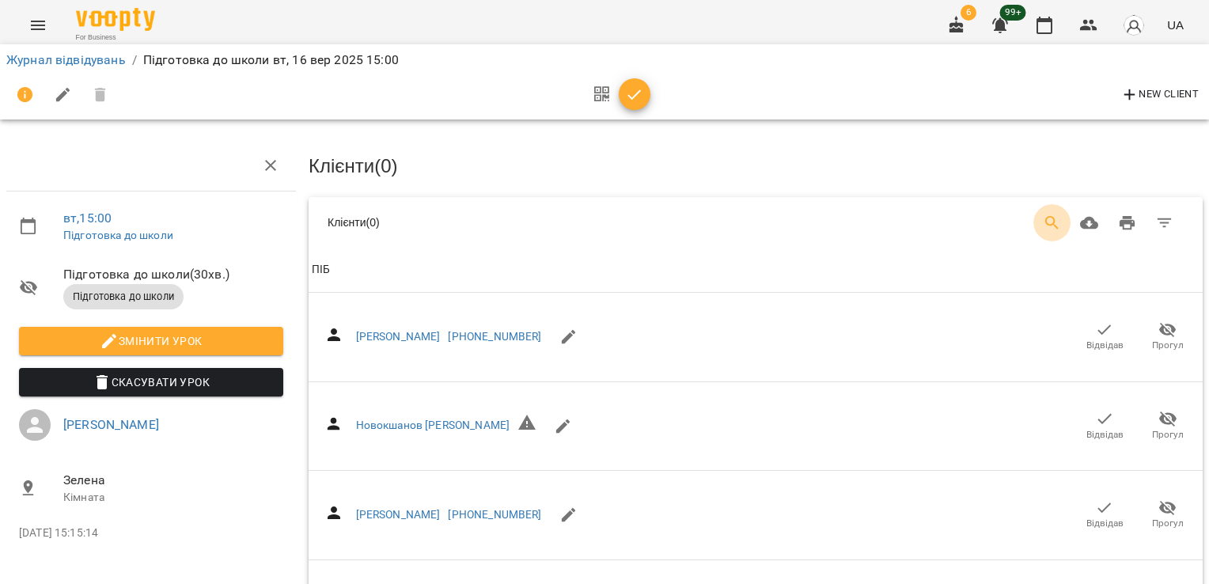
click at [1047, 225] on icon "Search" at bounding box center [1052, 223] width 19 height 19
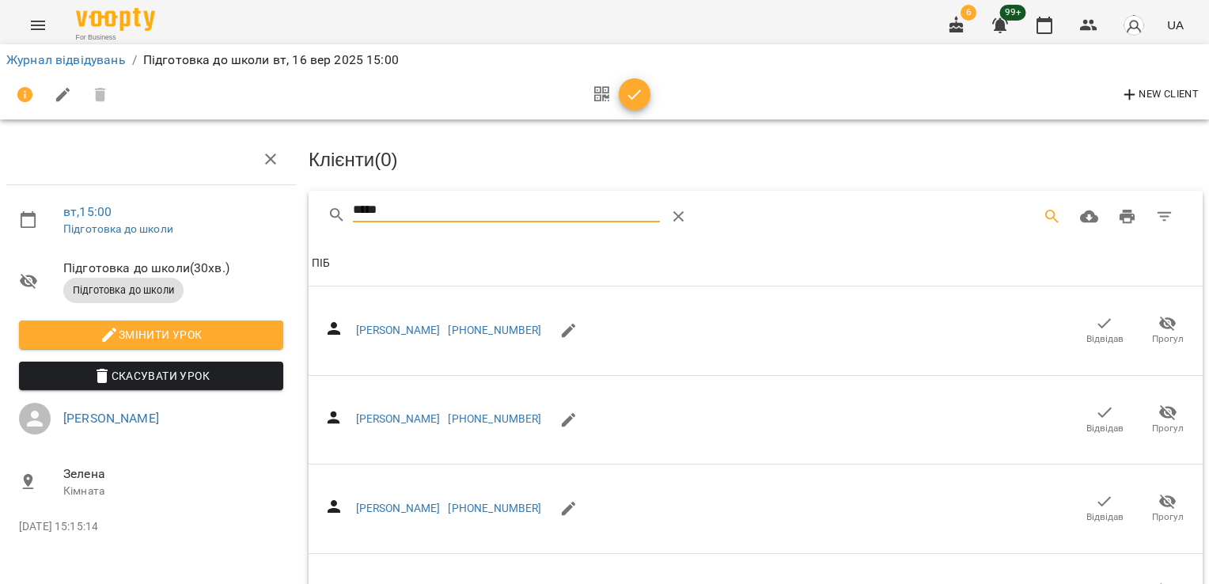
scroll to position [174, 0]
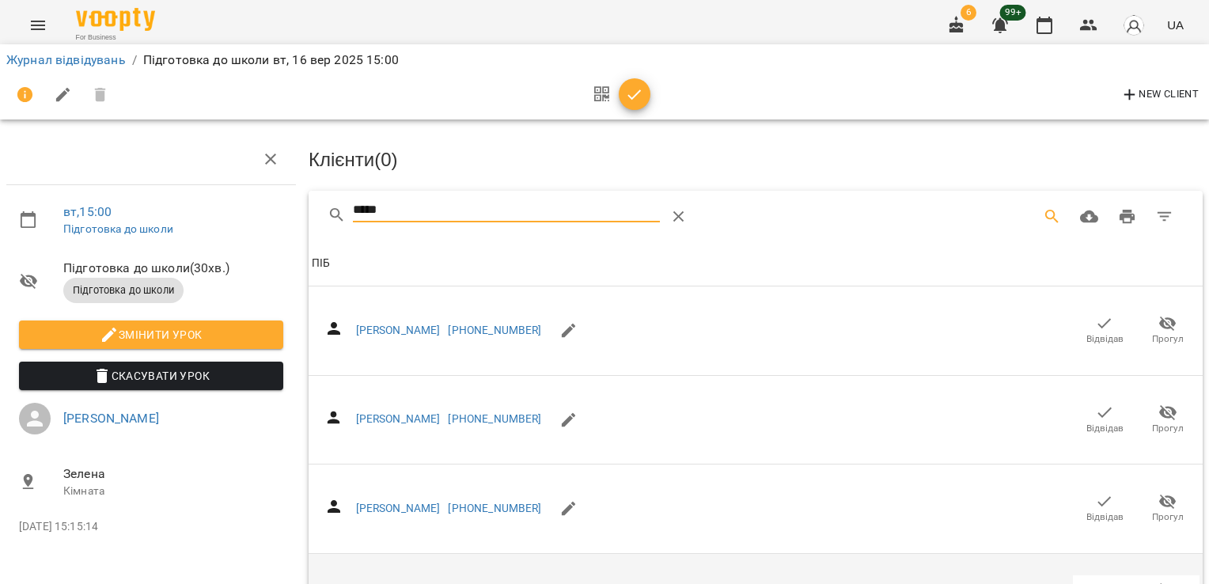
click at [1095, 581] on icon "button" at bounding box center [1104, 590] width 19 height 19
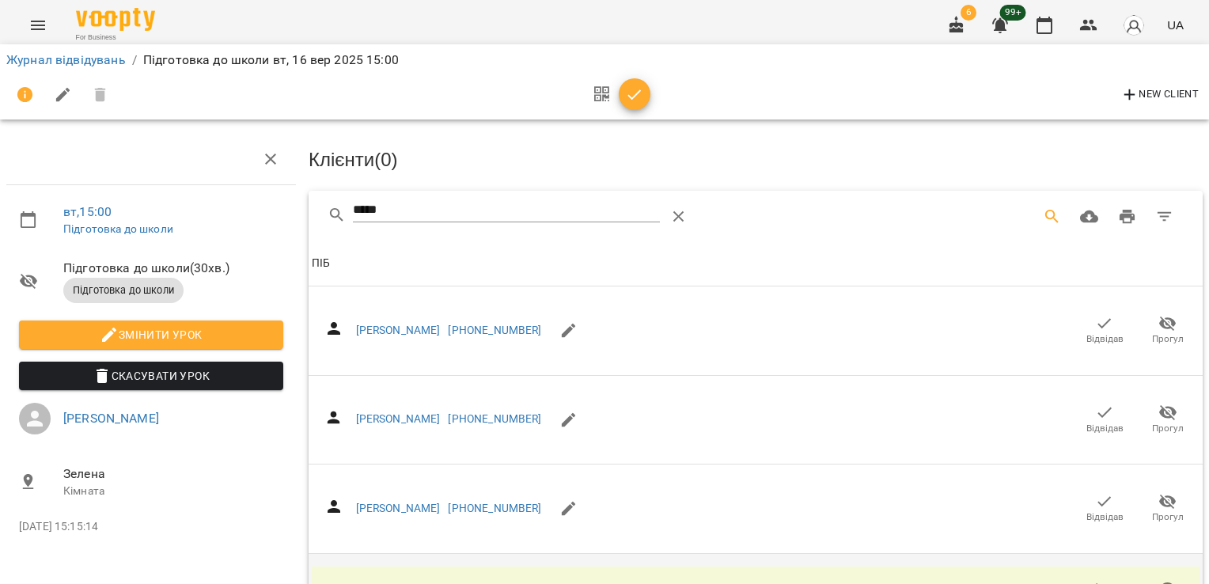
scroll to position [0, 0]
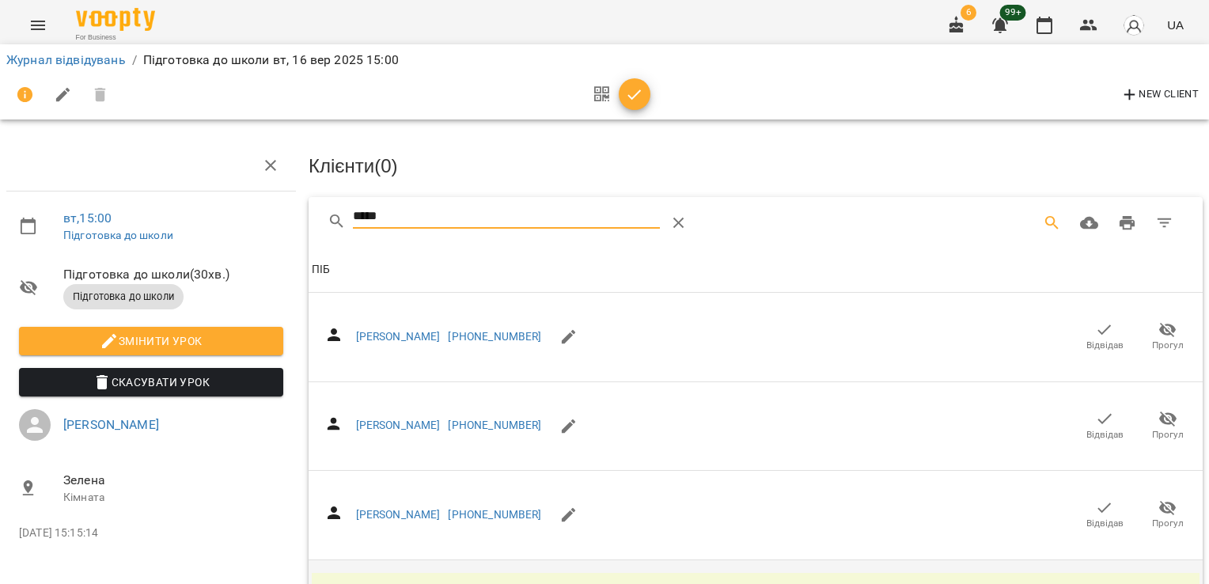
drag, startPoint x: 422, startPoint y: 211, endPoint x: 267, endPoint y: 214, distance: 155.1
click at [267, 214] on div "вт , 15:00 Підготовка до школи Підготовка до школи ( 30 хв. ) Підготовка до шко…" at bounding box center [605, 428] width 1222 height 729
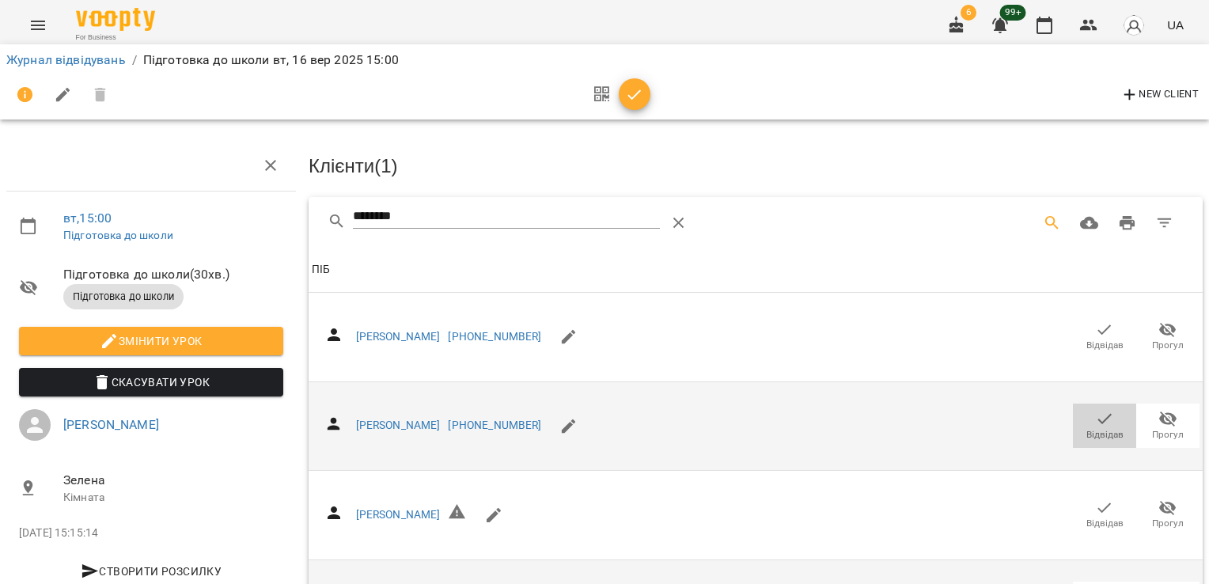
click at [1095, 419] on icon "button" at bounding box center [1104, 418] width 19 height 19
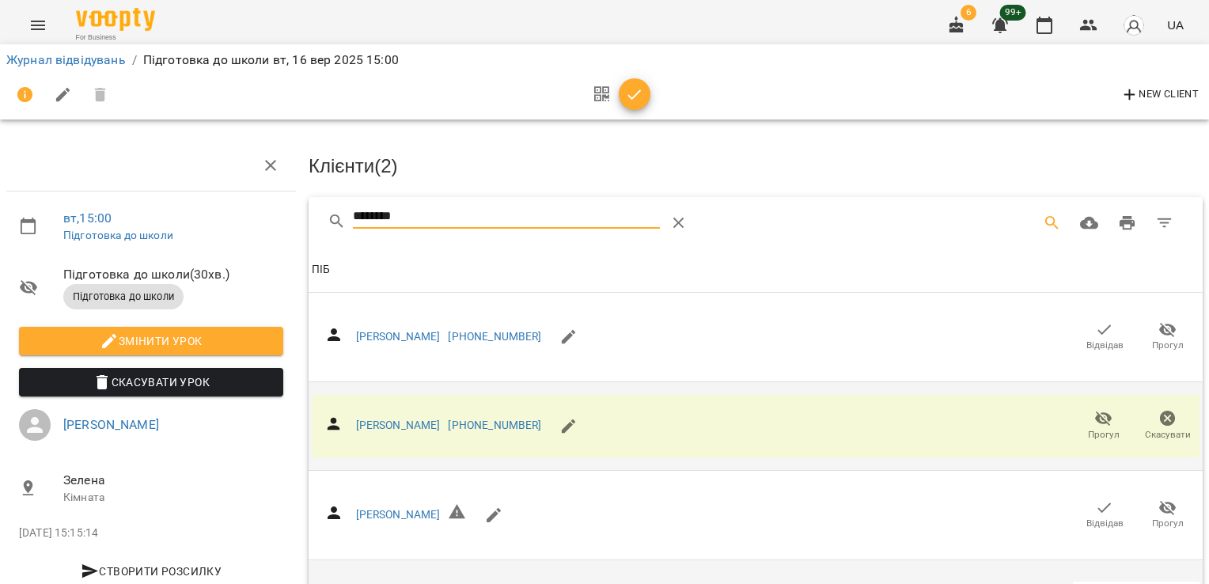
drag, startPoint x: 436, startPoint y: 219, endPoint x: 260, endPoint y: 226, distance: 175.8
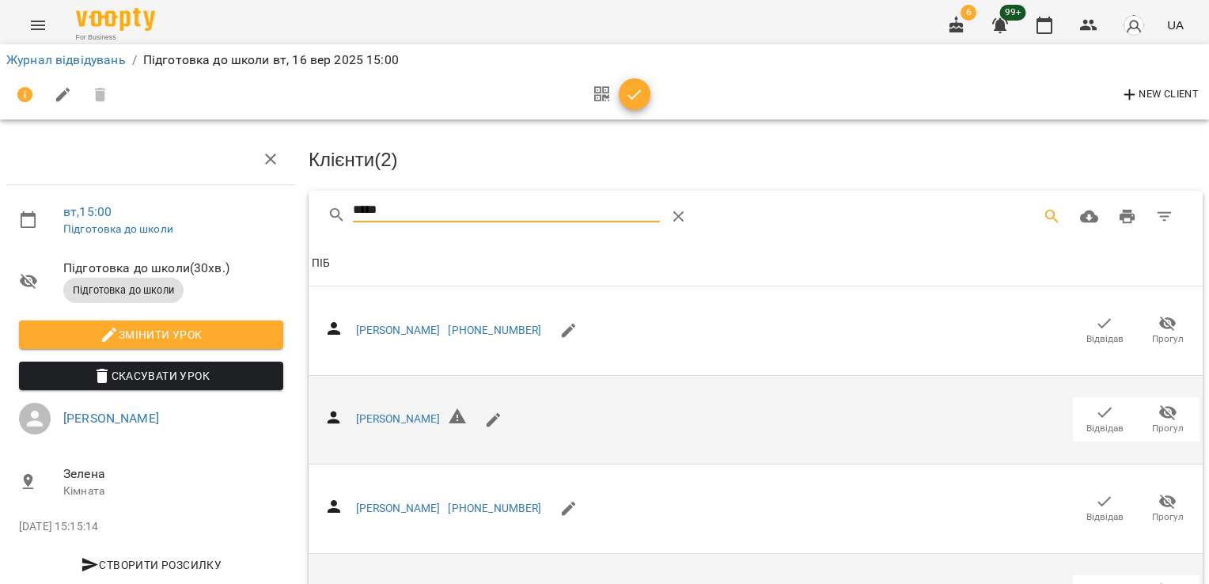
scroll to position [127, 0]
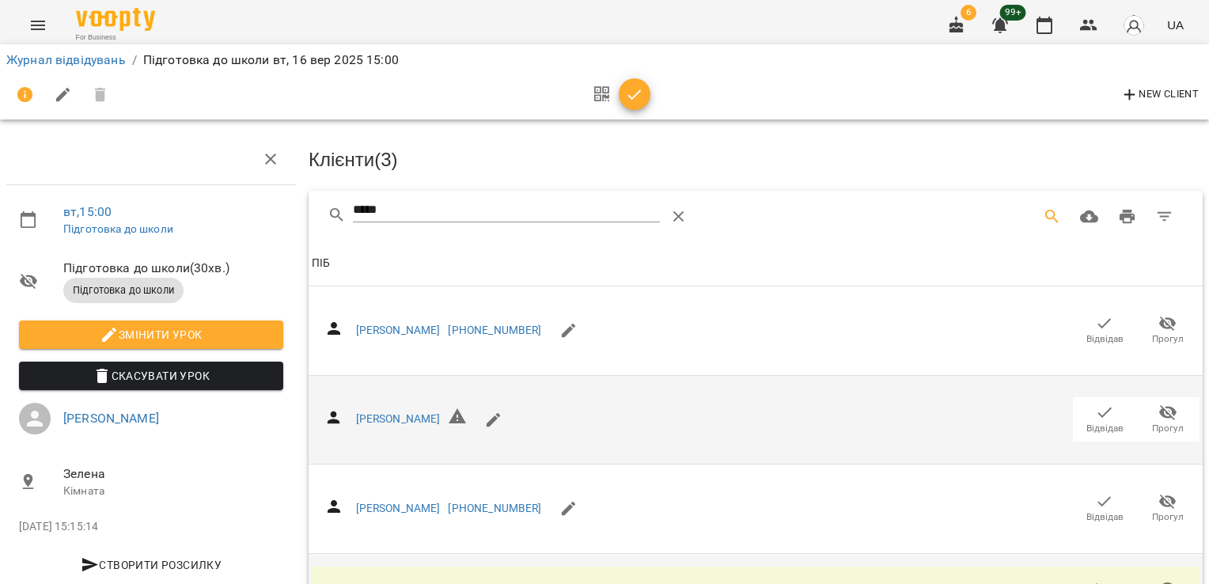
scroll to position [0, 0]
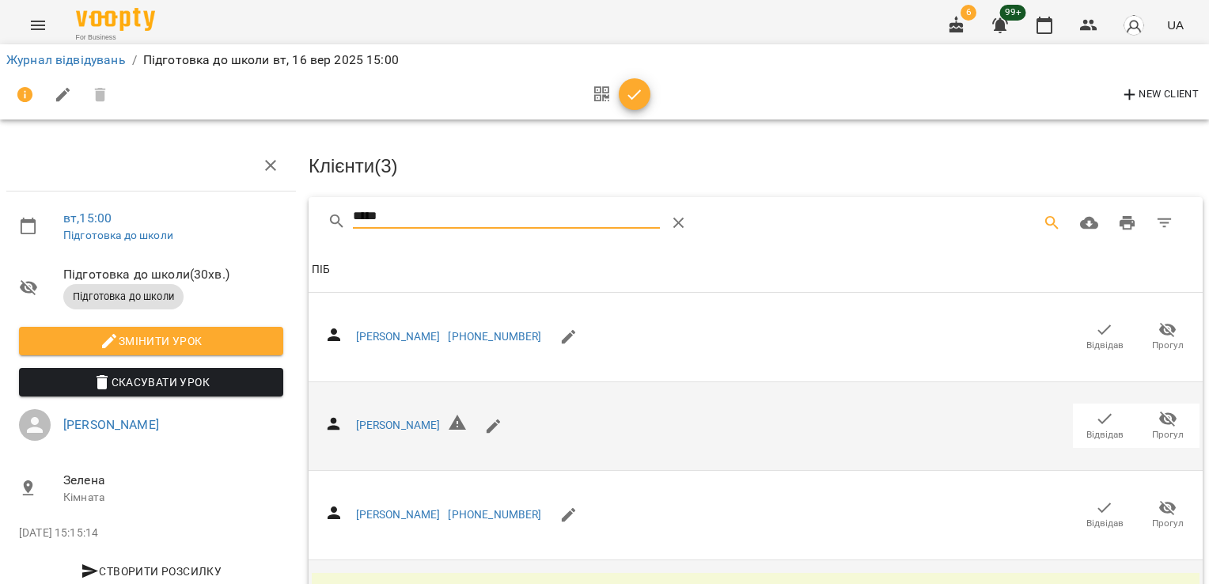
drag, startPoint x: 419, startPoint y: 219, endPoint x: 214, endPoint y: 230, distance: 206.1
click at [222, 232] on div "вт , 15:00 Підготовка до школи Підготовка до школи ( 30 хв. ) Підготовка до шко…" at bounding box center [605, 383] width 1222 height 639
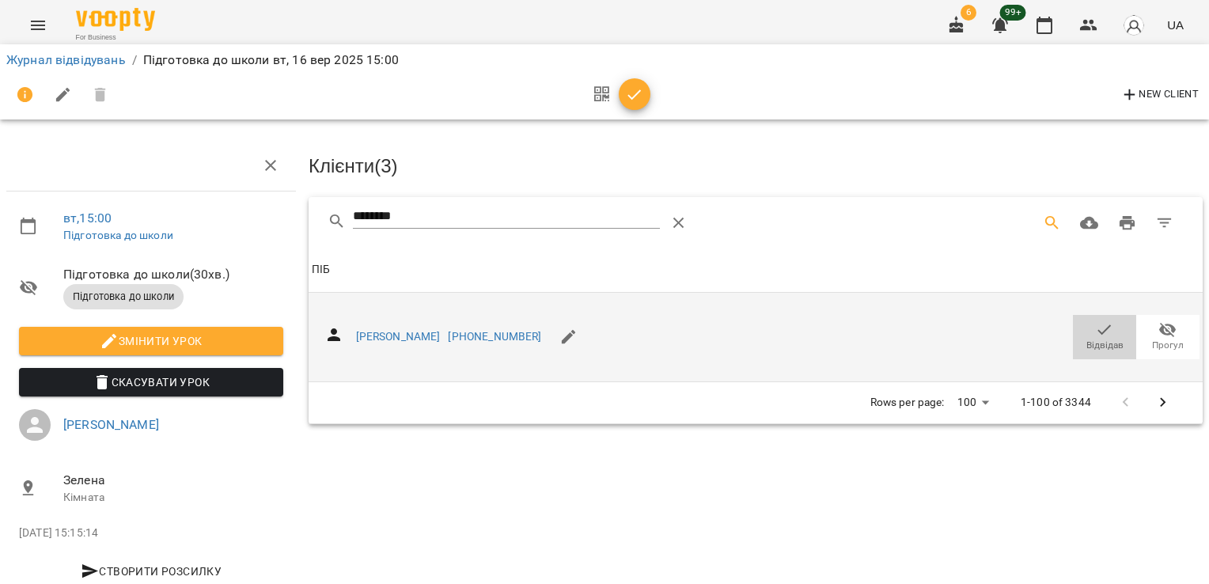
click at [1087, 339] on span "Відвідав" at bounding box center [1105, 345] width 37 height 13
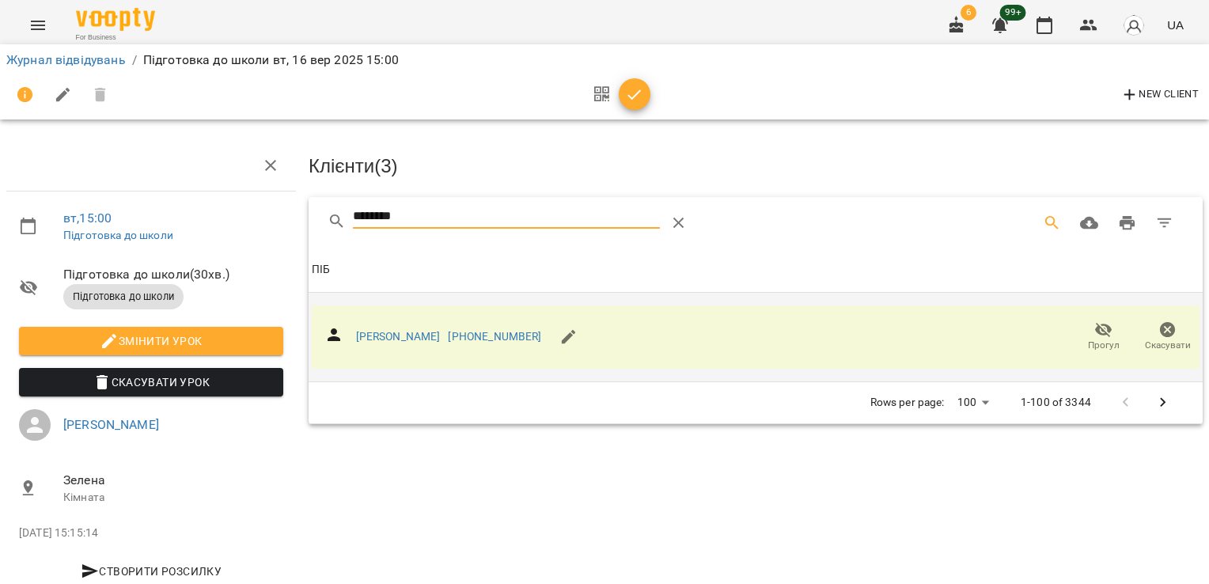
drag, startPoint x: 445, startPoint y: 214, endPoint x: 252, endPoint y: 229, distance: 193.0
click at [253, 229] on div "вт , 15:00 Підготовка до школи Підготовка до школи ( 30 хв. ) Підготовка до шко…" at bounding box center [605, 337] width 1222 height 547
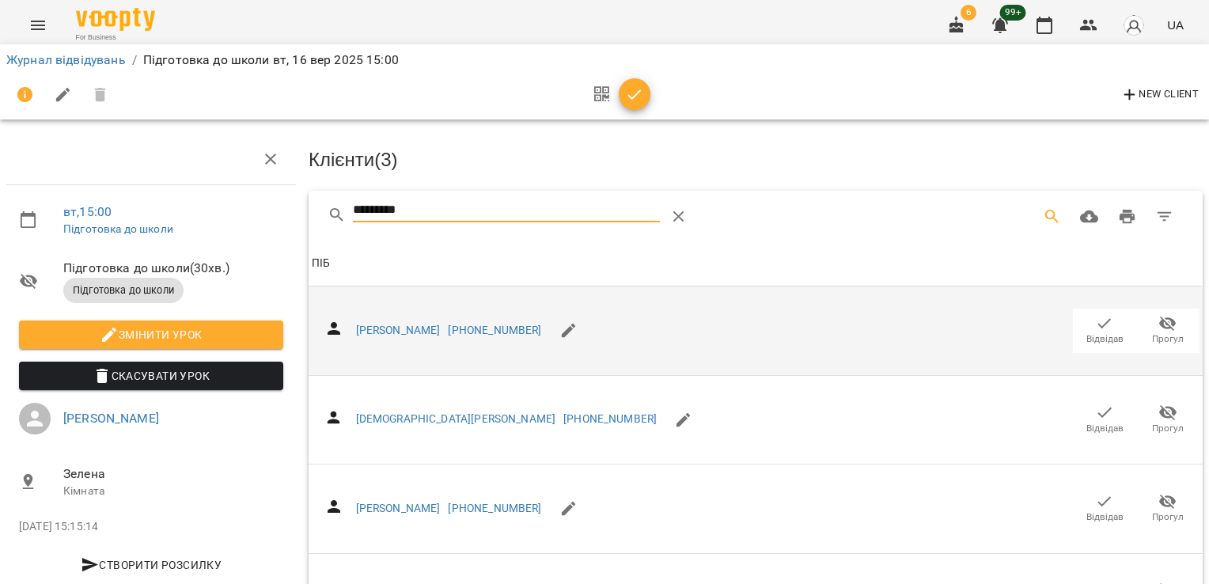
scroll to position [184, 0]
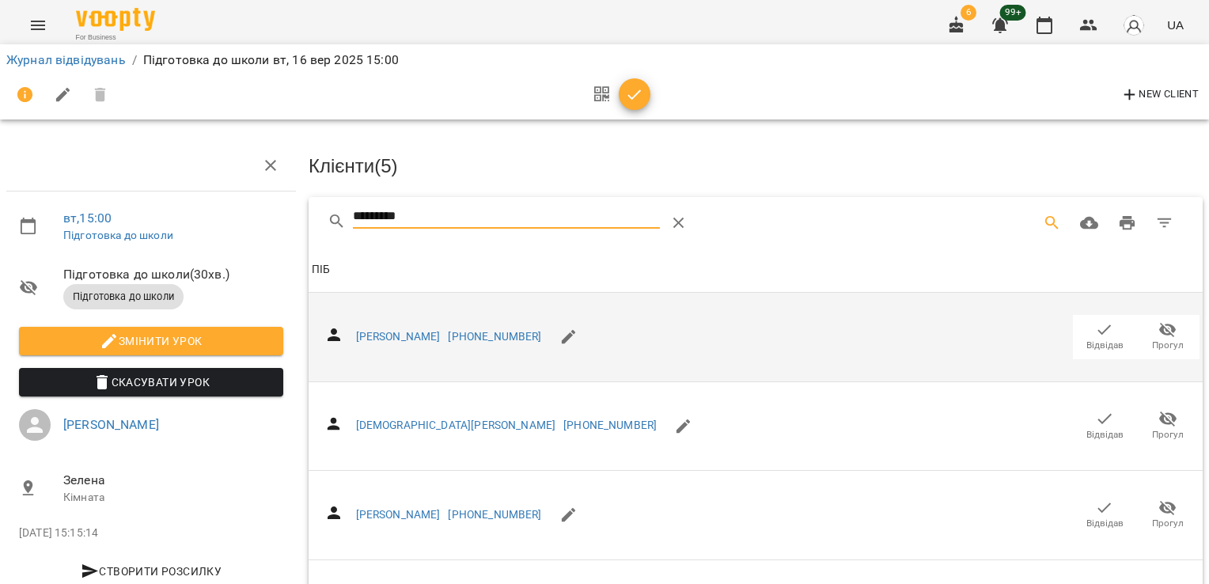
drag, startPoint x: 449, startPoint y: 205, endPoint x: 174, endPoint y: 227, distance: 276.3
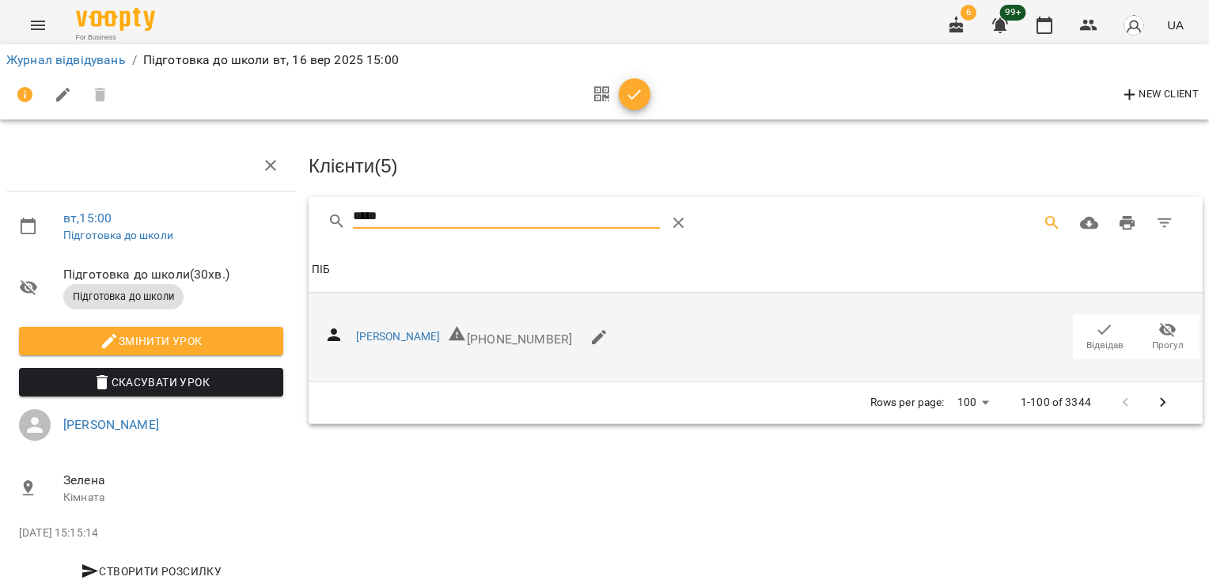
click at [1087, 339] on span "Відвідав" at bounding box center [1105, 345] width 37 height 13
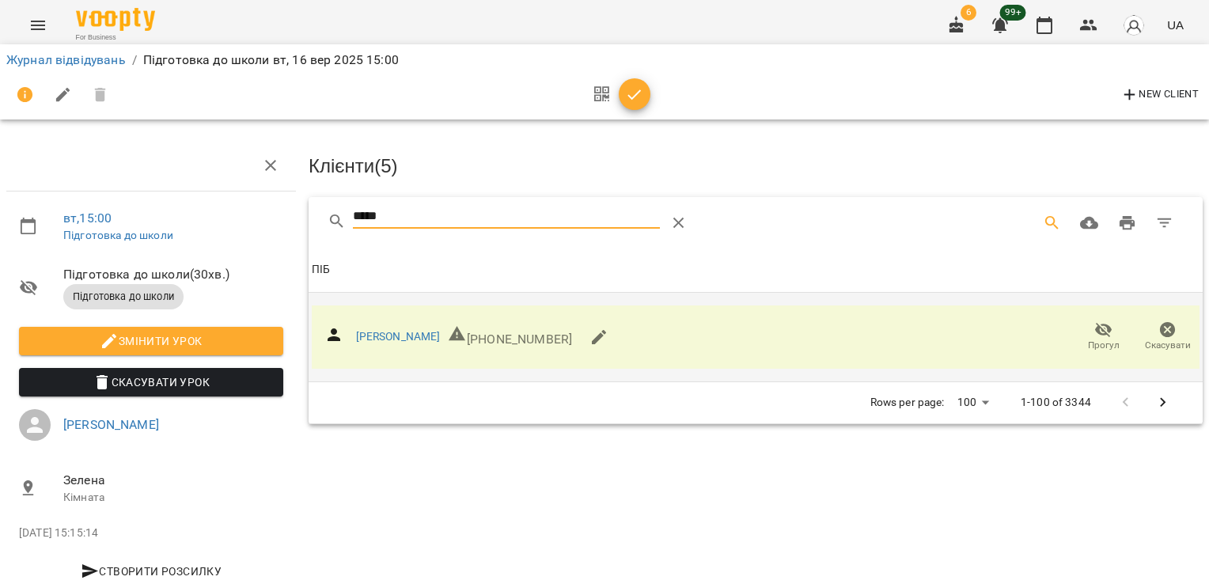
drag, startPoint x: 409, startPoint y: 218, endPoint x: 239, endPoint y: 213, distance: 170.2
click at [243, 220] on div "вт , 15:00 Підготовка до школи Підготовка до школи ( 30 хв. ) Підготовка до шко…" at bounding box center [605, 337] width 1222 height 547
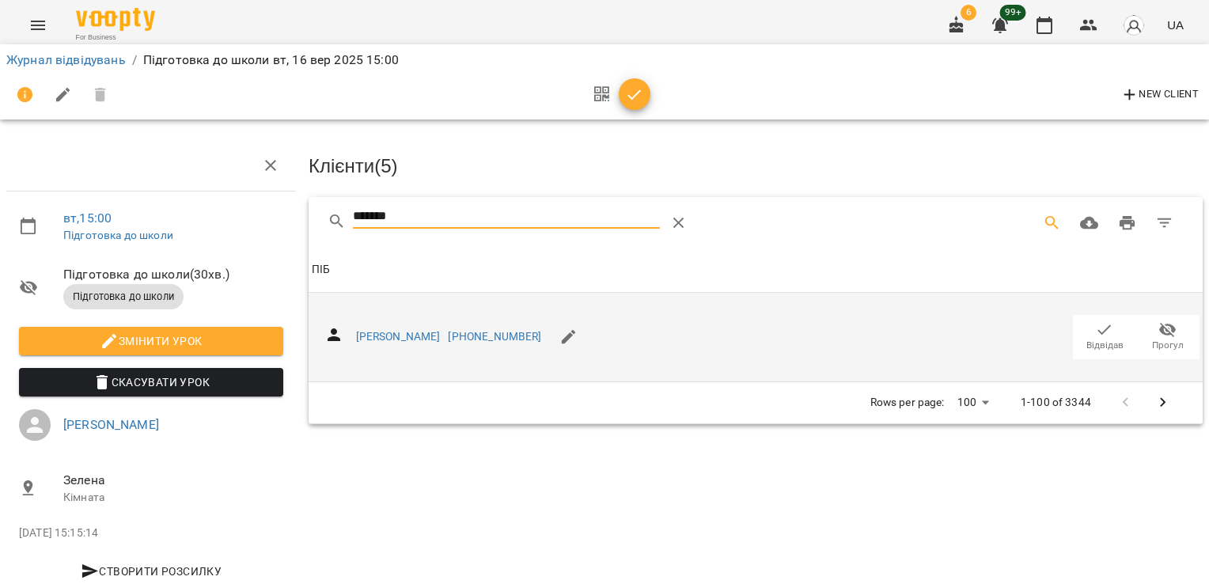
type input "*******"
click at [1087, 339] on span "Відвідав" at bounding box center [1105, 345] width 37 height 13
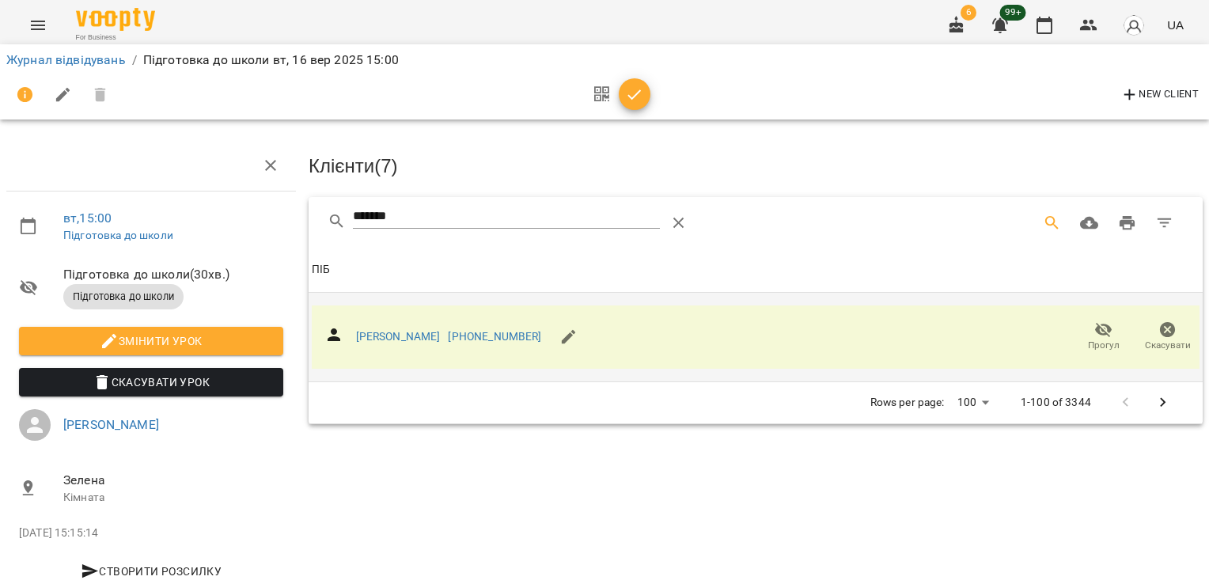
click at [630, 103] on icon "button" at bounding box center [634, 94] width 19 height 19
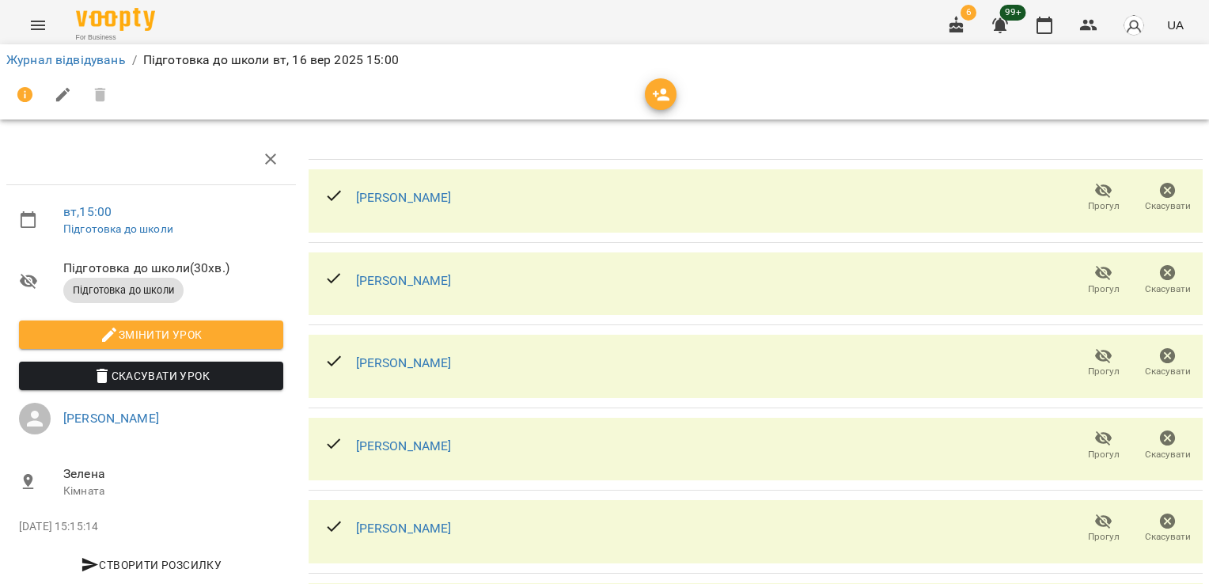
scroll to position [184, 0]
click at [54, 65] on link "Журнал відвідувань" at bounding box center [65, 59] width 119 height 15
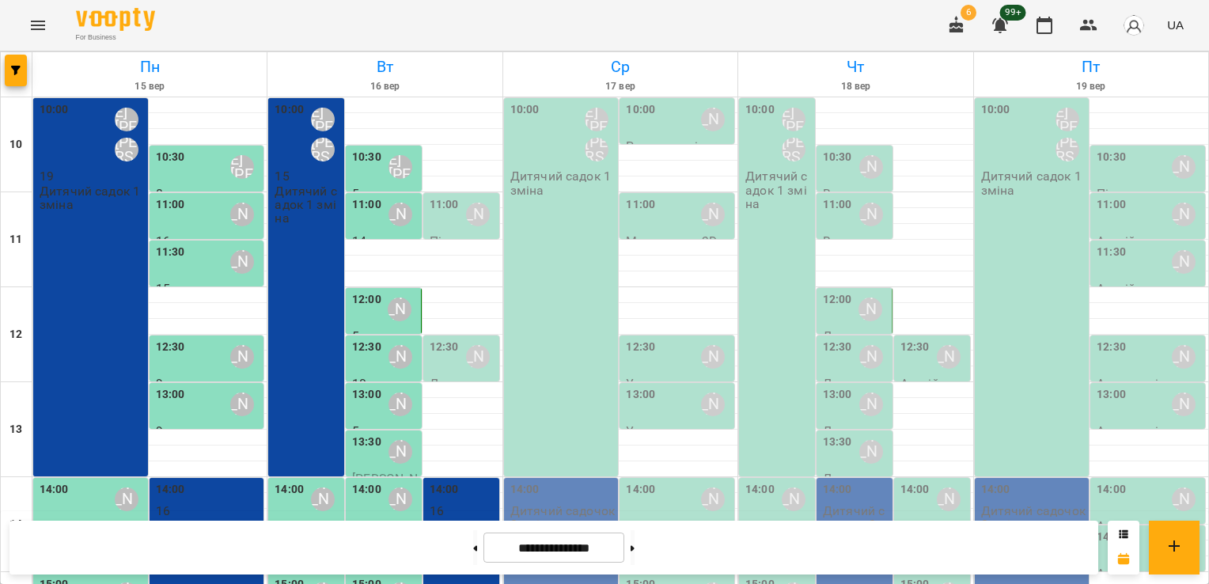
scroll to position [280, 0]
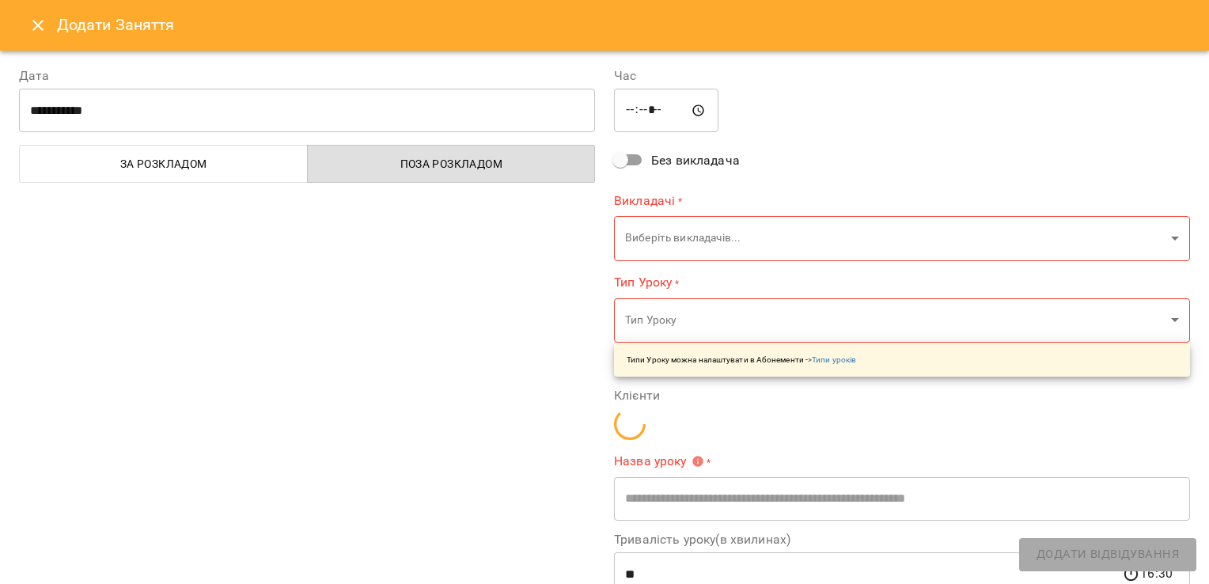
type input "**********"
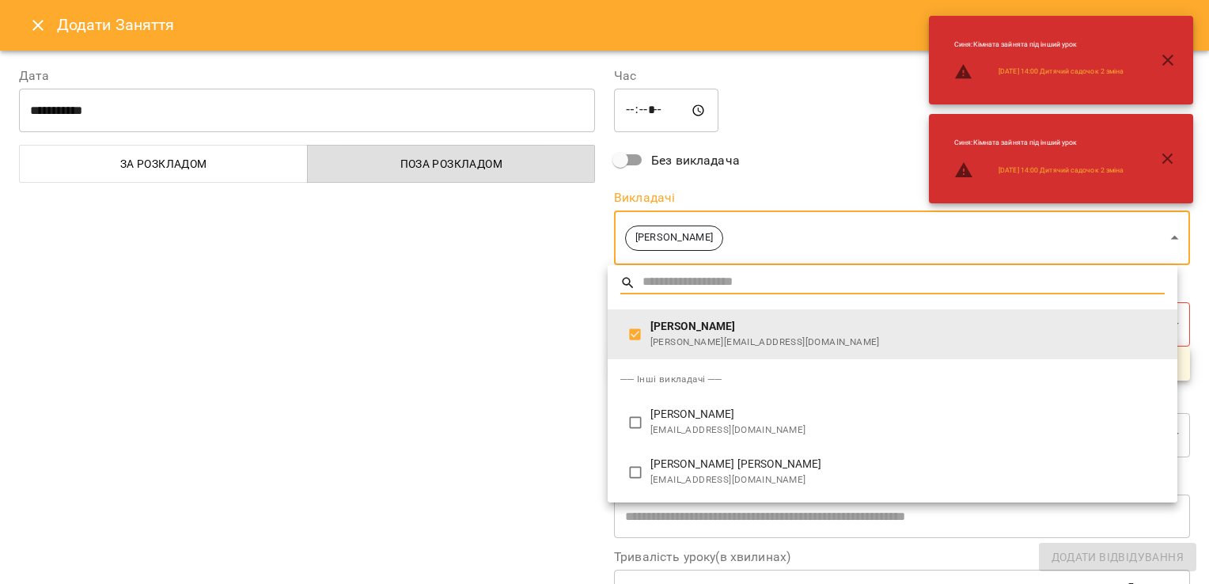
click at [1147, 236] on body "For Business 6 99+ UA [DATE] [DATE] [DATE] [DATE] [DATE] 11 12 13 14 15 16 17 1…" at bounding box center [604, 464] width 1209 height 928
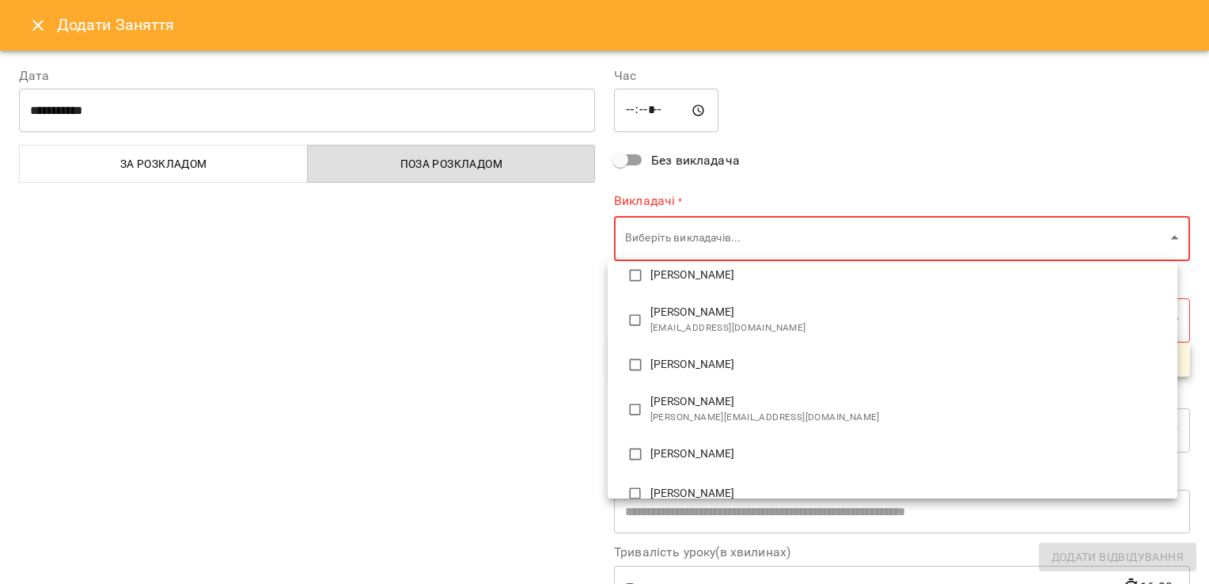
scroll to position [155, 0]
click at [687, 355] on span "[PERSON_NAME]" at bounding box center [908, 359] width 514 height 16
type input "**********"
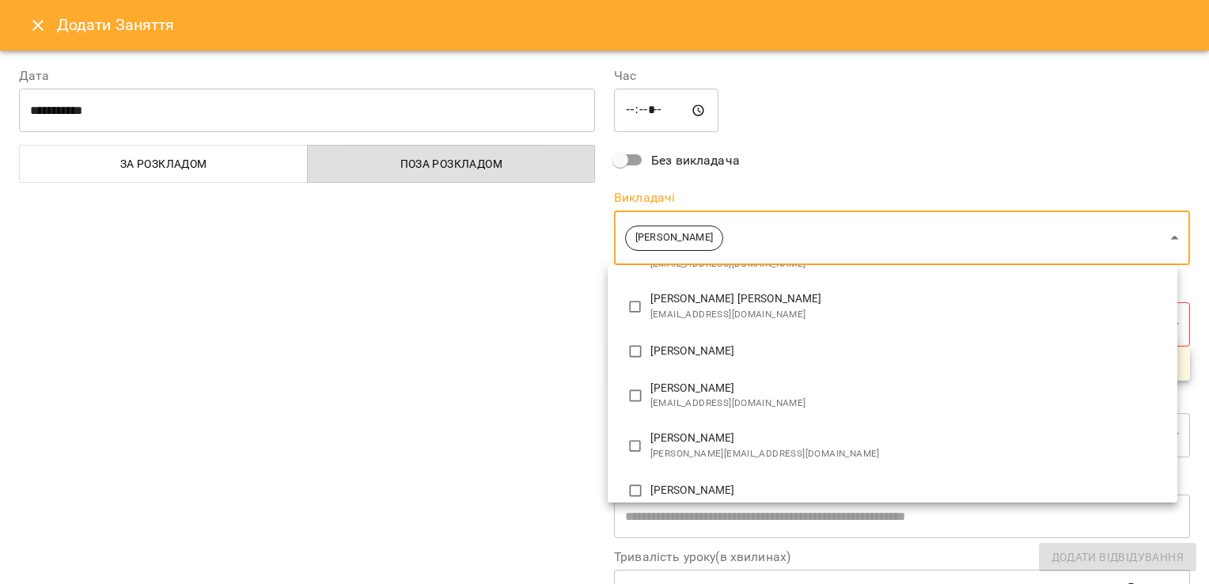
scroll to position [0, 0]
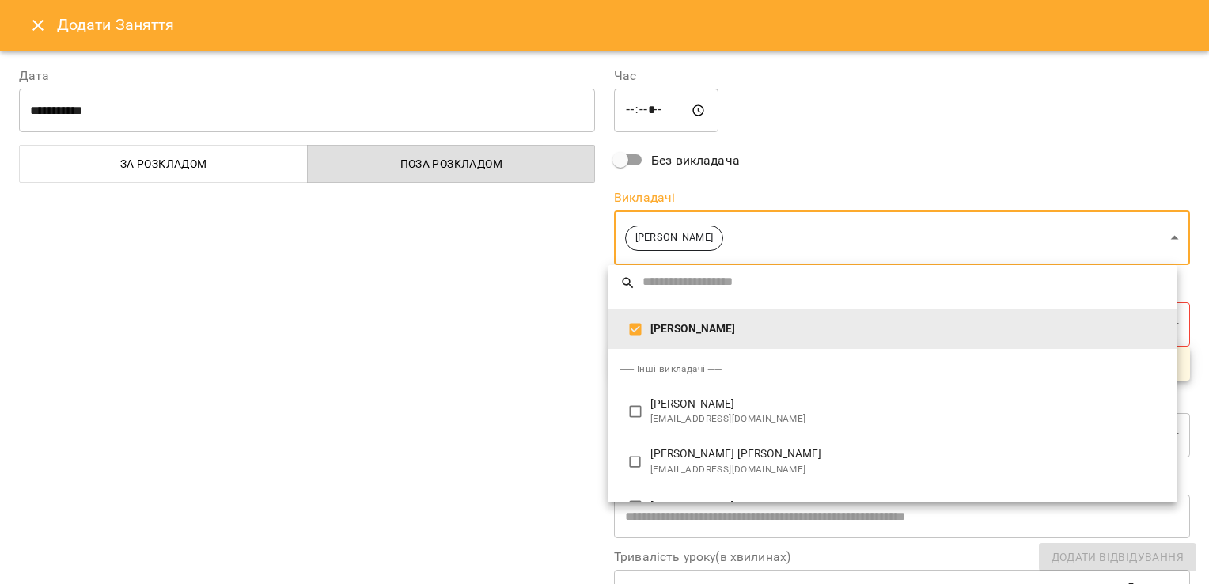
click at [385, 298] on div at bounding box center [604, 292] width 1209 height 584
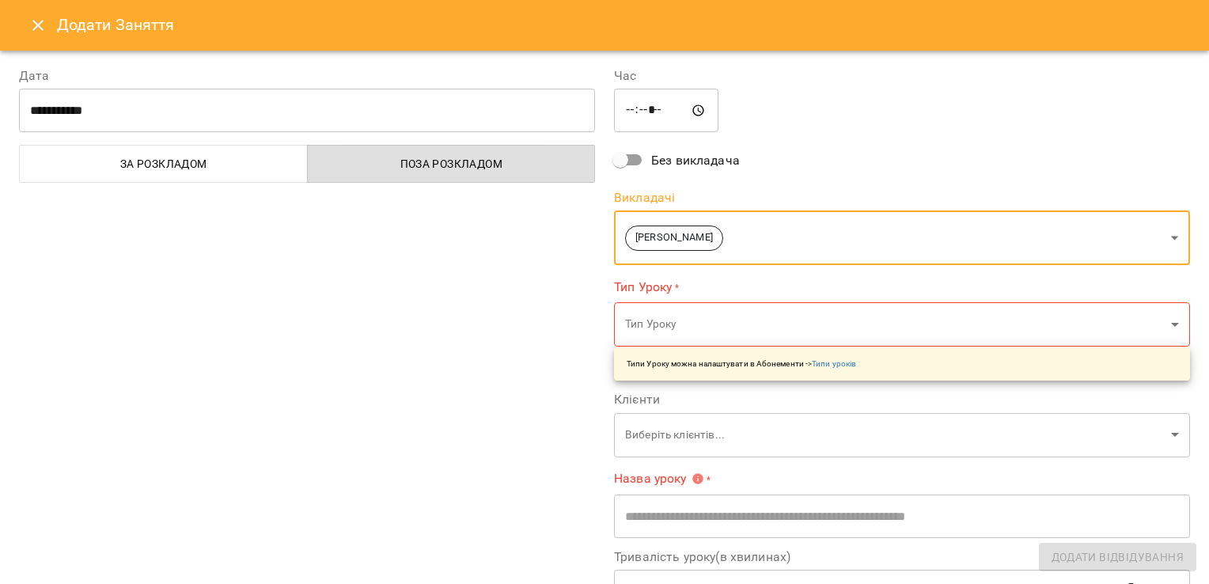
click at [724, 328] on body "For Business 6 99+ UA [DATE] [DATE] [DATE] [DATE] [DATE] 11 12 13 14 15 16 17 1…" at bounding box center [604, 464] width 1209 height 928
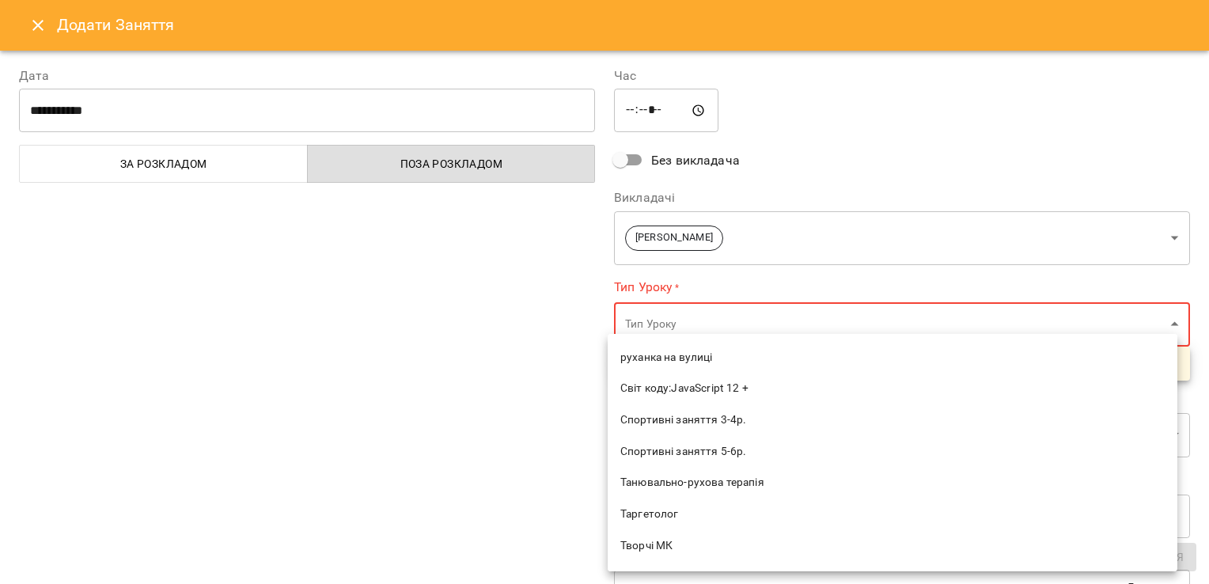
scroll to position [2145, 0]
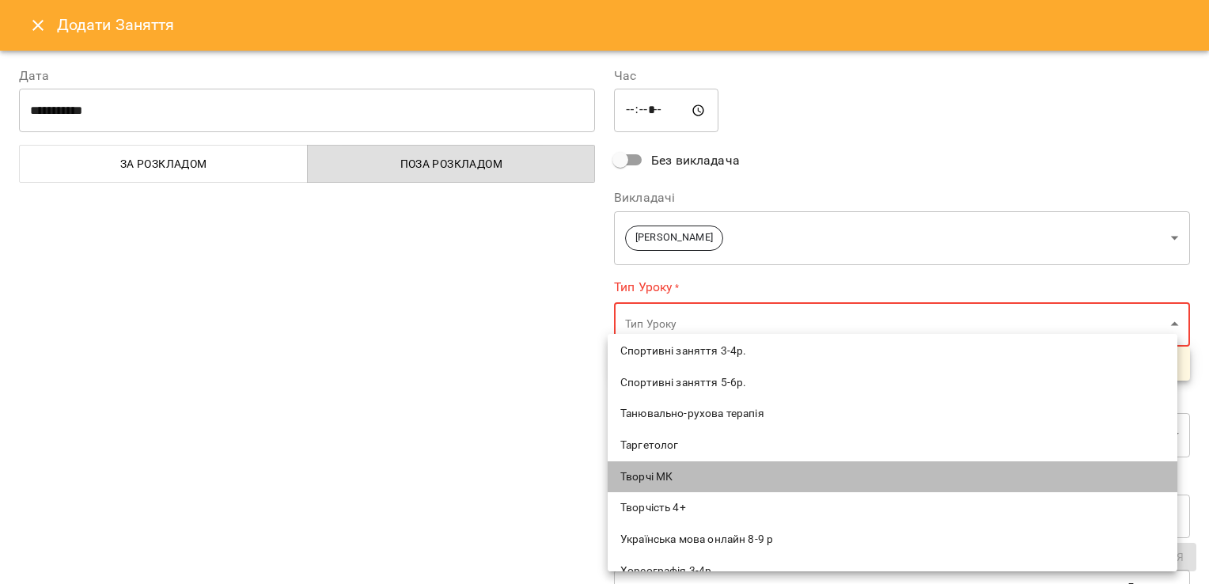
click at [905, 466] on li "Творчі МК" at bounding box center [893, 477] width 570 height 32
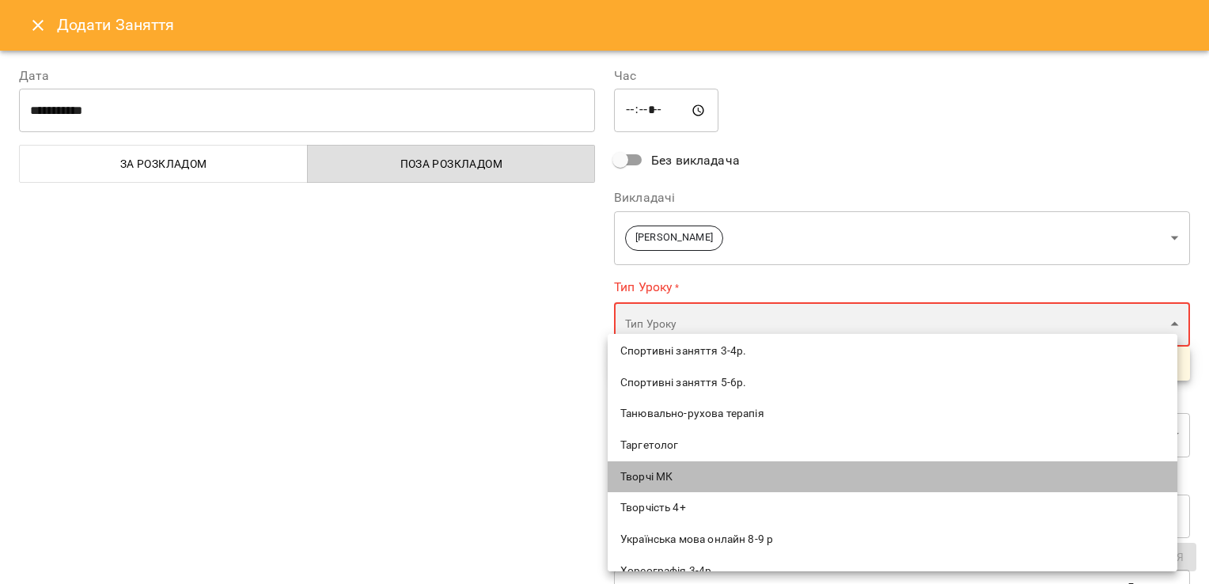
type input "*********"
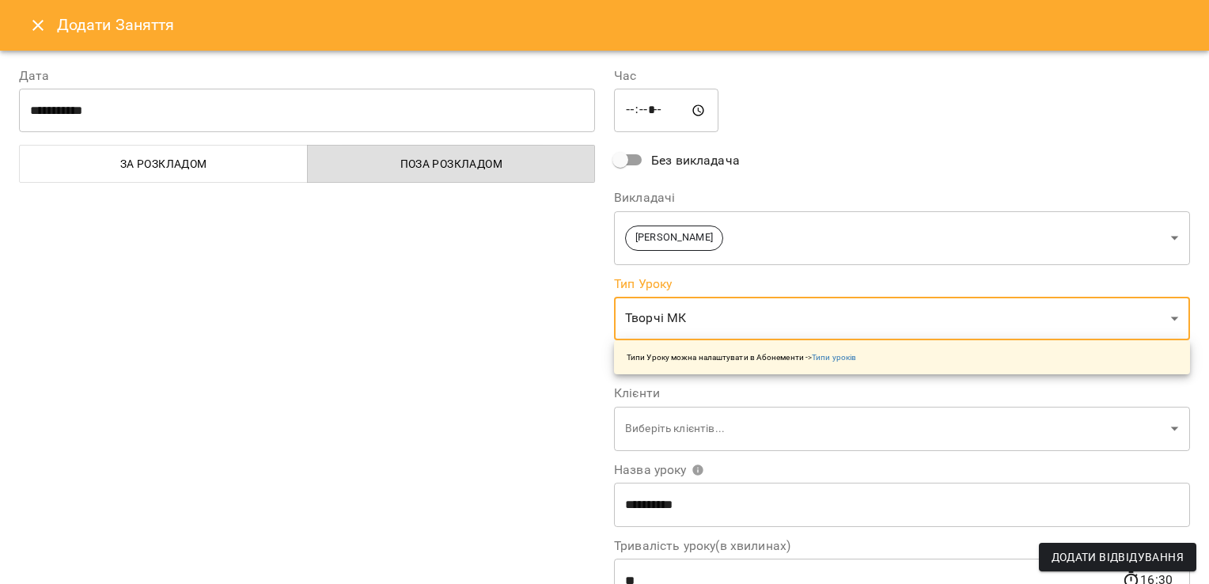
click at [416, 406] on div "**********" at bounding box center [306, 402] width 595 height 711
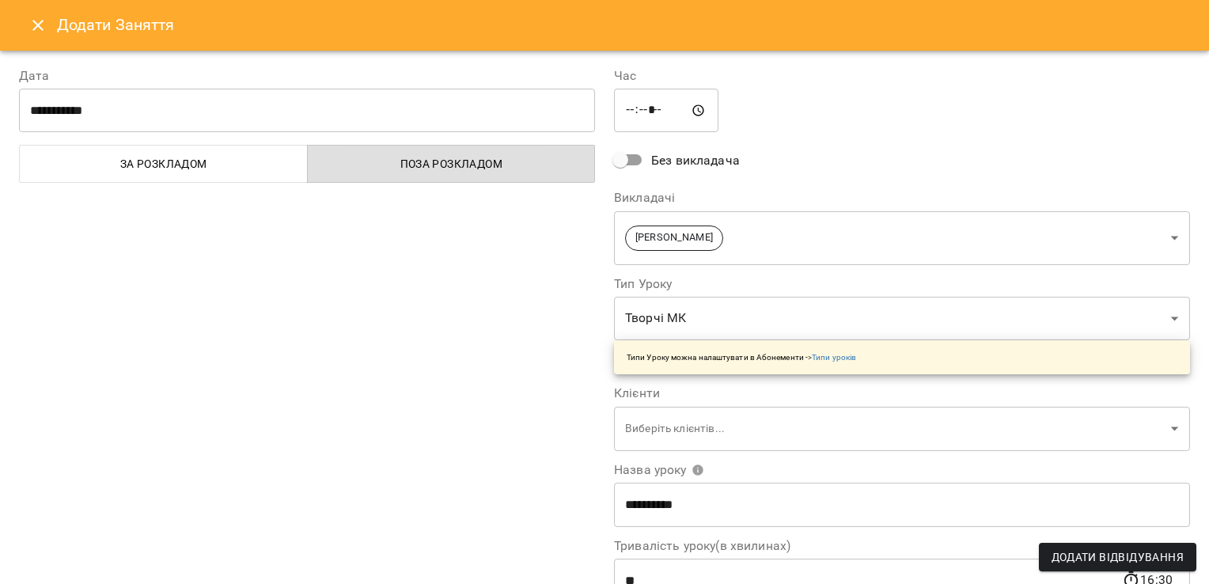
click at [716, 426] on body "For Business 6 99+ UA [DATE] [DATE] [DATE] [DATE] [DATE] 11 12 13 14 15 16 17 1…" at bounding box center [604, 464] width 1209 height 928
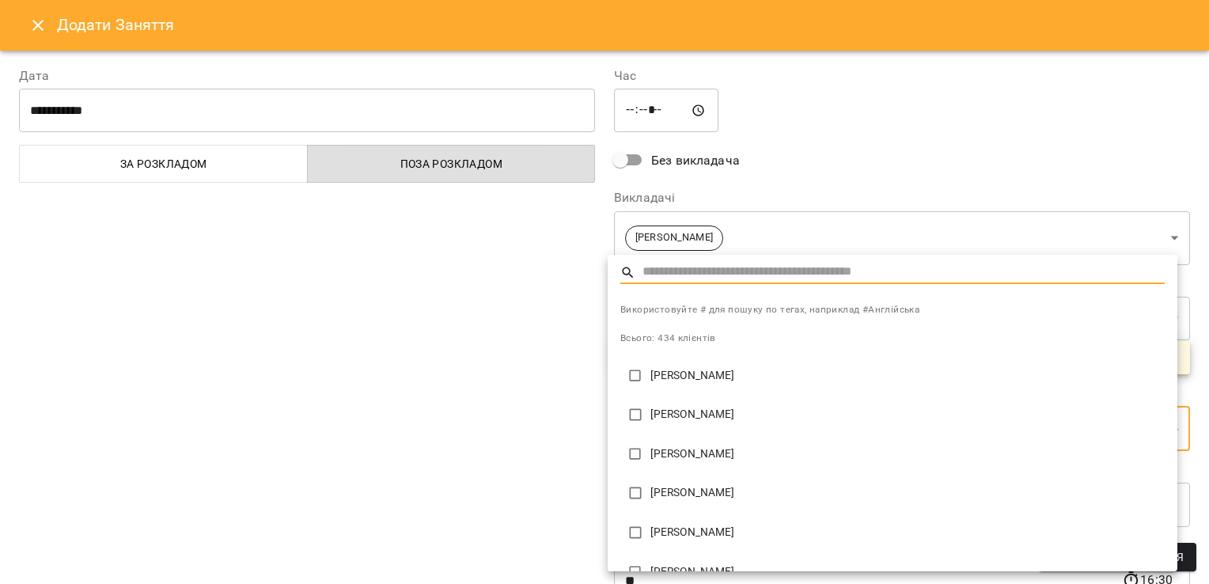
click at [396, 395] on div at bounding box center [604, 292] width 1209 height 584
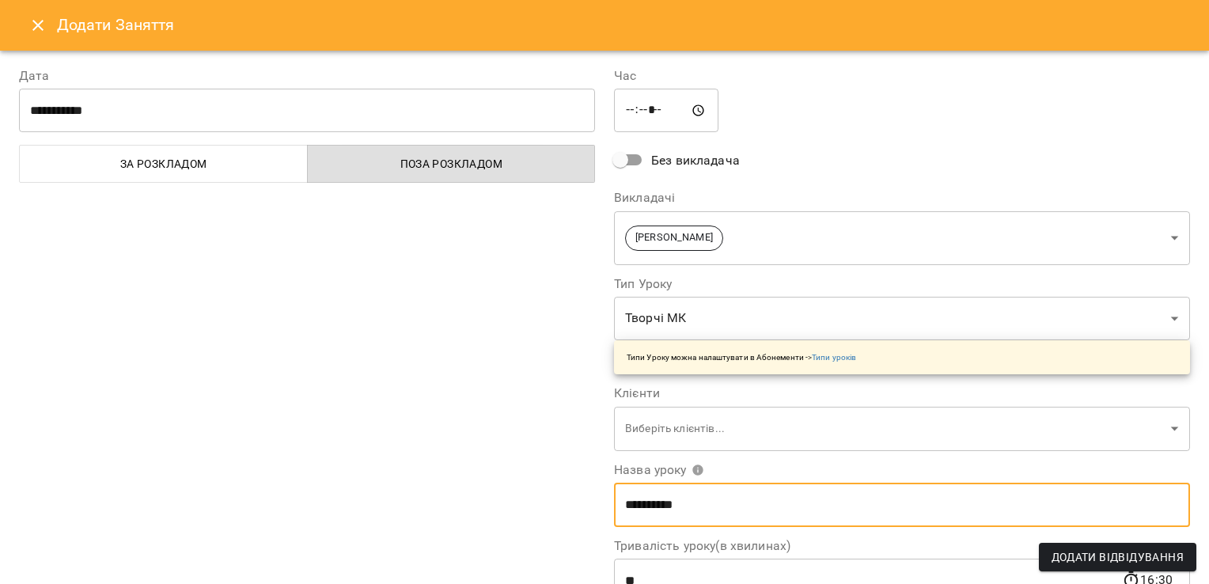
click at [815, 506] on input "*********" at bounding box center [902, 505] width 576 height 44
drag, startPoint x: 809, startPoint y: 507, endPoint x: 567, endPoint y: 505, distance: 242.2
click at [567, 505] on div "**********" at bounding box center [604, 418] width 1190 height 743
type input "**********"
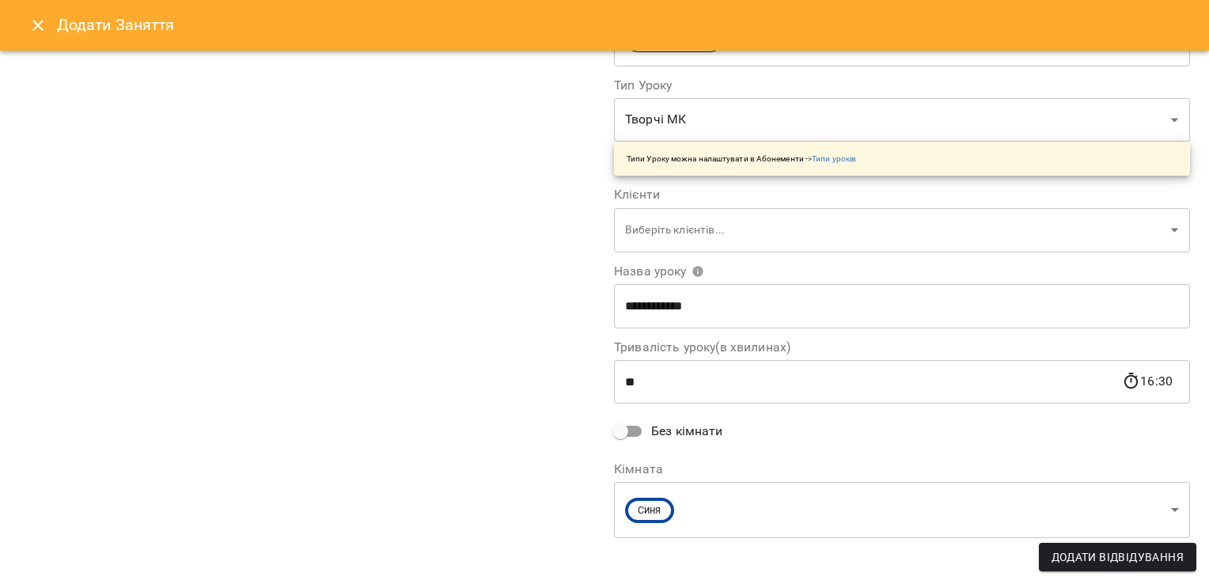
scroll to position [206, 0]
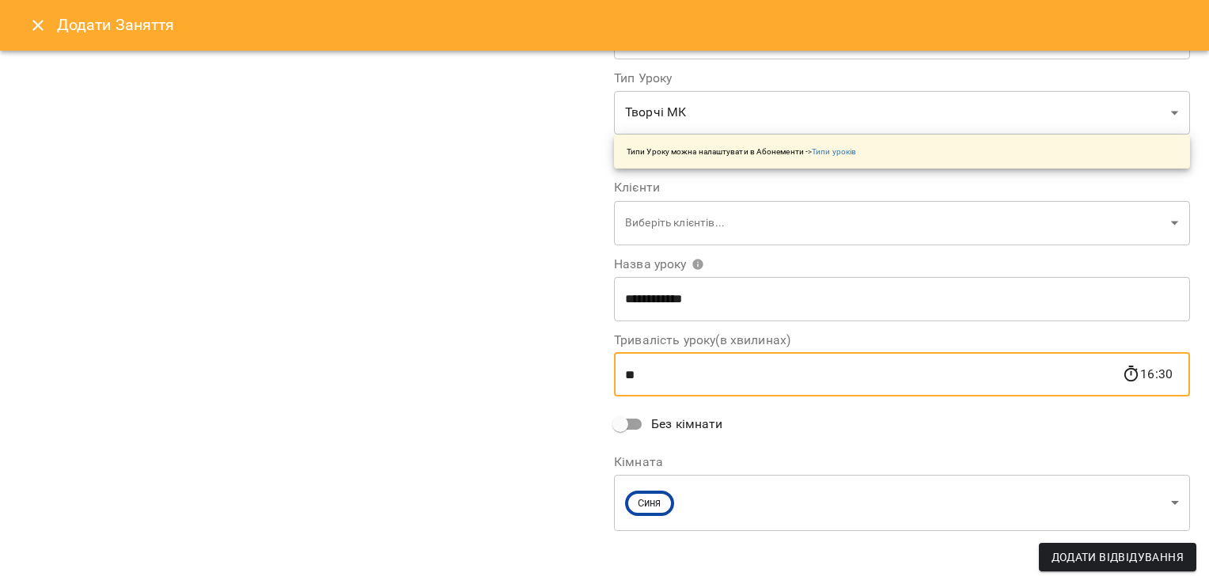
drag, startPoint x: 660, startPoint y: 385, endPoint x: 553, endPoint y: 385, distance: 106.8
click at [554, 385] on div "**********" at bounding box center [604, 213] width 1190 height 743
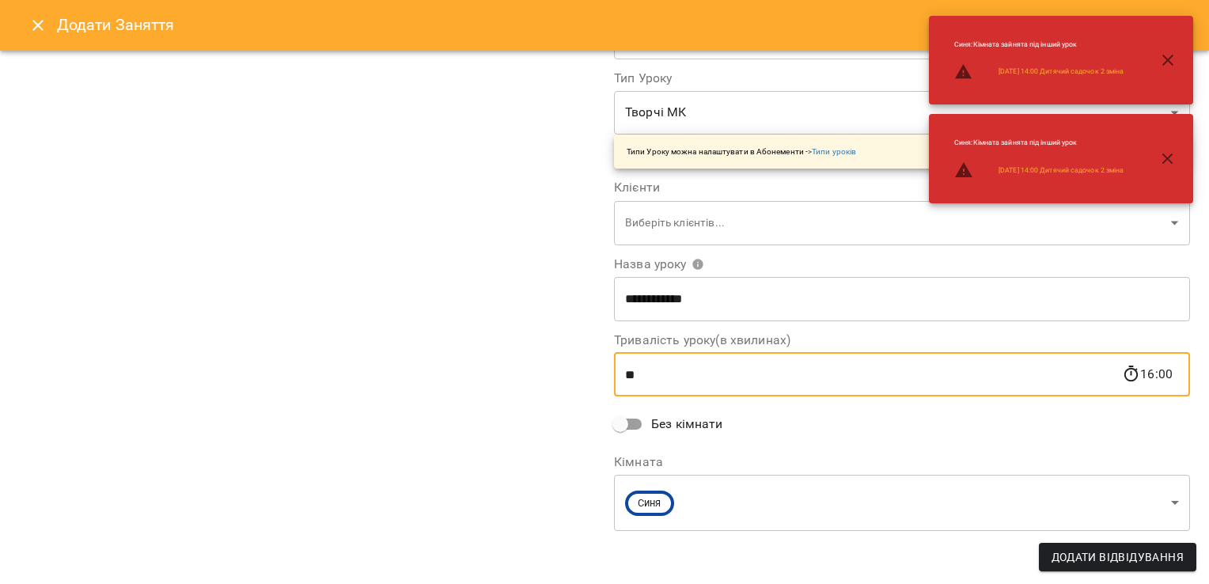
type input "**"
click at [825, 509] on body "For Business 6 99+ UA [DATE] [DATE] [DATE] [DATE] [DATE] 11 12 13 14 15 16 17 1…" at bounding box center [604, 464] width 1209 height 928
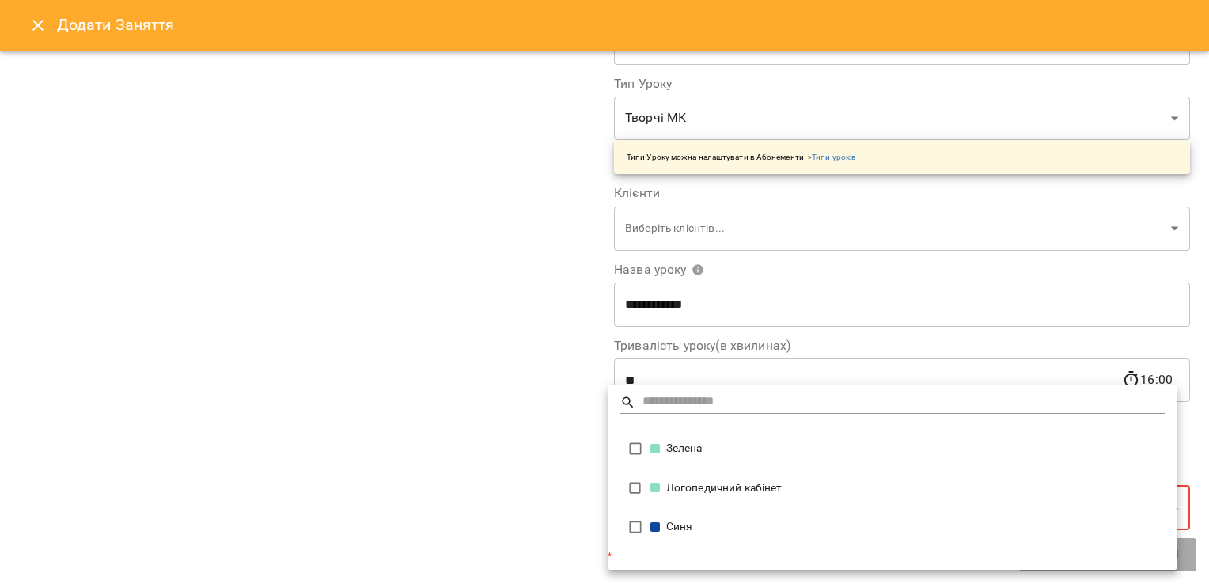
scroll to position [199, 0]
type input "**********"
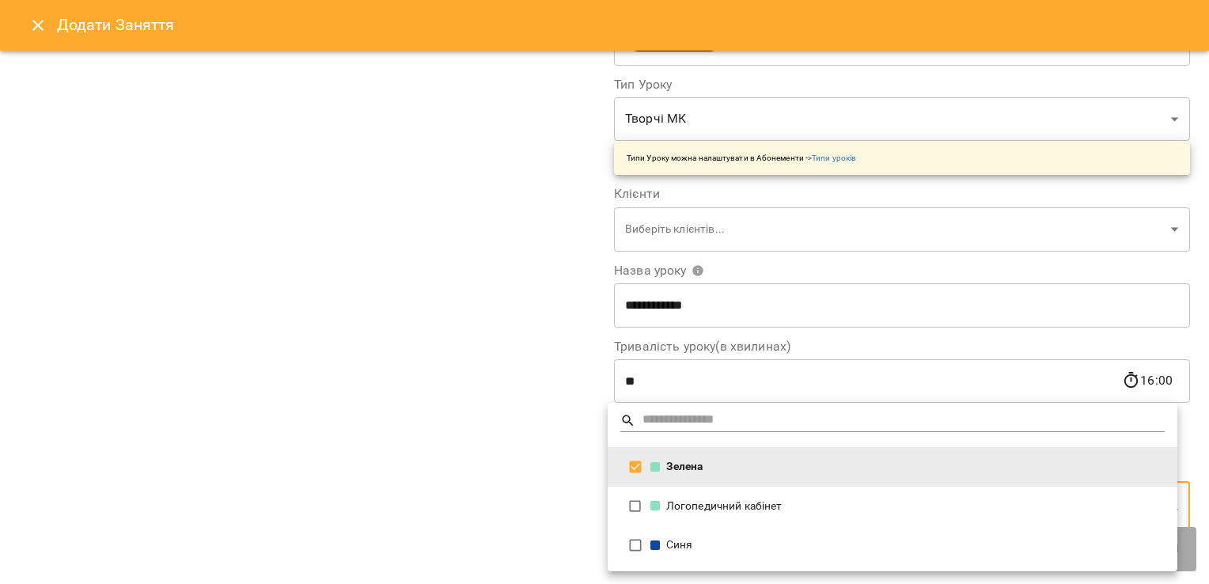
scroll to position [206, 0]
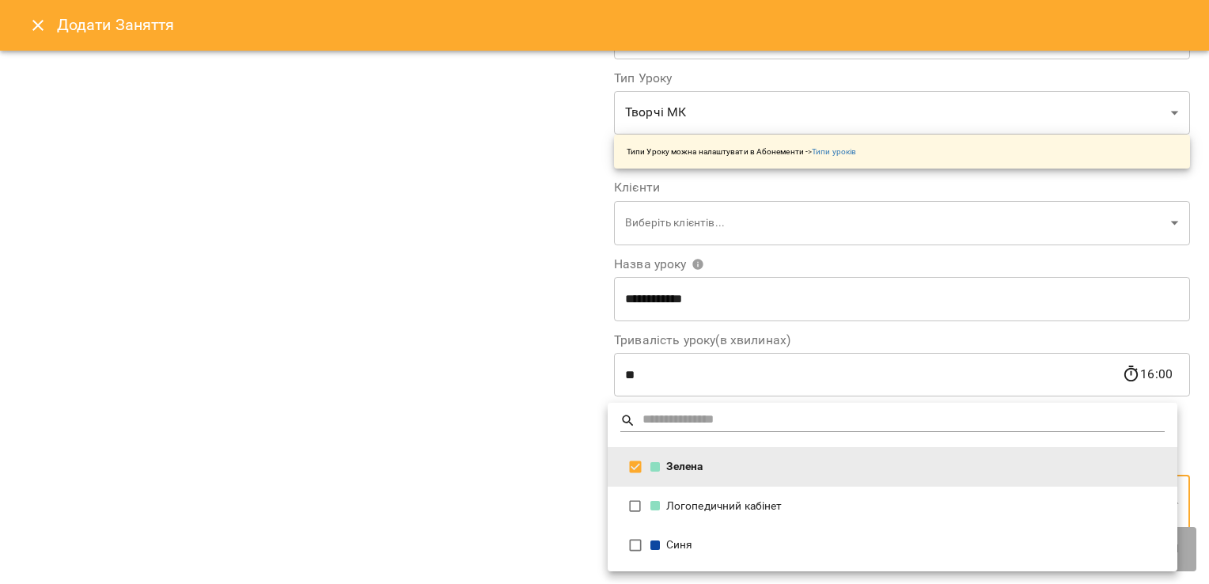
click at [403, 426] on div at bounding box center [604, 292] width 1209 height 584
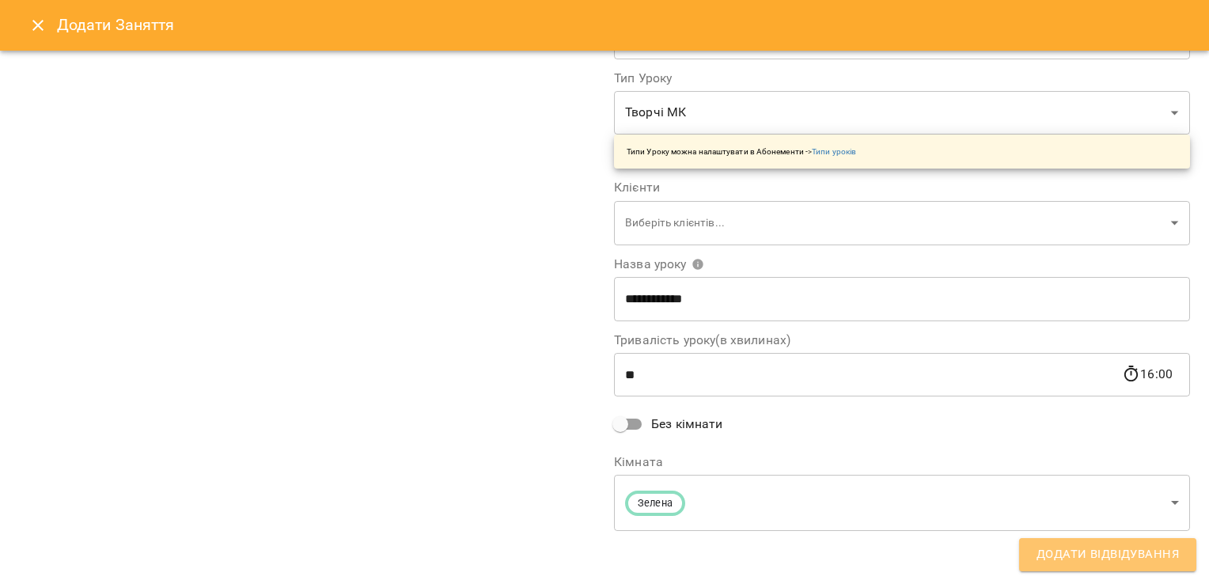
click at [1152, 563] on span "Додати Відвідування" at bounding box center [1108, 554] width 142 height 21
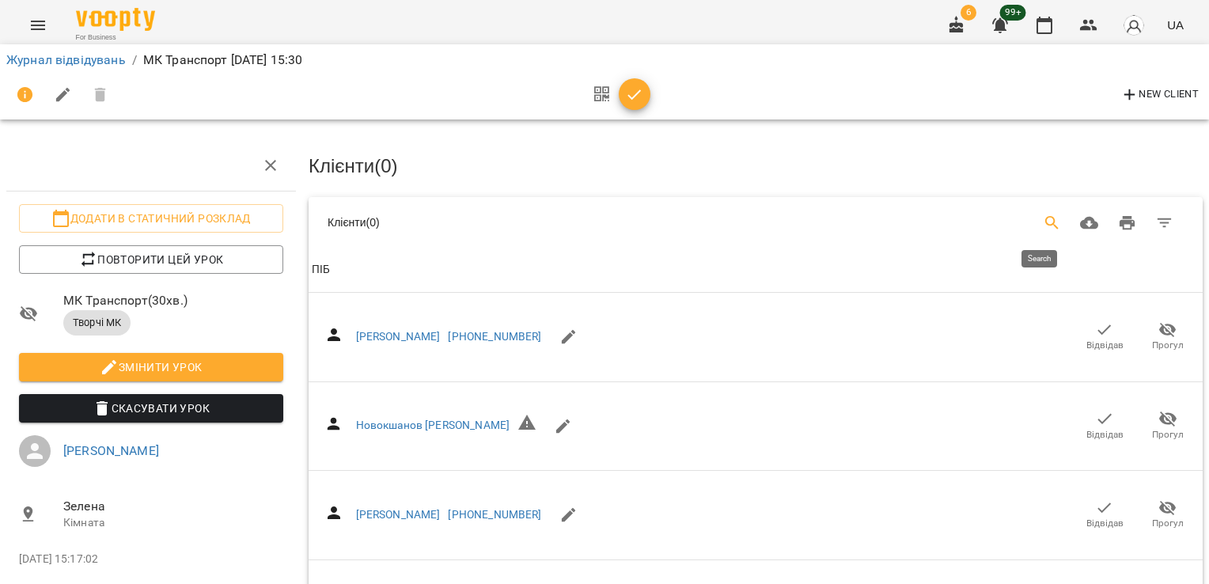
click at [1043, 216] on icon "Search" at bounding box center [1052, 223] width 19 height 19
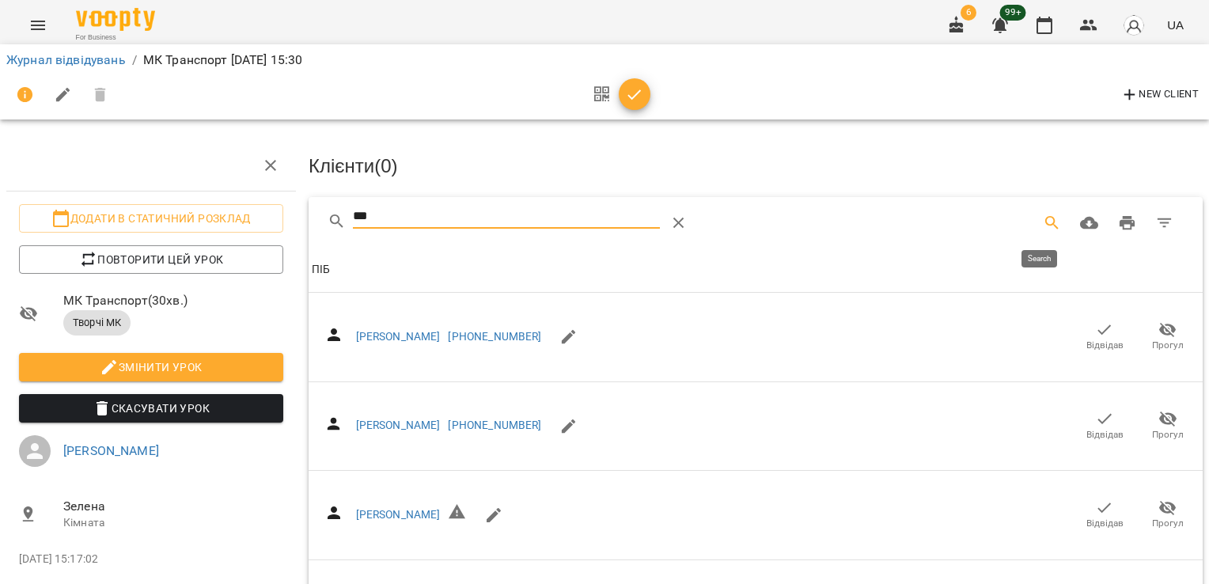
type input "****"
type input "*"
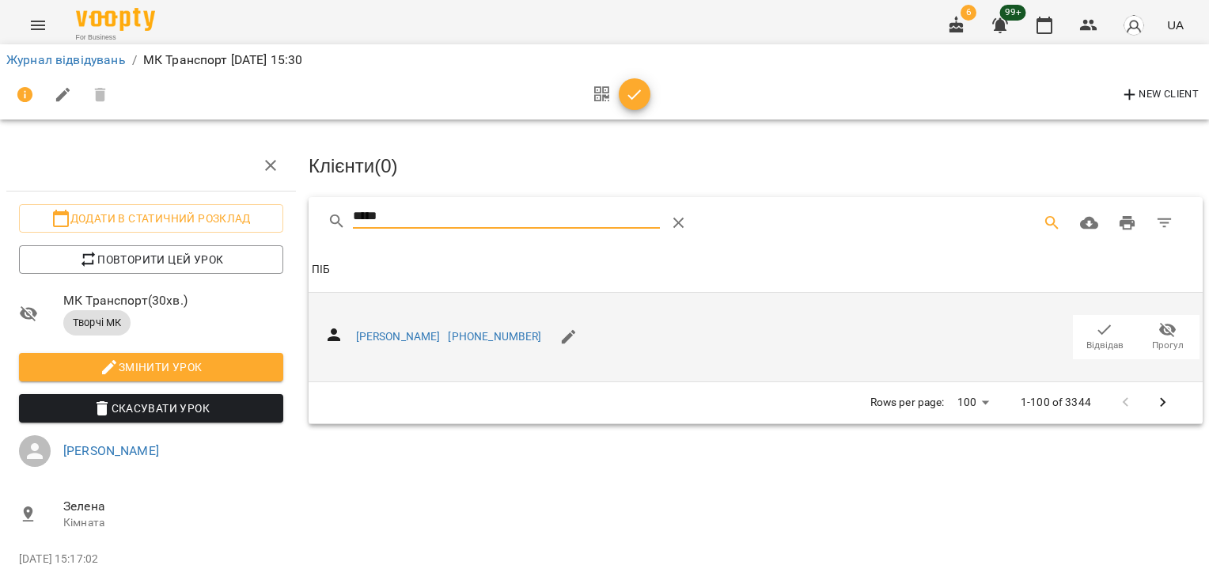
click at [1096, 331] on icon "button" at bounding box center [1104, 330] width 19 height 19
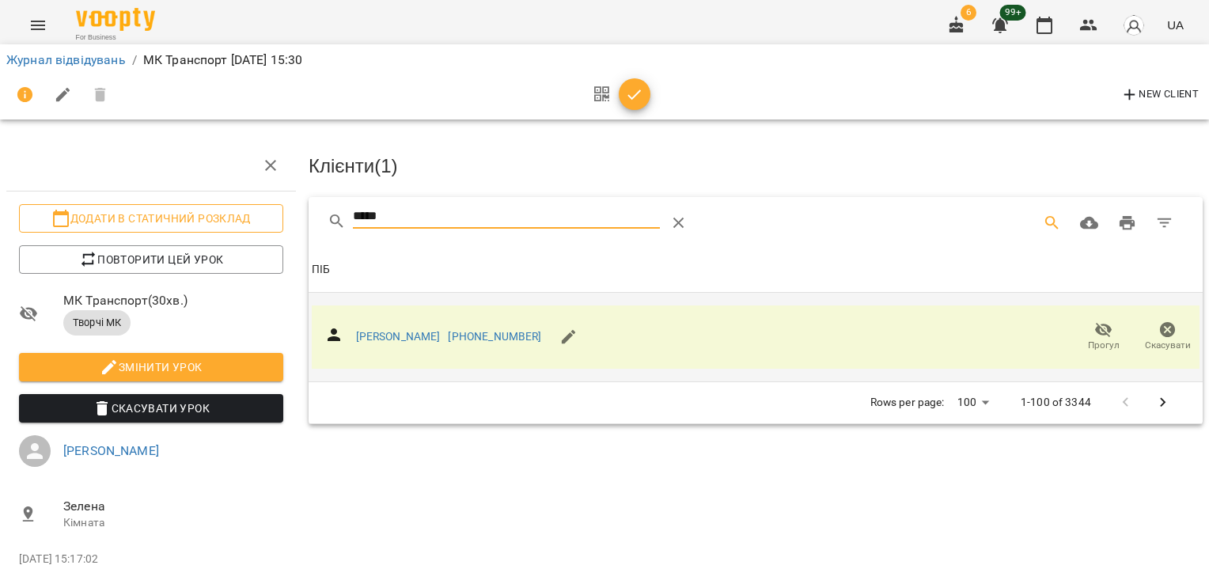
drag, startPoint x: 400, startPoint y: 214, endPoint x: 233, endPoint y: 215, distance: 167.0
click at [241, 226] on div "Додати в статичний розклад Повторити цей урок МК Транспорт ( 30 хв. ) Творчі МК…" at bounding box center [605, 350] width 1222 height 573
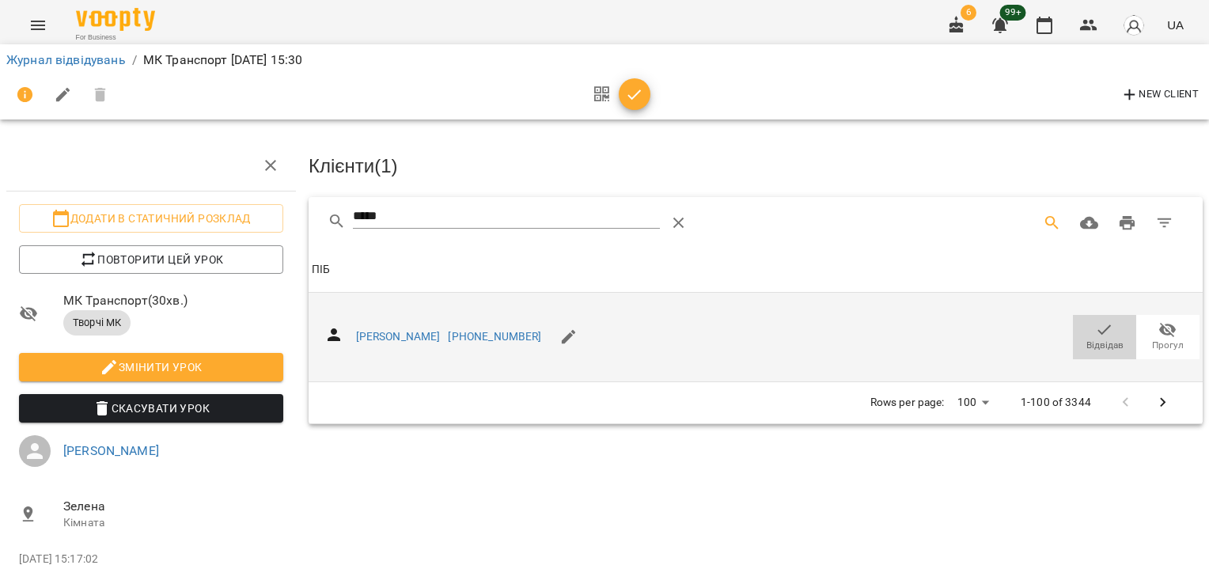
click at [1090, 341] on span "Відвідав" at bounding box center [1105, 345] width 37 height 13
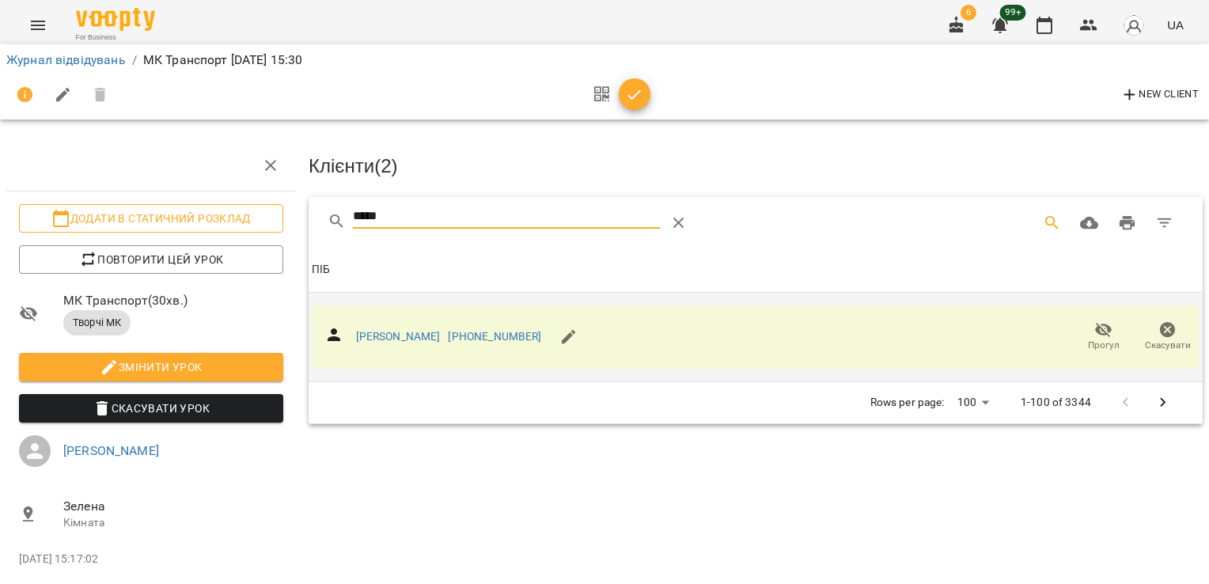
drag, startPoint x: 328, startPoint y: 216, endPoint x: 210, endPoint y: 204, distance: 118.5
click at [210, 204] on div "Додати в статичний розклад Повторити цей урок МК Транспорт ( 30 хв. ) Творчі МК…" at bounding box center [605, 350] width 1222 height 573
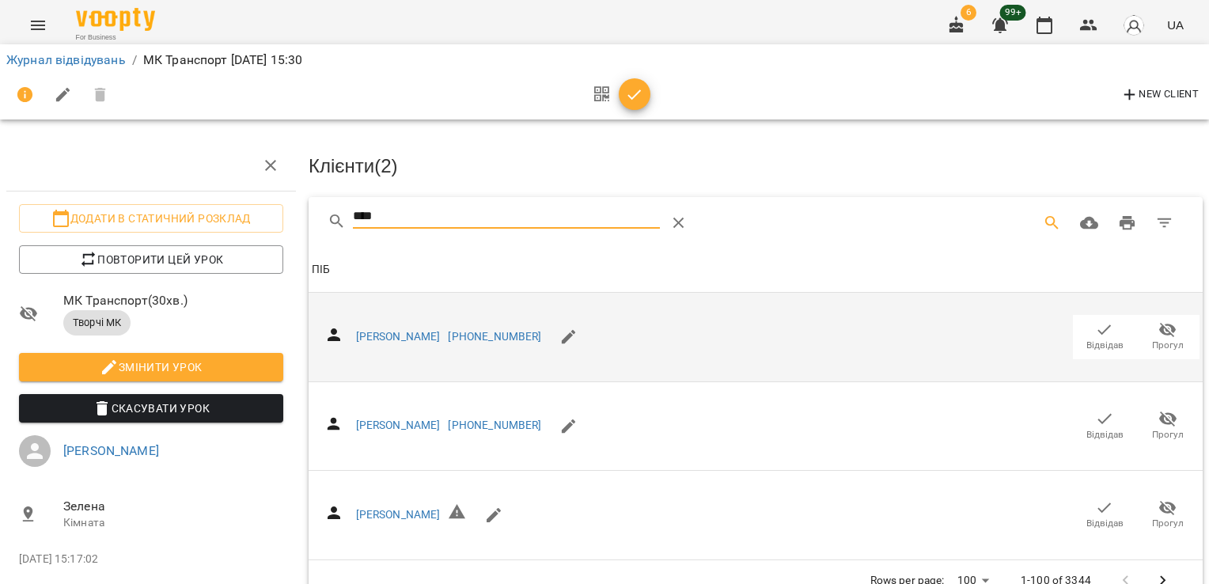
click at [1083, 321] on span "Відвідав" at bounding box center [1105, 337] width 44 height 32
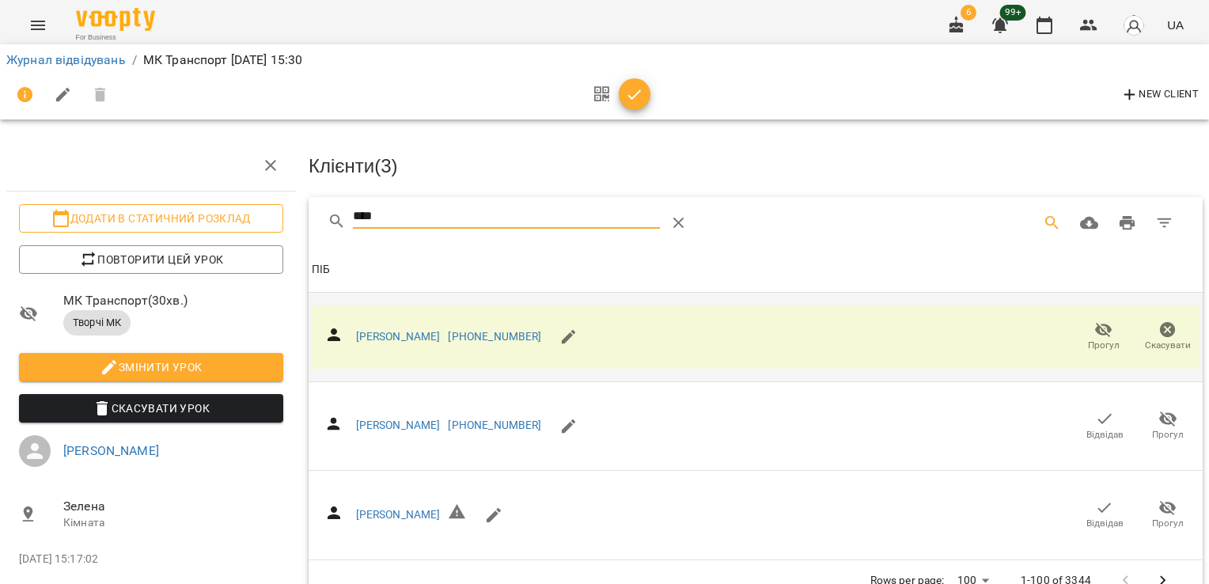
drag, startPoint x: 393, startPoint y: 214, endPoint x: 237, endPoint y: 223, distance: 156.2
click at [242, 226] on div "Додати в статичний розклад Повторити цей урок МК Транспорт ( 30 хв. ) Творчі МК…" at bounding box center [605, 350] width 1222 height 573
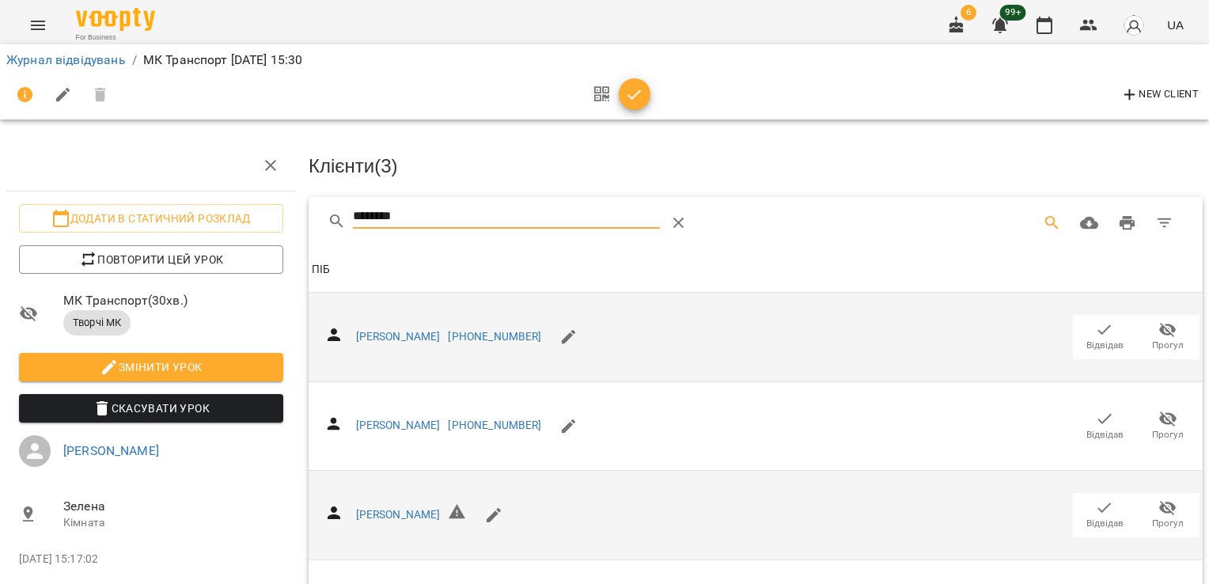
scroll to position [79, 0]
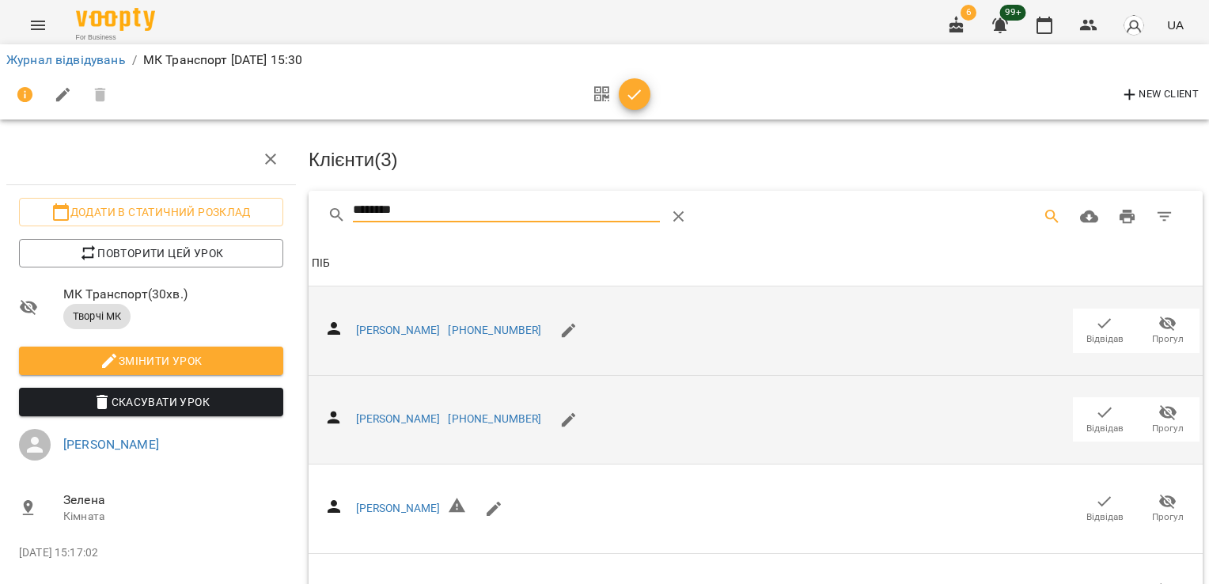
click at [1093, 422] on span "Відвідав" at bounding box center [1105, 428] width 37 height 13
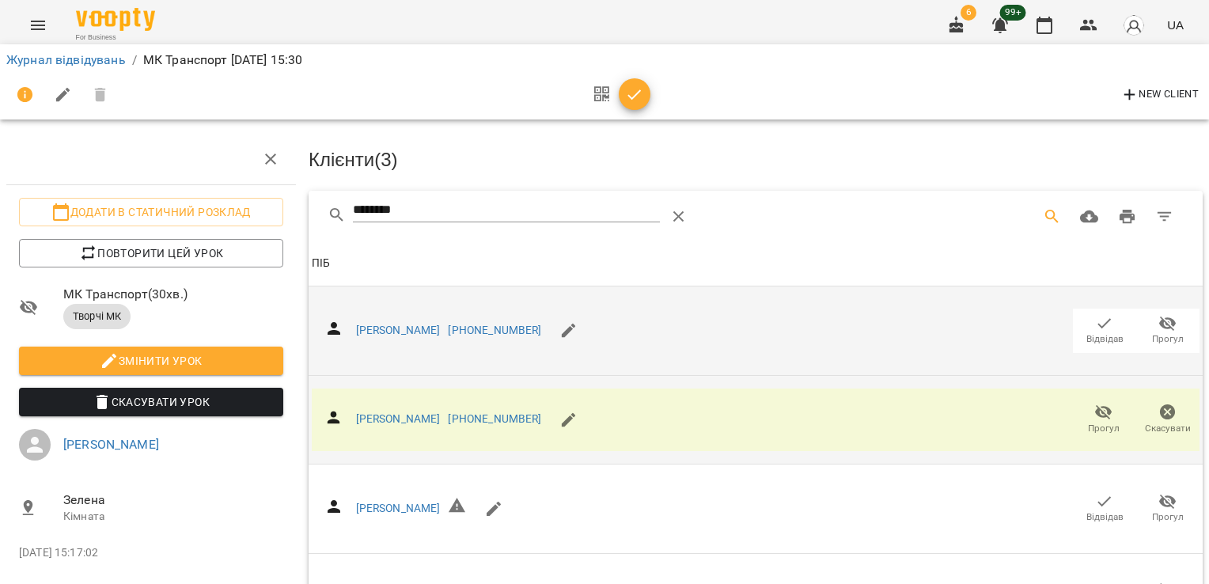
scroll to position [0, 0]
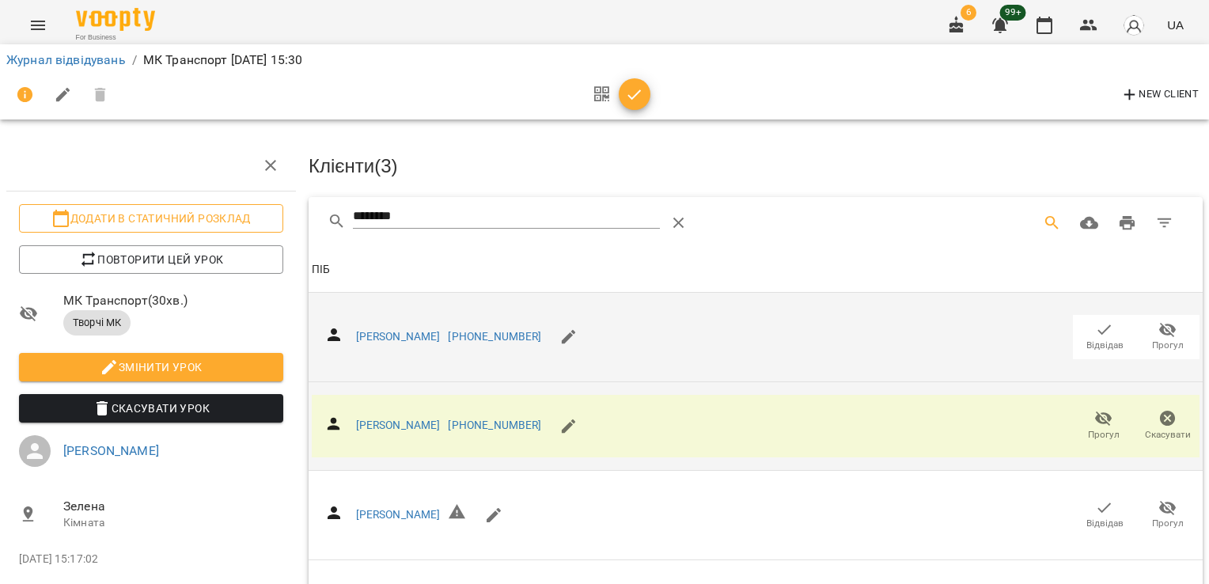
drag, startPoint x: 393, startPoint y: 216, endPoint x: 164, endPoint y: 219, distance: 228.7
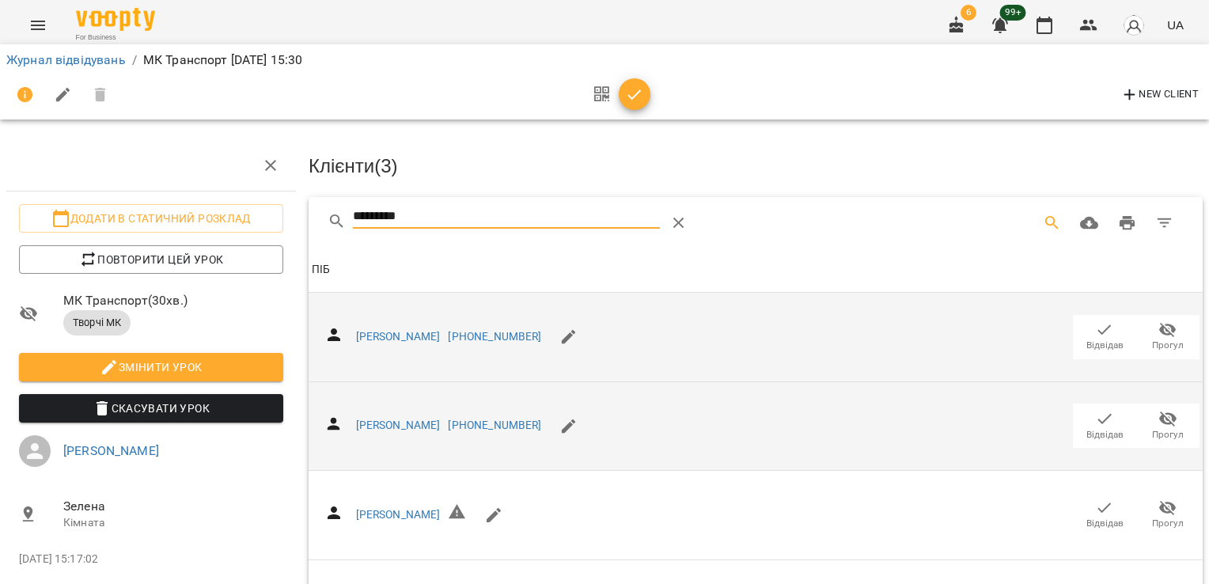
click at [1096, 329] on icon "button" at bounding box center [1104, 330] width 19 height 19
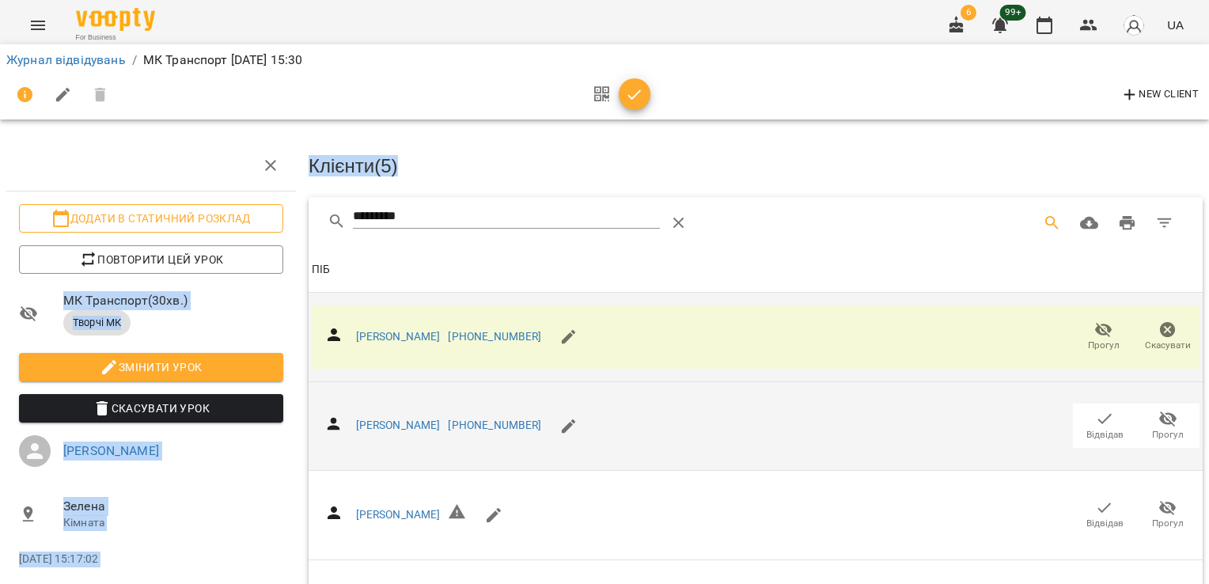
drag, startPoint x: 449, startPoint y: 198, endPoint x: 231, endPoint y: 214, distance: 219.0
click at [231, 214] on div "Додати в статичний розклад Повторити цей урок МК Транспорт ( 30 хв. ) Творчі МК…" at bounding box center [605, 383] width 1222 height 639
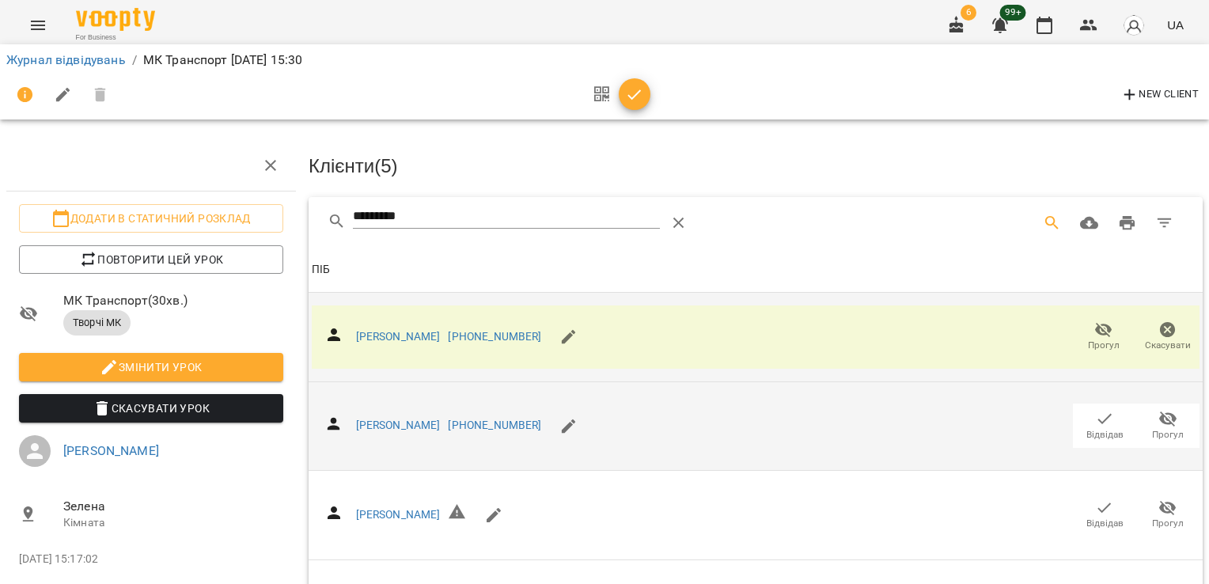
drag, startPoint x: 231, startPoint y: 214, endPoint x: 394, endPoint y: 223, distance: 163.3
click at [394, 223] on input "*********" at bounding box center [506, 216] width 307 height 25
drag, startPoint x: 438, startPoint y: 217, endPoint x: 280, endPoint y: 213, distance: 158.3
click at [288, 215] on div "Додати в статичний розклад Повторити цей урок МК Транспорт ( 30 хв. ) Творчі МК…" at bounding box center [605, 383] width 1222 height 639
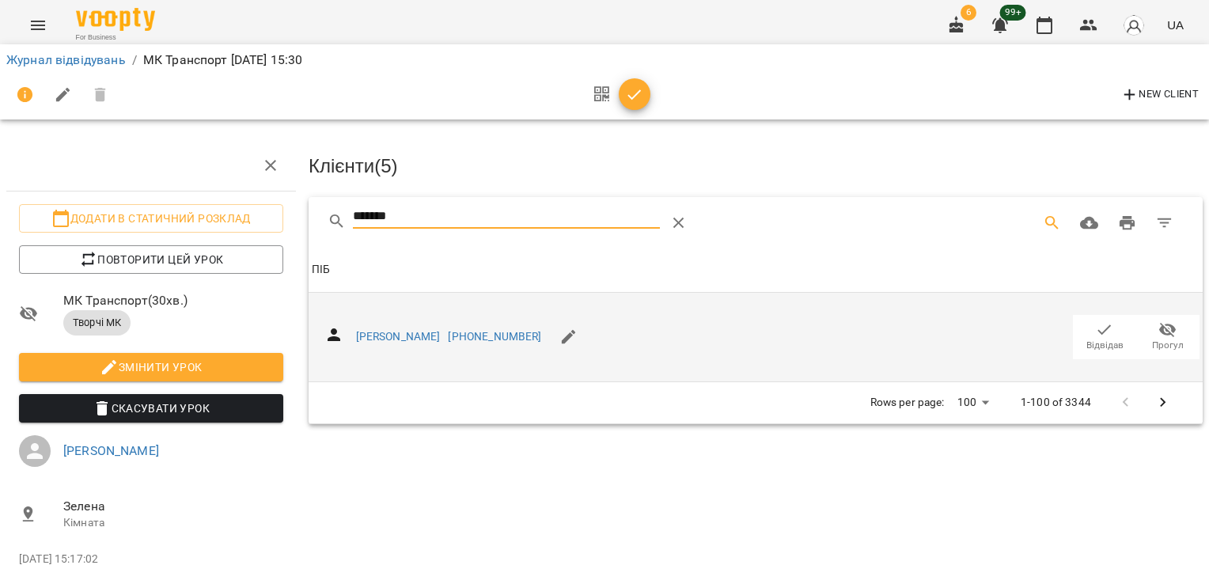
click at [1098, 326] on icon "button" at bounding box center [1104, 330] width 19 height 19
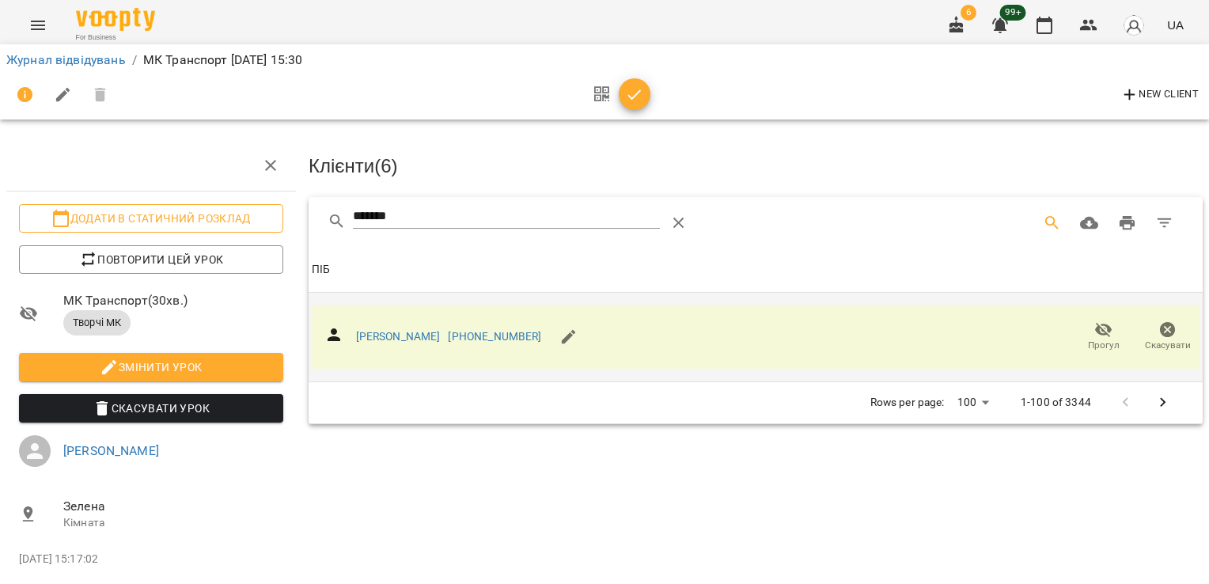
drag, startPoint x: 412, startPoint y: 214, endPoint x: 187, endPoint y: 222, distance: 224.9
click at [187, 222] on div "Додати в статичний розклад Повторити цей урок МК Транспорт ( 30 хв. ) Творчі МК…" at bounding box center [605, 350] width 1222 height 573
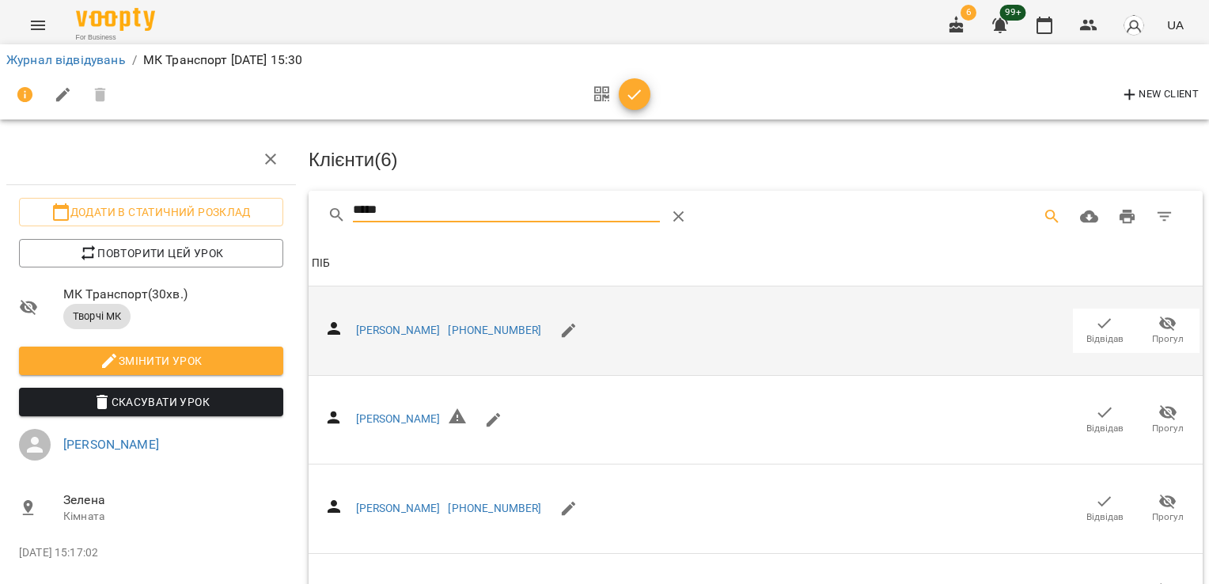
scroll to position [127, 0]
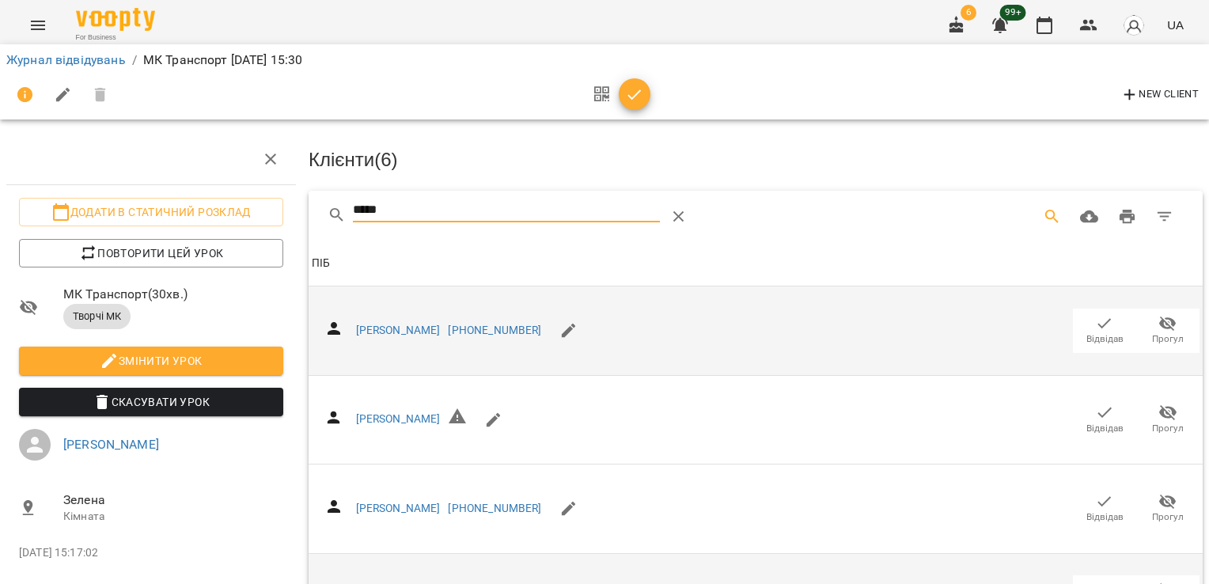
click at [1101, 581] on icon "button" at bounding box center [1104, 590] width 19 height 19
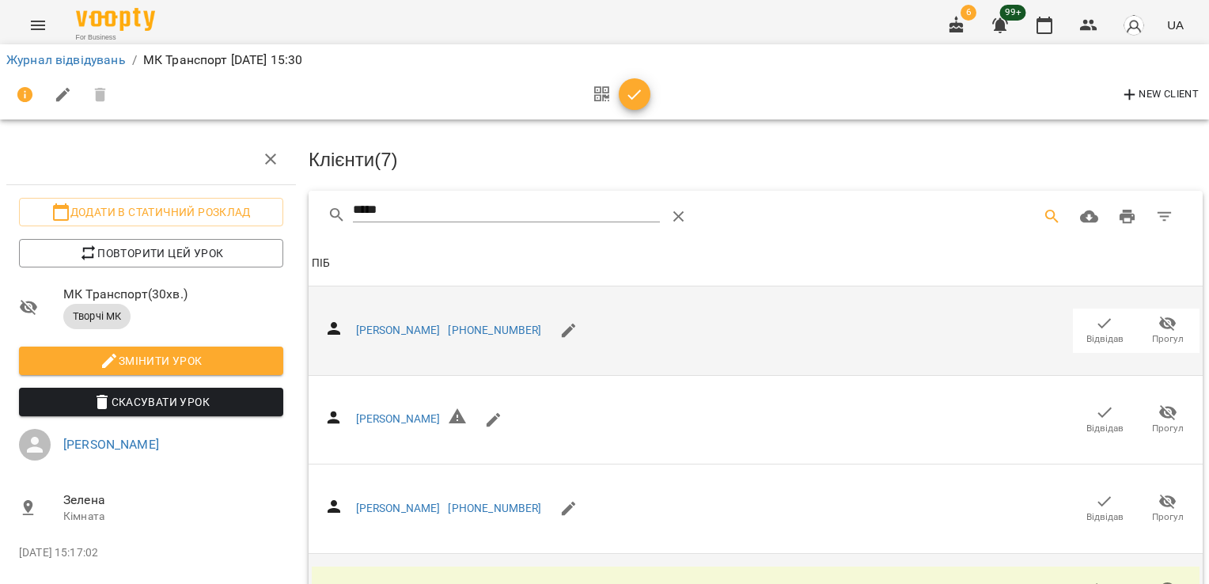
scroll to position [0, 0]
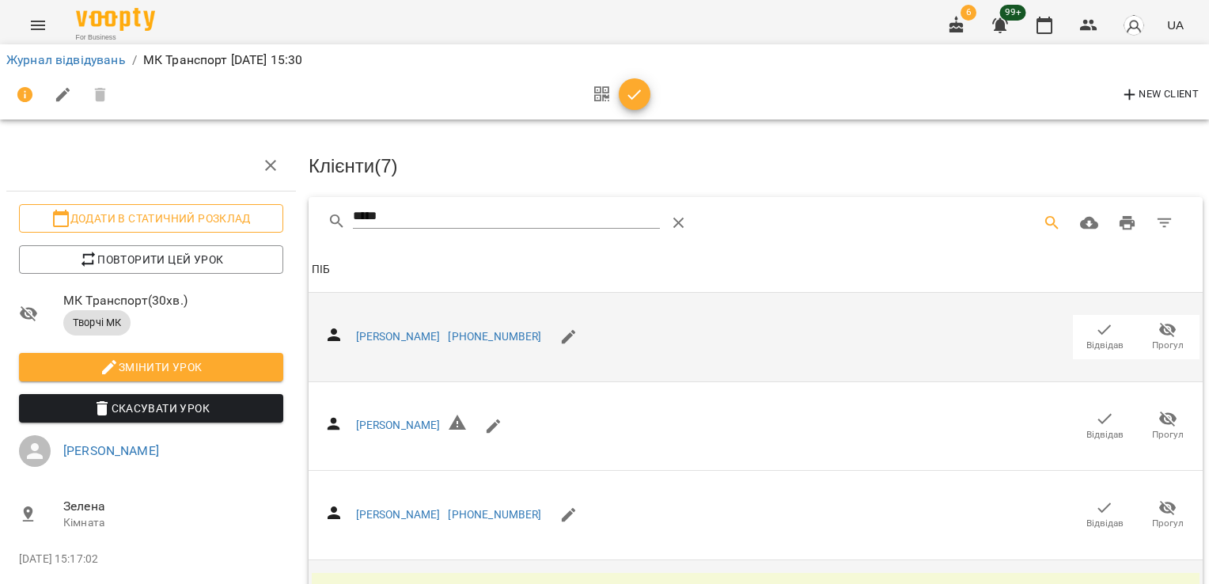
drag, startPoint x: 439, startPoint y: 214, endPoint x: 241, endPoint y: 211, distance: 197.9
click at [250, 217] on div "Додати в статичний розклад Повторити цей урок МК Транспорт ( 30 хв. ) Творчі МК…" at bounding box center [605, 383] width 1222 height 639
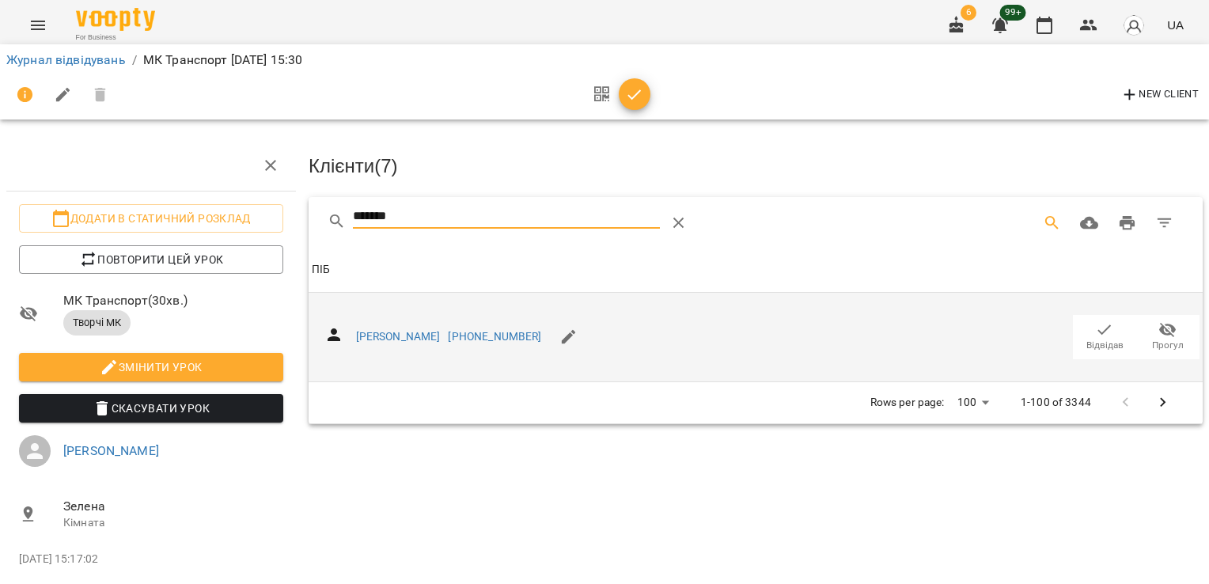
click at [1083, 330] on span "Відвідав" at bounding box center [1105, 337] width 44 height 32
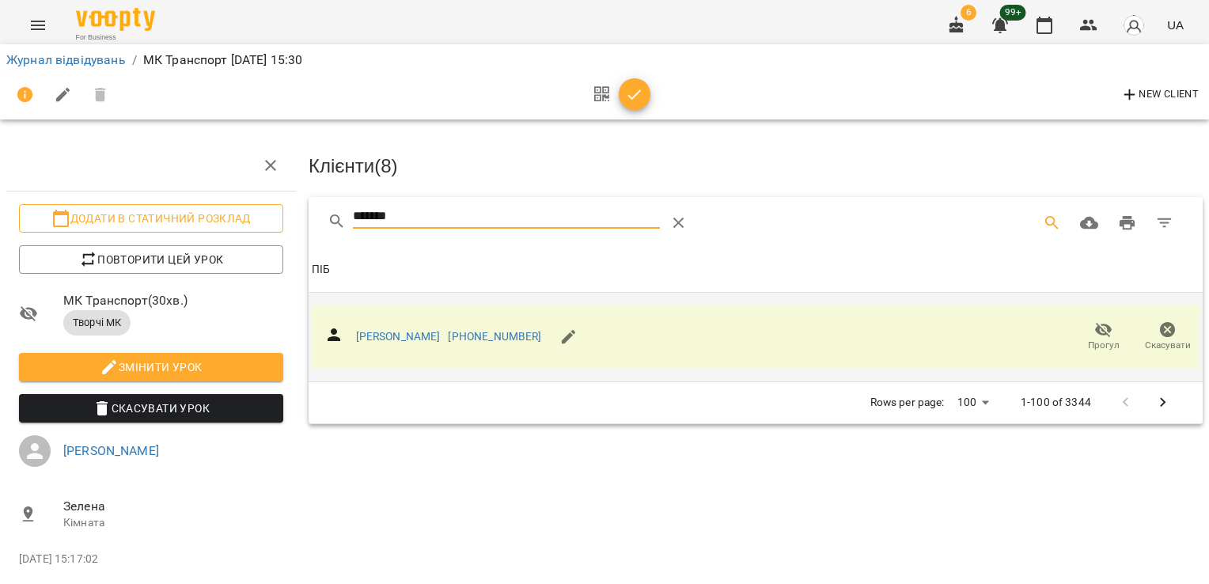
drag, startPoint x: 449, startPoint y: 218, endPoint x: 256, endPoint y: 229, distance: 193.4
click at [266, 236] on div "Додати в статичний розклад Повторити цей урок МК Транспорт ( 30 хв. ) Творчі МК…" at bounding box center [605, 350] width 1222 height 573
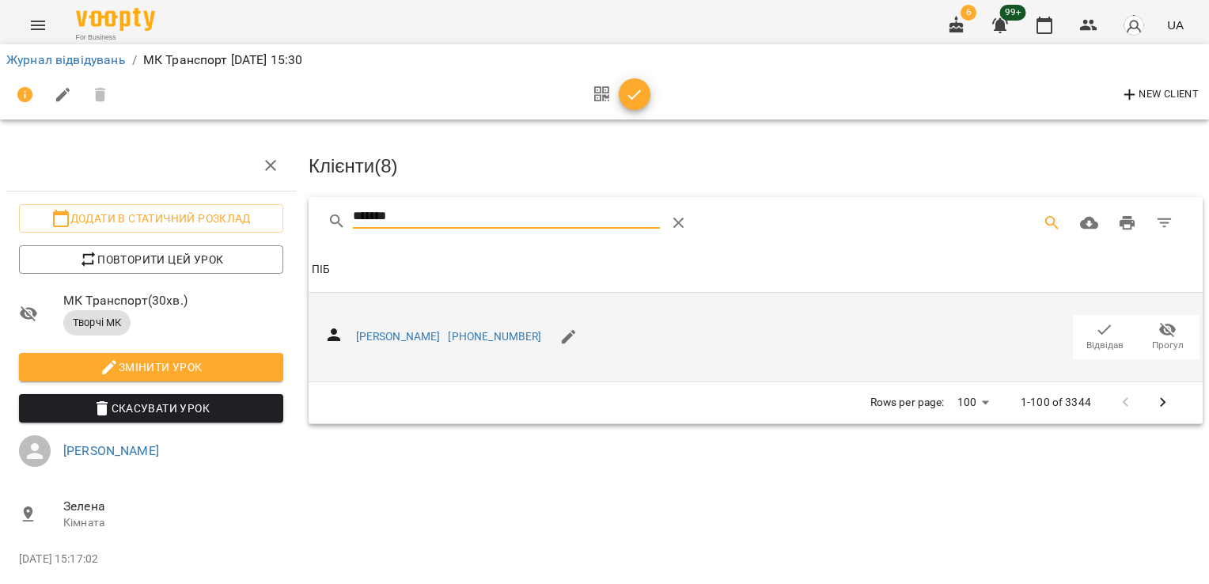
click at [1095, 321] on icon "button" at bounding box center [1104, 330] width 19 height 19
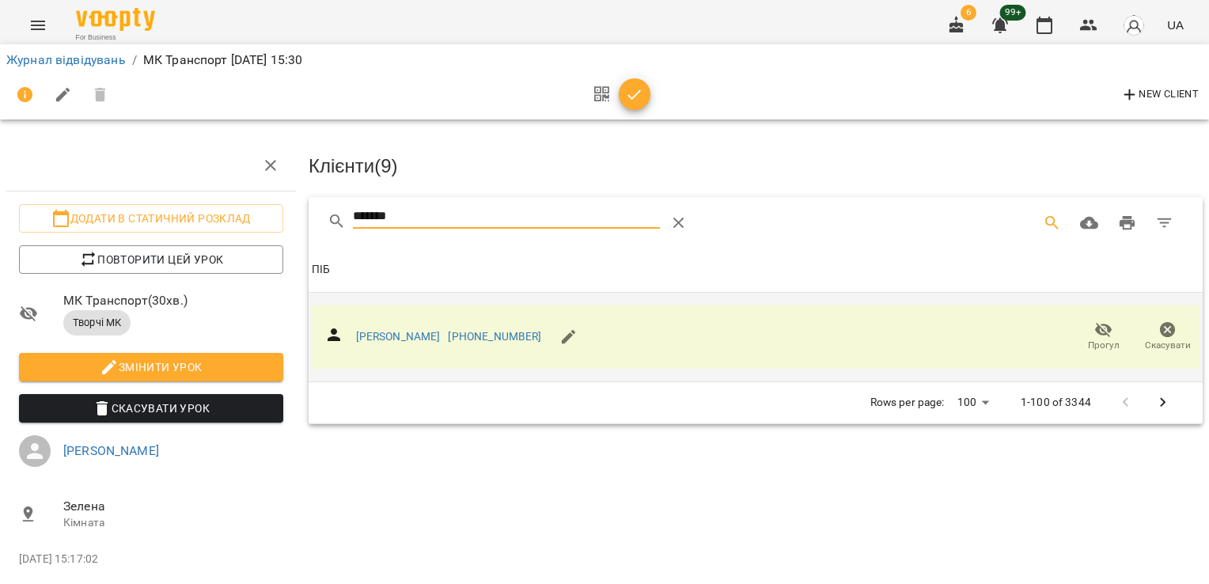
drag, startPoint x: 440, startPoint y: 207, endPoint x: 284, endPoint y: 204, distance: 155.9
click at [290, 214] on div "Додати в статичний розклад Повторити цей урок МК Транспорт ( 30 хв. ) Творчі МК…" at bounding box center [605, 350] width 1222 height 573
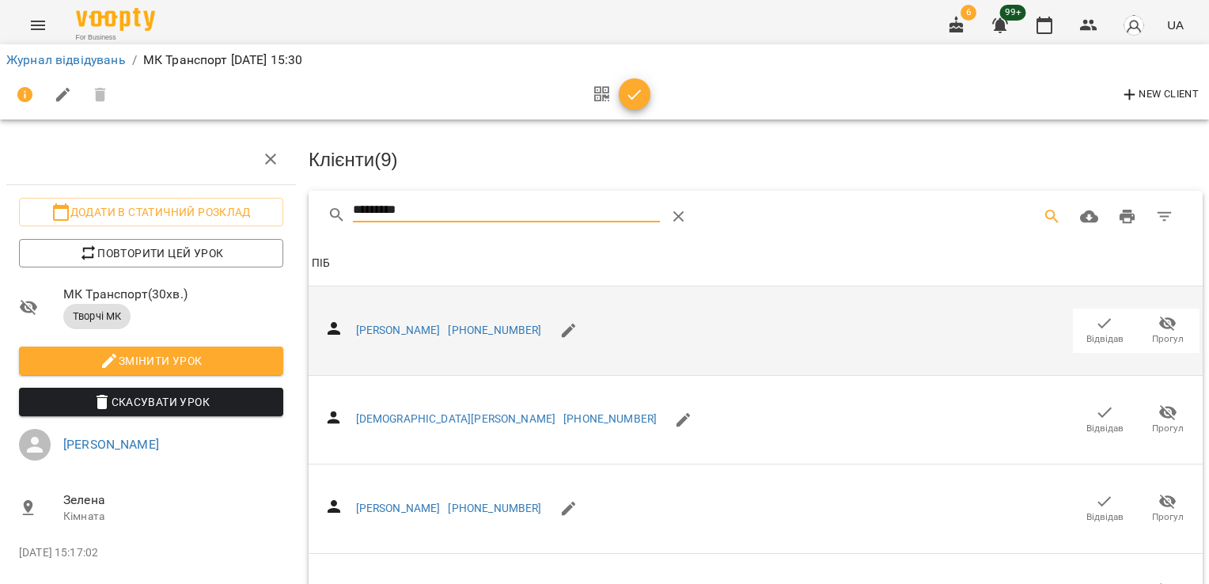
scroll to position [152, 0]
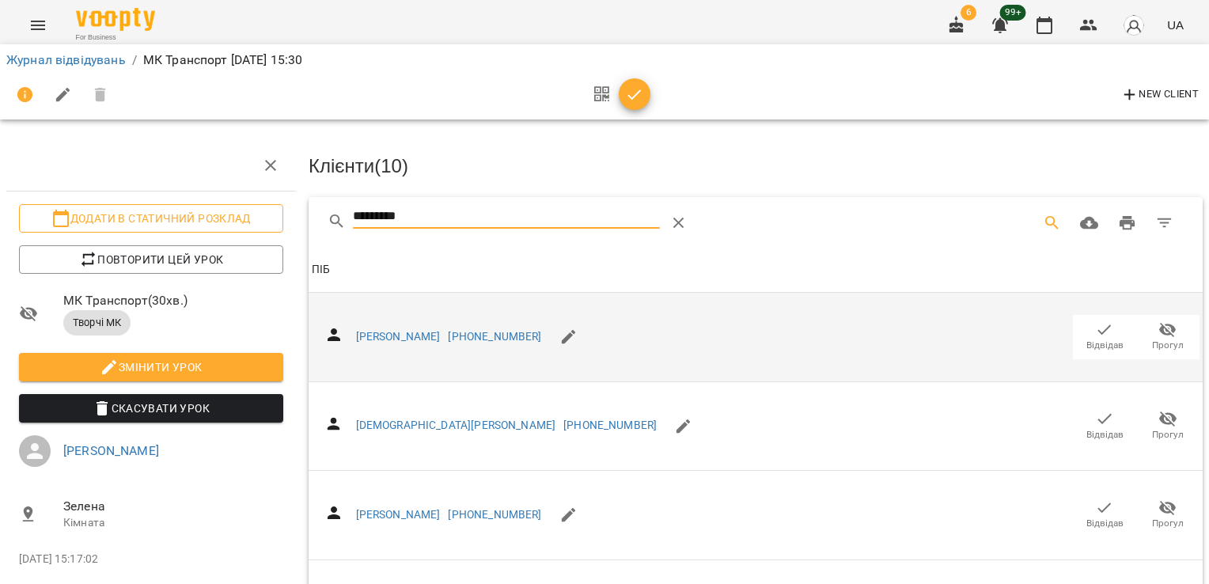
drag, startPoint x: 446, startPoint y: 219, endPoint x: 210, endPoint y: 214, distance: 236.7
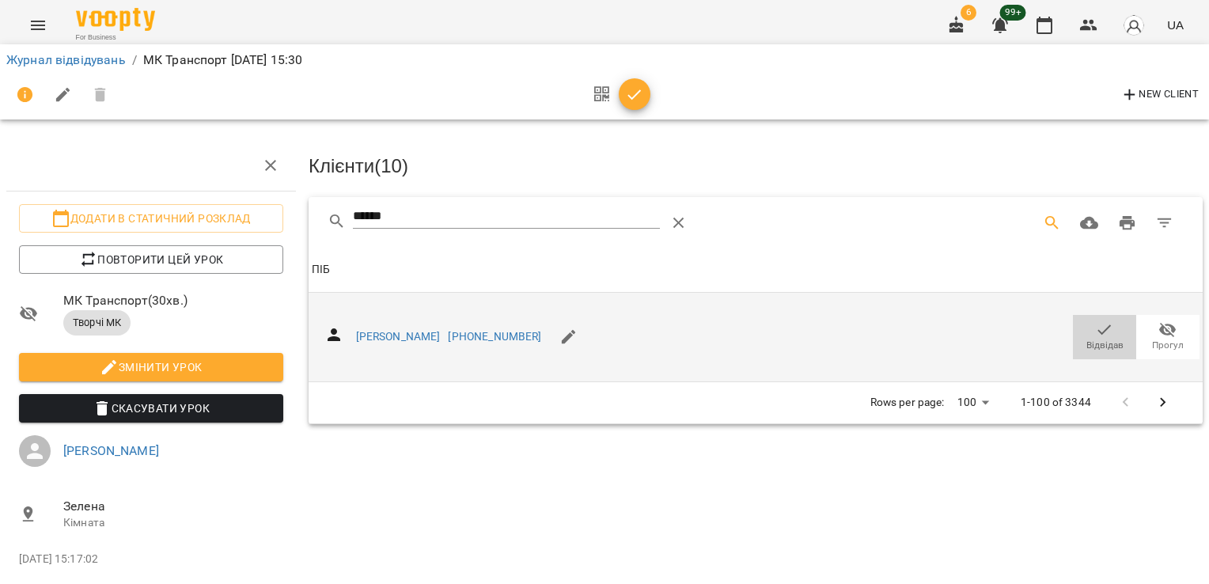
click at [1098, 330] on icon "button" at bounding box center [1104, 329] width 13 height 10
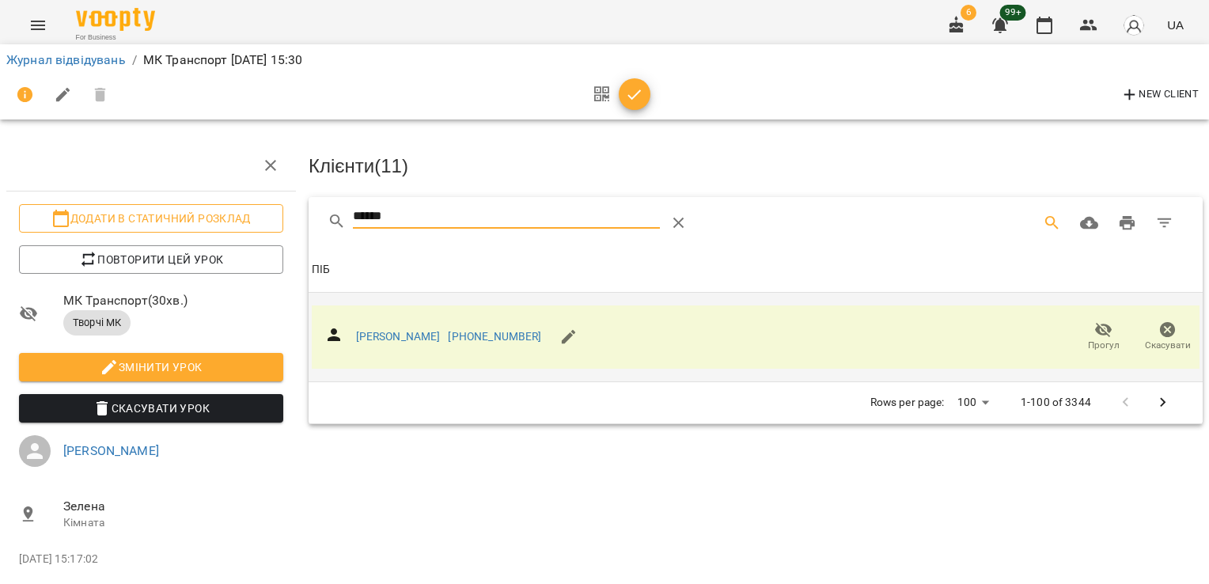
drag, startPoint x: 451, startPoint y: 217, endPoint x: 199, endPoint y: 217, distance: 251.7
click at [207, 220] on div "Додати в статичний розклад Повторити цей урок МК Транспорт ( 30 хв. ) Творчі МК…" at bounding box center [605, 350] width 1222 height 573
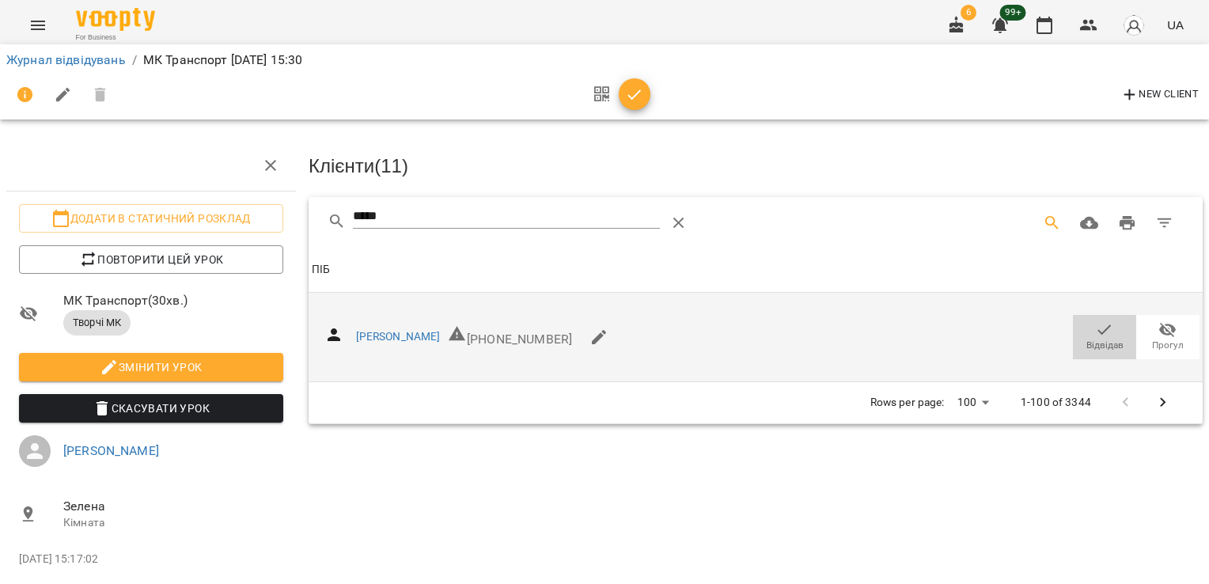
click at [1095, 326] on icon "button" at bounding box center [1104, 330] width 19 height 19
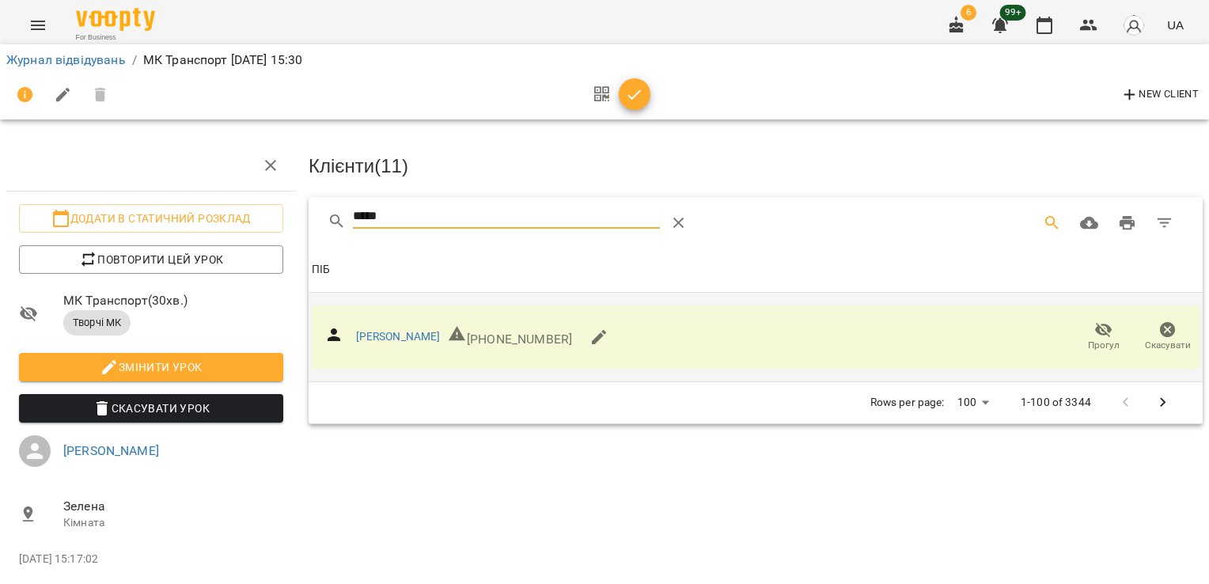
drag, startPoint x: 359, startPoint y: 212, endPoint x: 285, endPoint y: 208, distance: 74.5
click at [290, 214] on div "Додати в статичний розклад Повторити цей урок МК Транспорт ( 30 хв. ) Творчі МК…" at bounding box center [605, 350] width 1222 height 573
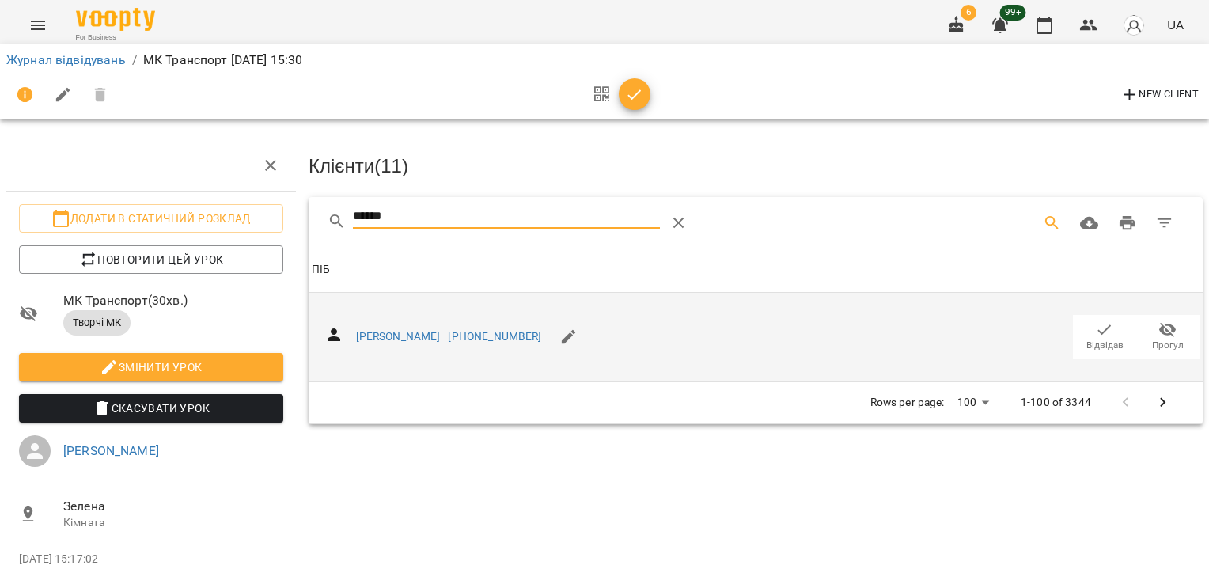
click at [1087, 339] on span "Відвідав" at bounding box center [1105, 345] width 37 height 13
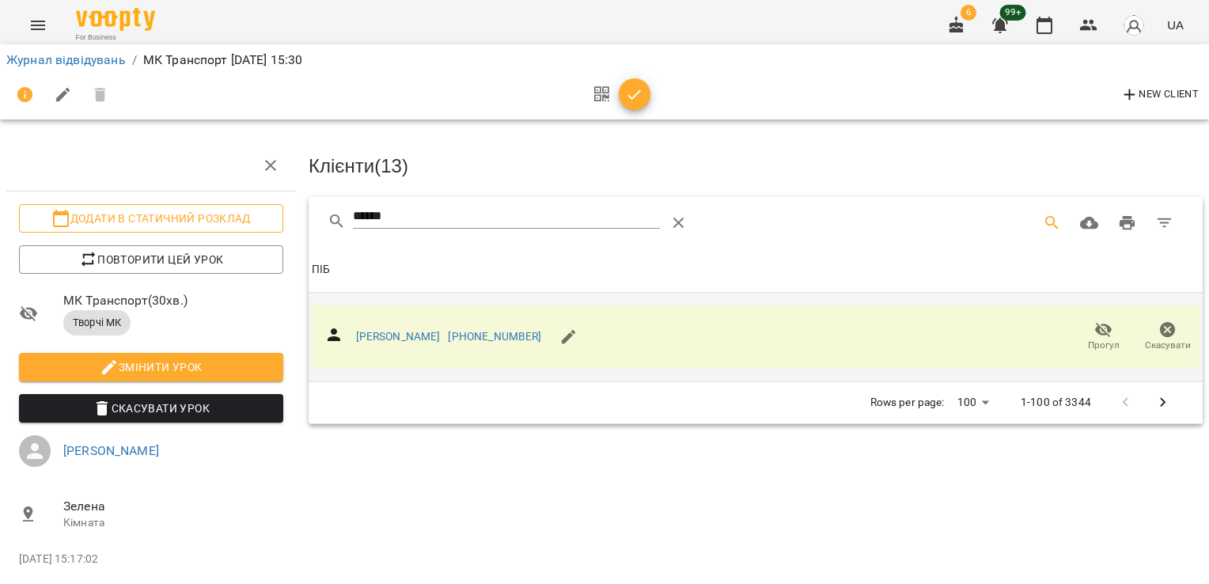
drag, startPoint x: 427, startPoint y: 223, endPoint x: 225, endPoint y: 214, distance: 202.8
click at [233, 218] on div "Додати в статичний розклад Повторити цей урок МК Транспорт ( 30 хв. ) Творчі МК…" at bounding box center [605, 350] width 1222 height 573
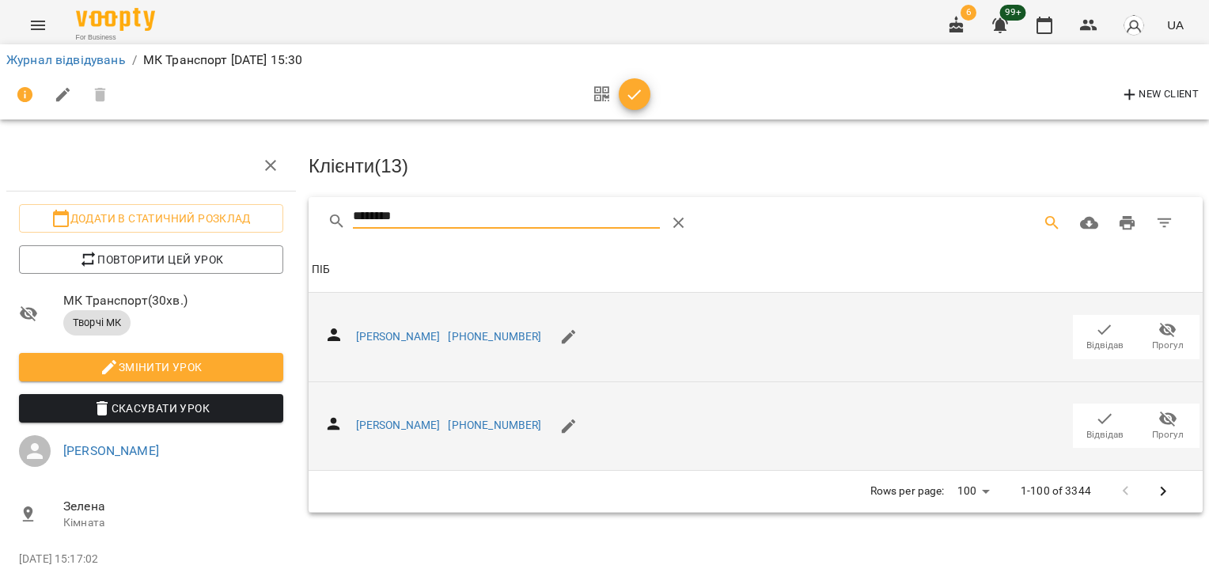
type input "********"
click at [1092, 428] on span "Відвідав" at bounding box center [1105, 434] width 37 height 13
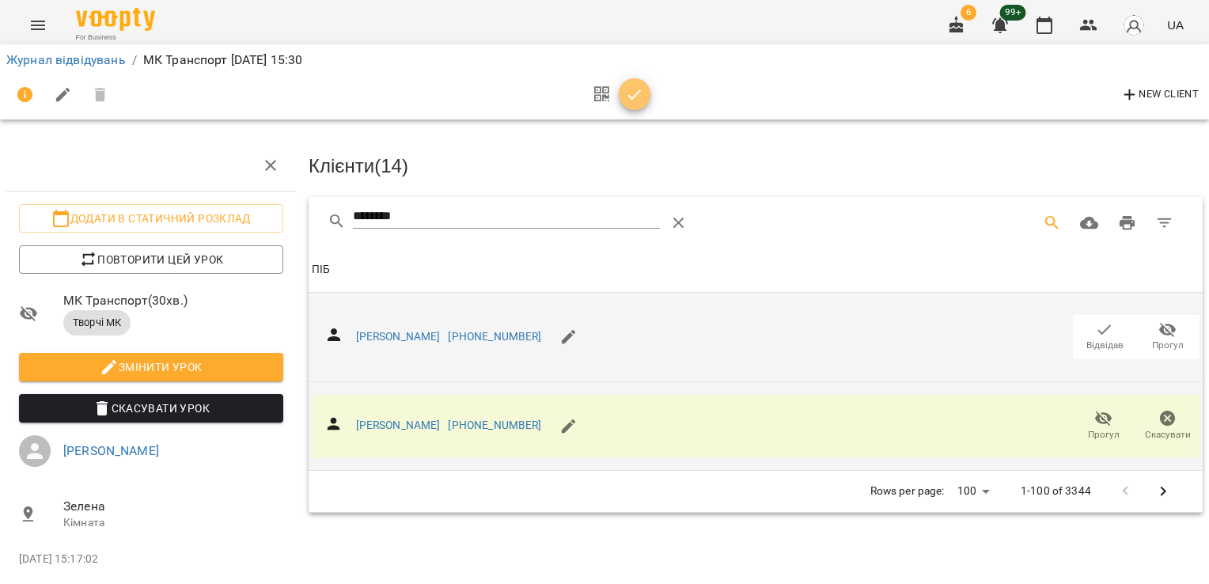
click at [646, 90] on span "button" at bounding box center [635, 94] width 32 height 19
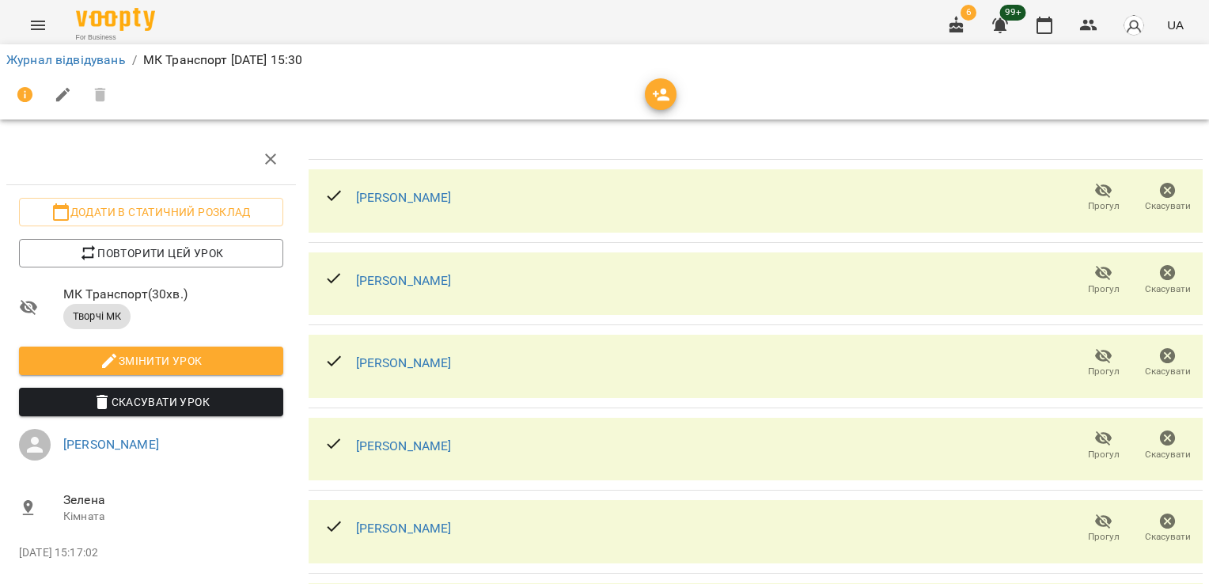
scroll to position [762, 0]
